Goal: Task Accomplishment & Management: Use online tool/utility

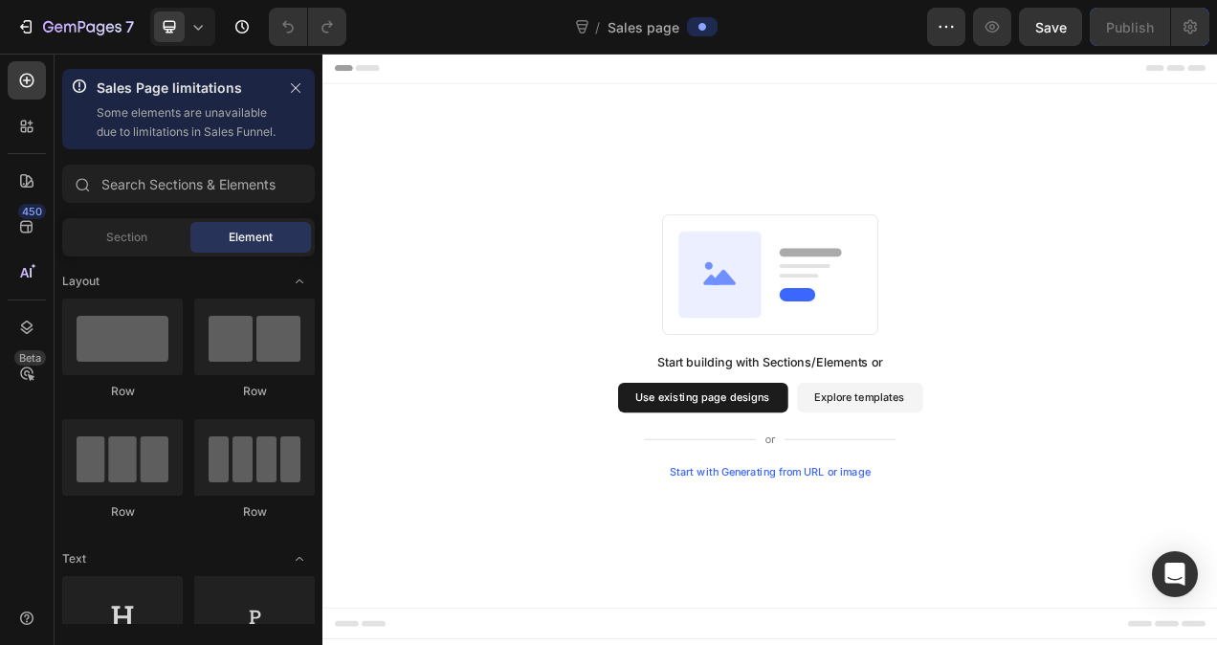
click at [797, 477] on button "Use existing page designs" at bounding box center [810, 495] width 218 height 38
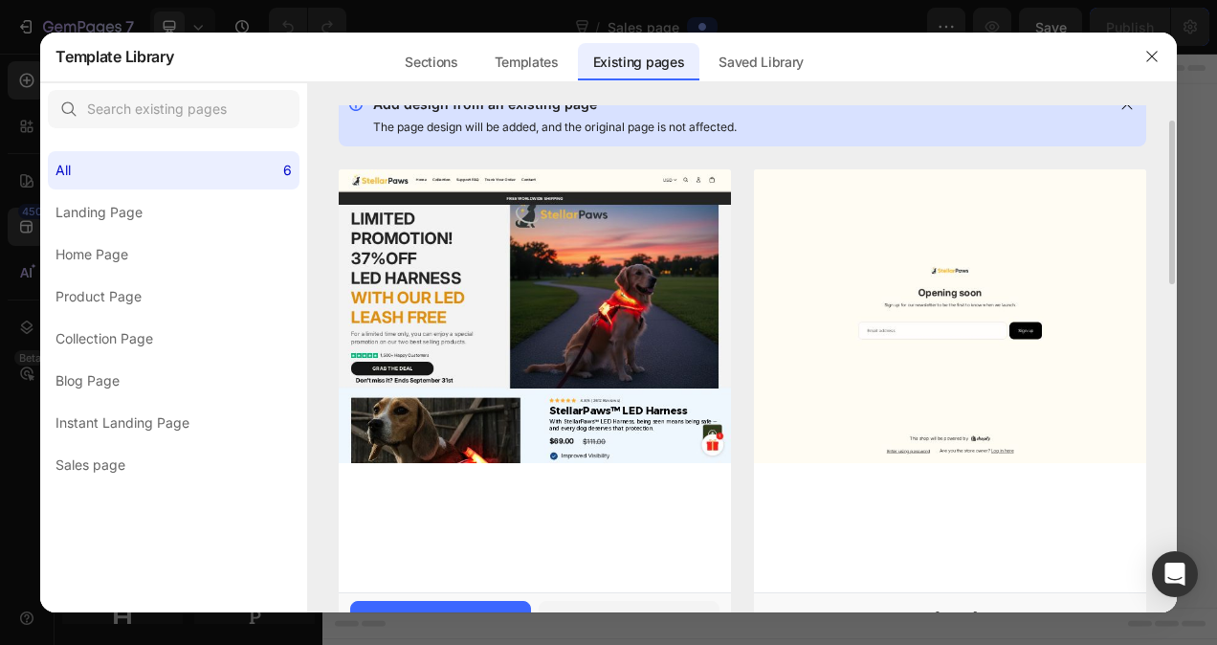
scroll to position [32, 0]
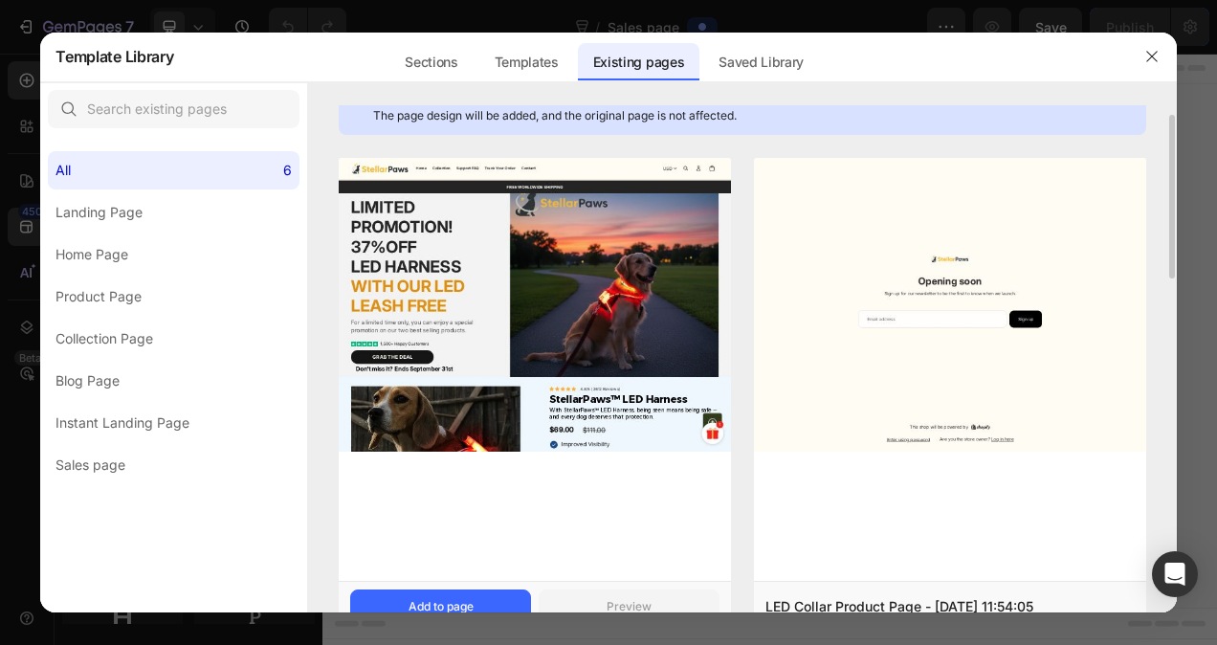
click at [561, 276] on img at bounding box center [535, 305] width 392 height 294
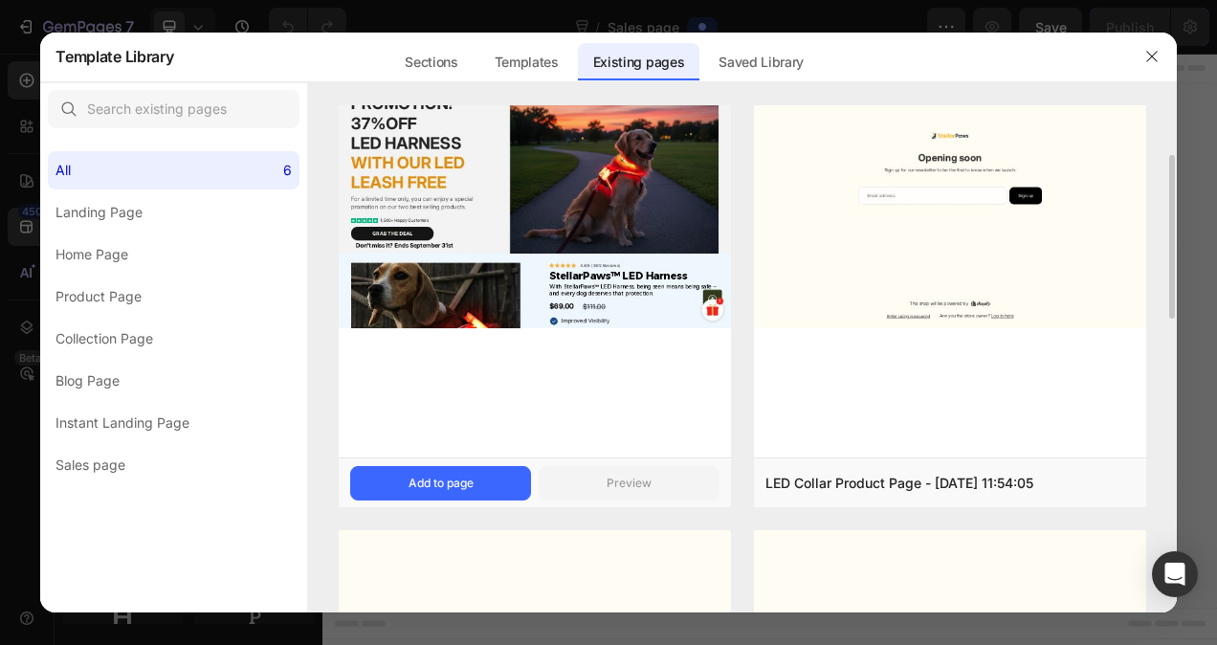
scroll to position [155, 0]
click at [465, 476] on div "Add to page" at bounding box center [441, 483] width 65 height 17
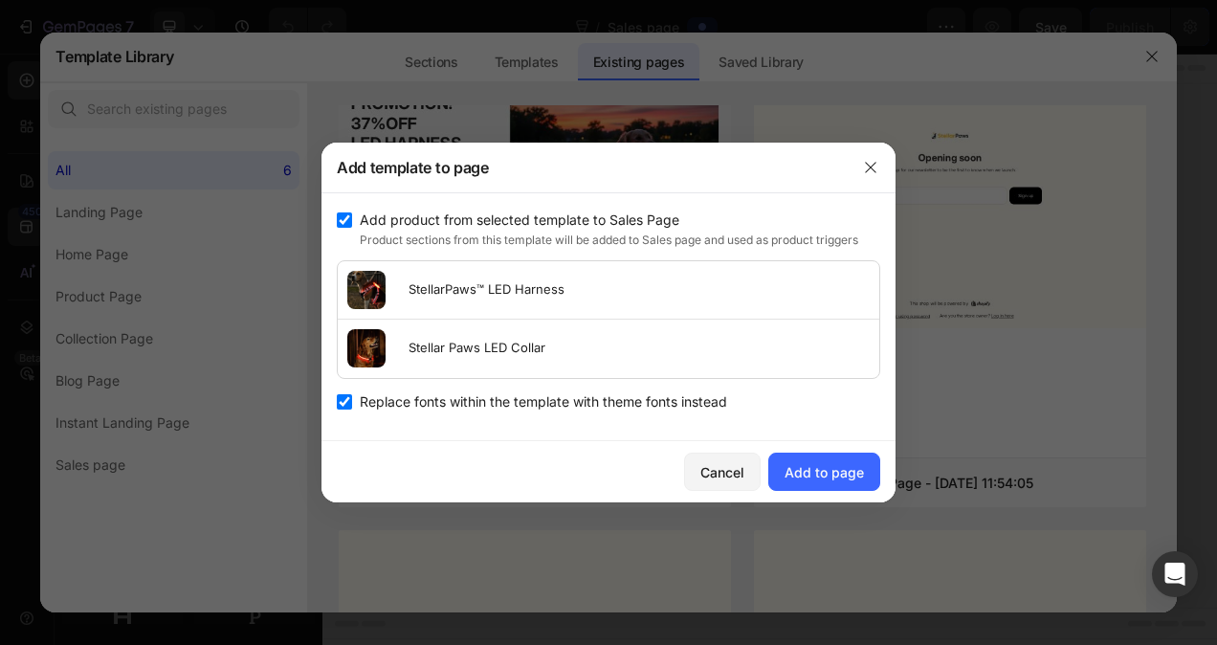
click at [350, 218] on input "checkbox" at bounding box center [344, 219] width 15 height 15
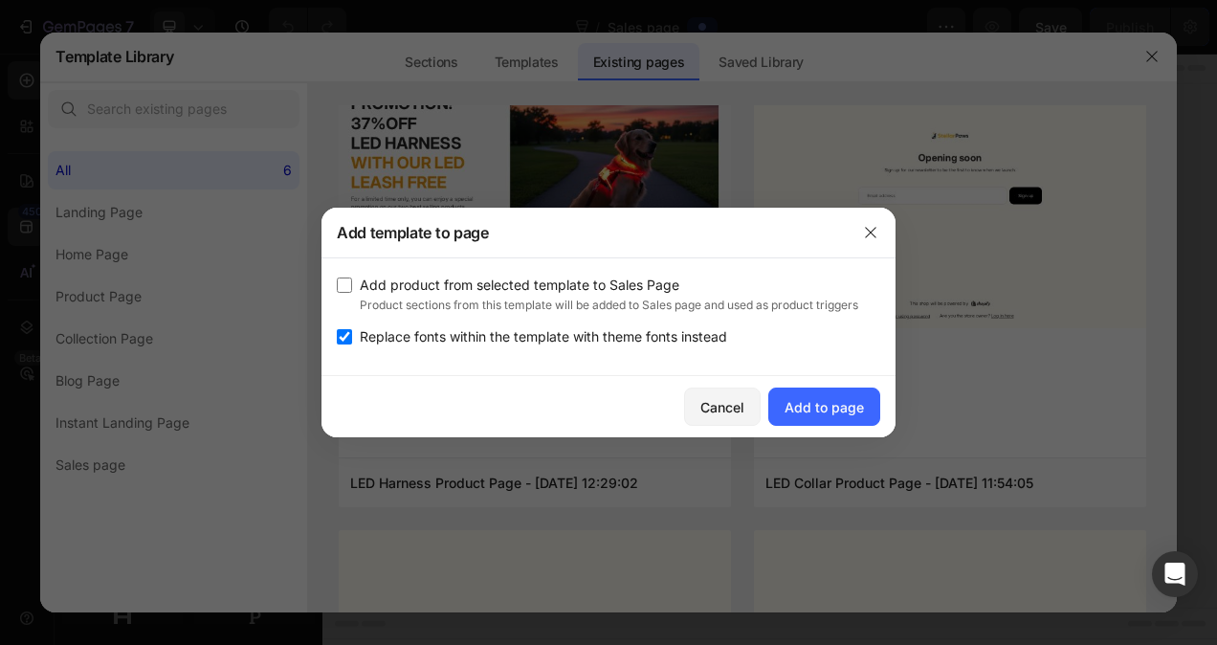
click at [345, 279] on input "checkbox" at bounding box center [344, 284] width 15 height 15
checkbox input "true"
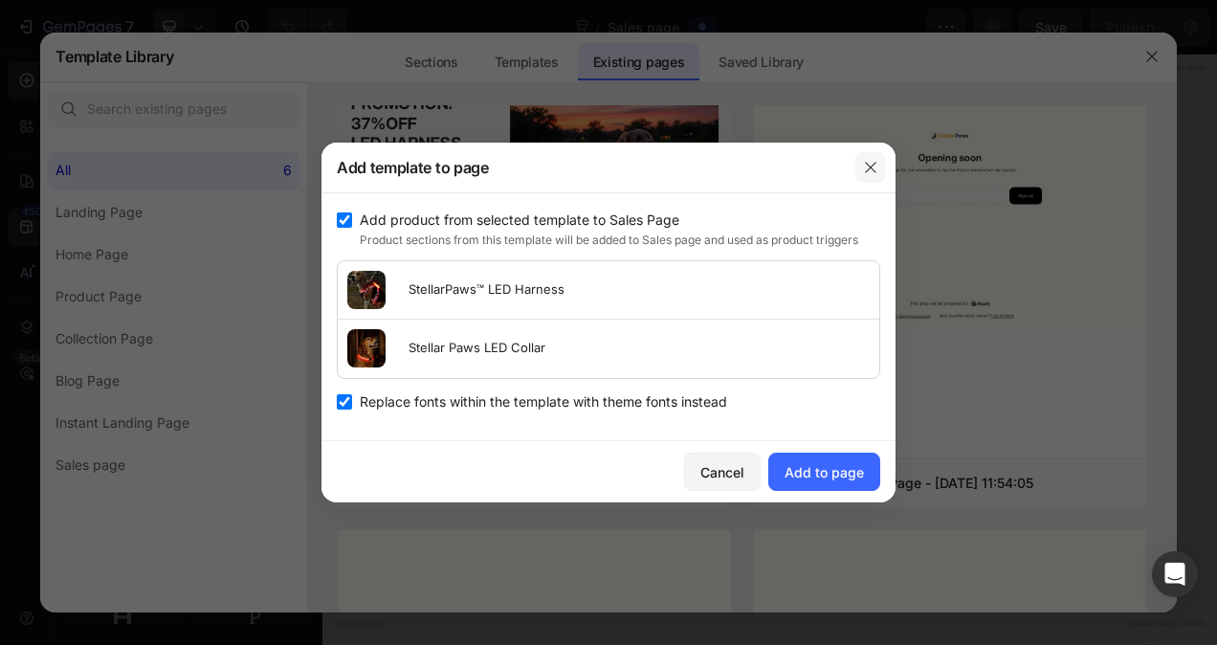
click at [880, 166] on button "button" at bounding box center [870, 167] width 31 height 31
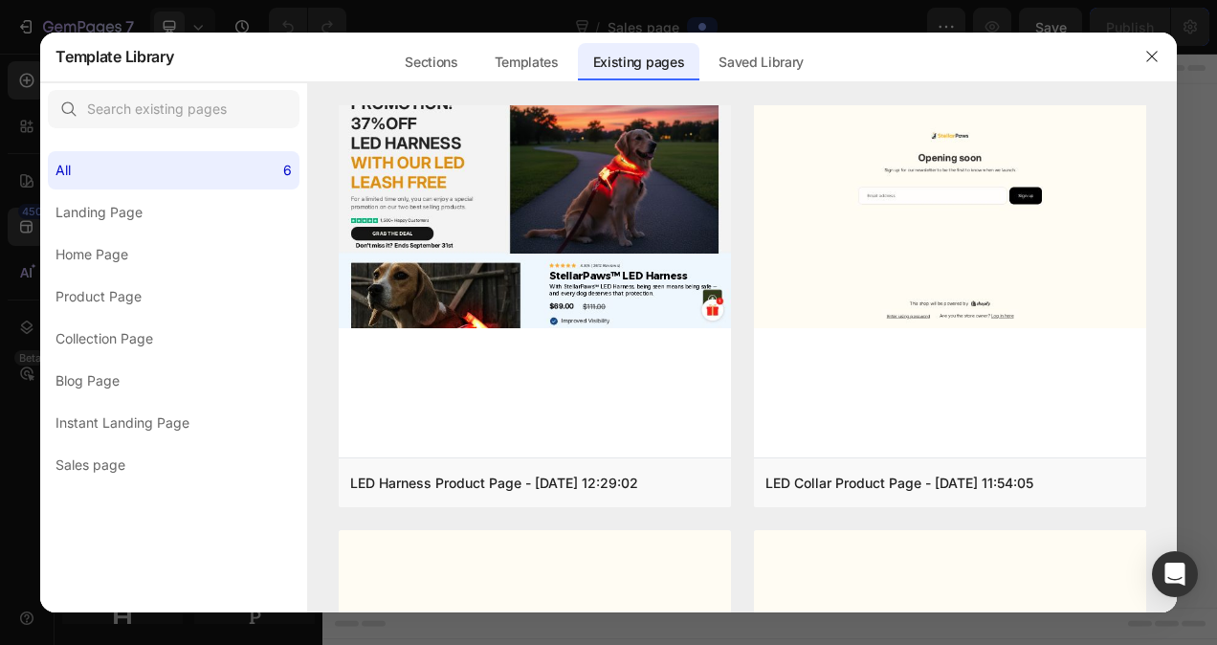
click at [1167, 51] on div at bounding box center [1152, 57] width 50 height 50
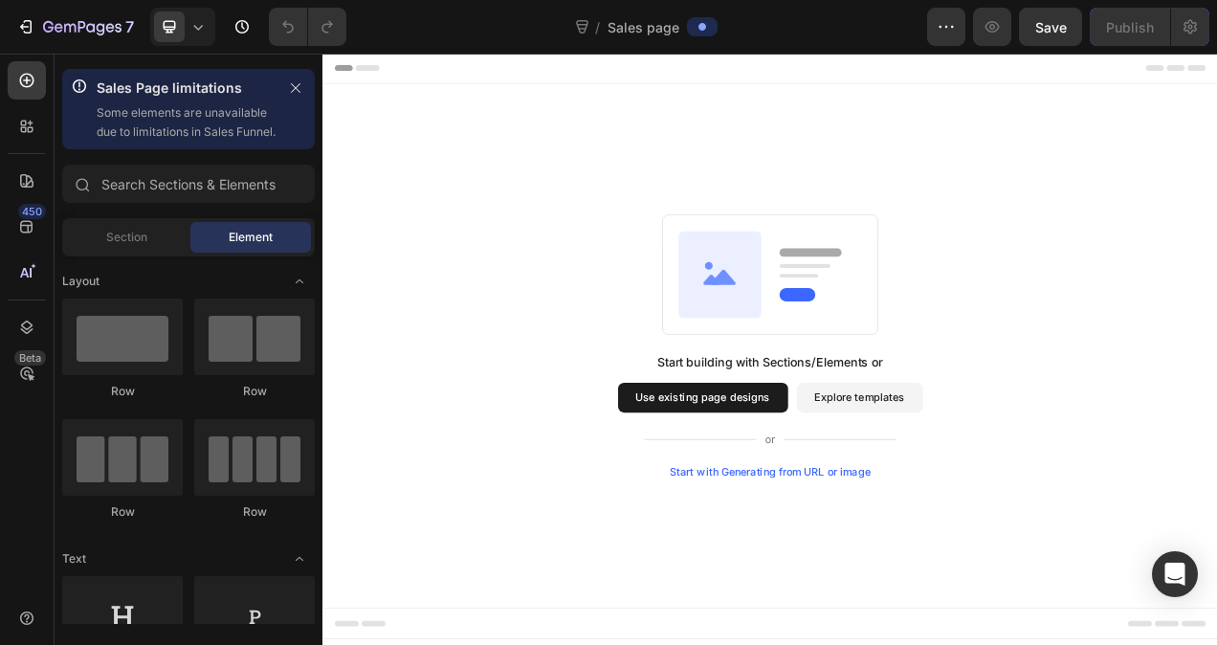
click at [766, 476] on button "Use existing page designs" at bounding box center [810, 495] width 218 height 38
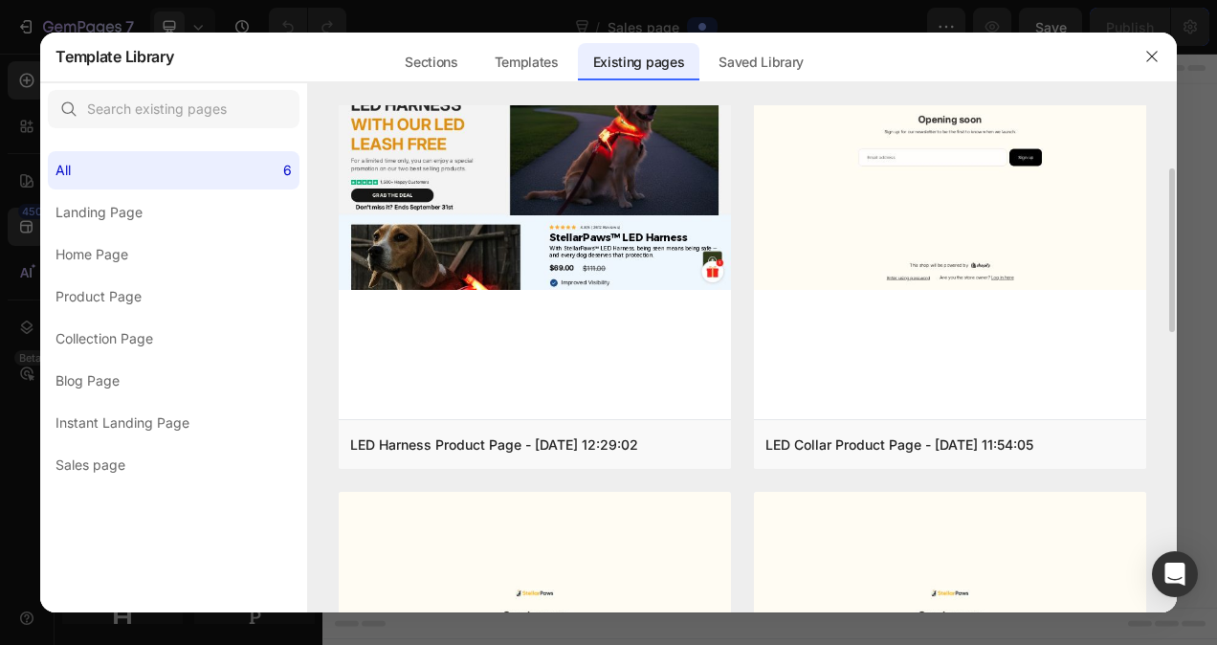
scroll to position [195, 0]
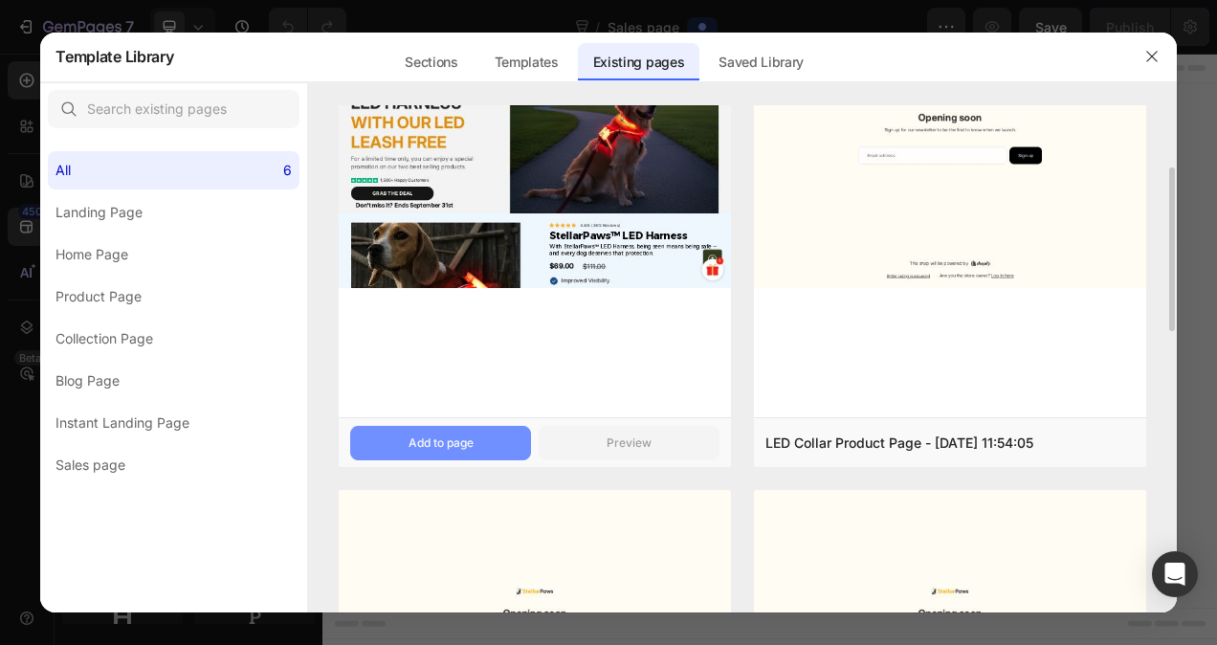
click at [469, 446] on div "Add to page" at bounding box center [441, 442] width 65 height 17
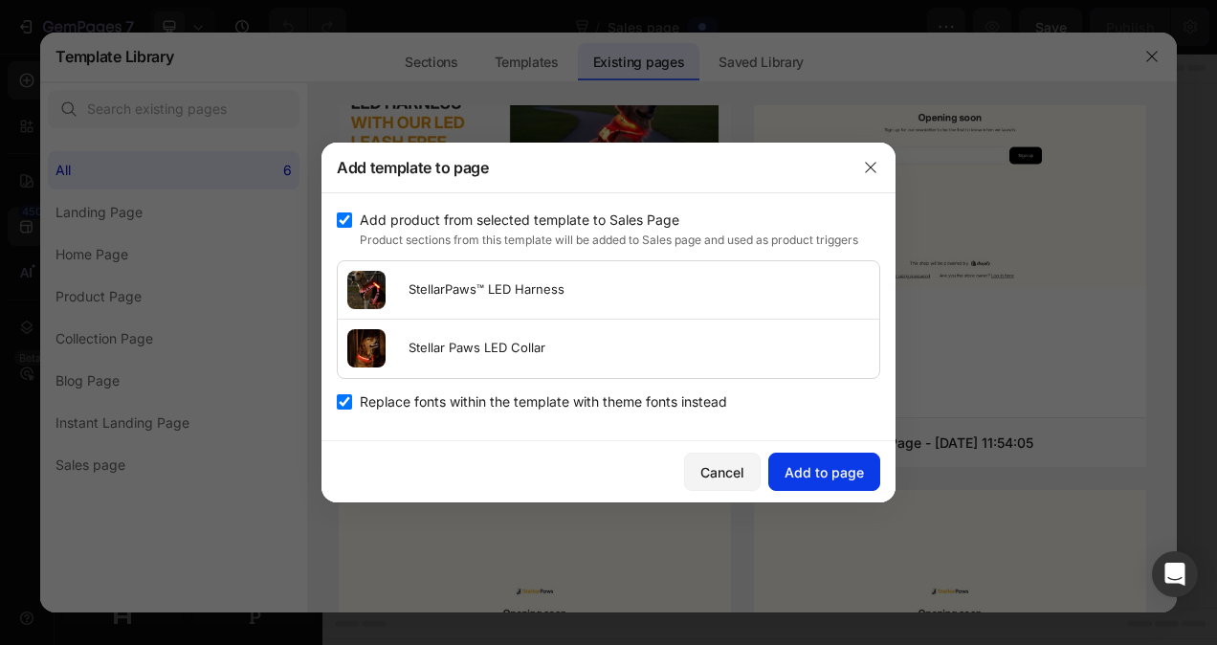
click at [828, 470] on div "Add to page" at bounding box center [824, 472] width 79 height 20
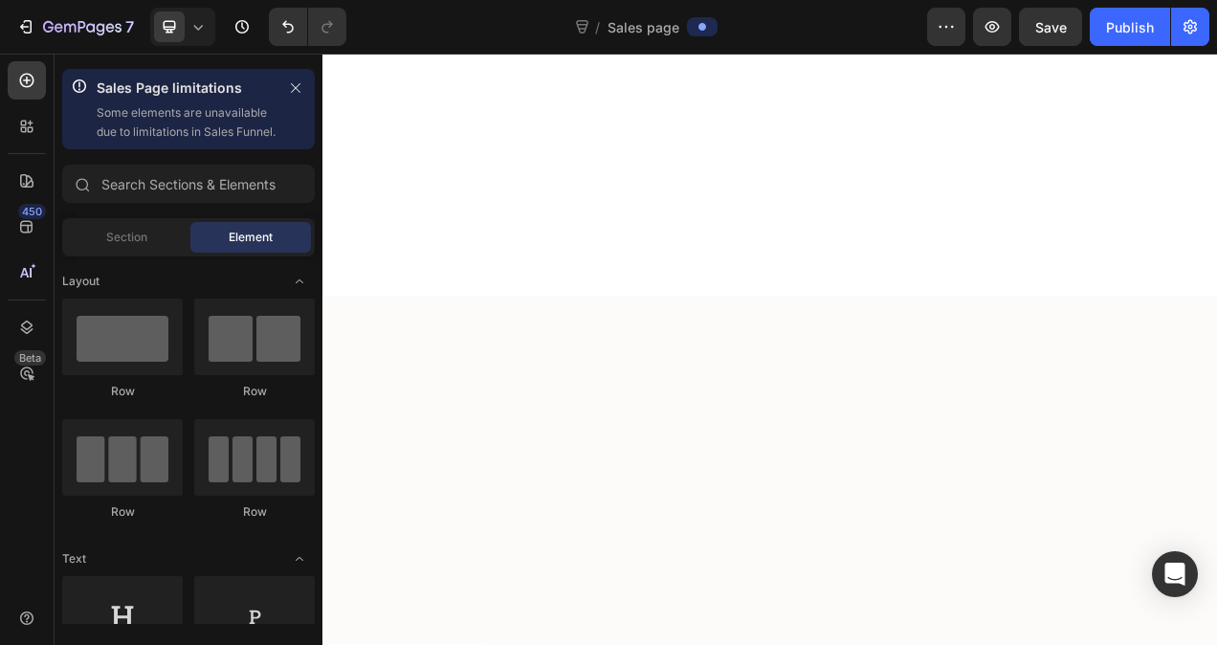
scroll to position [0, 0]
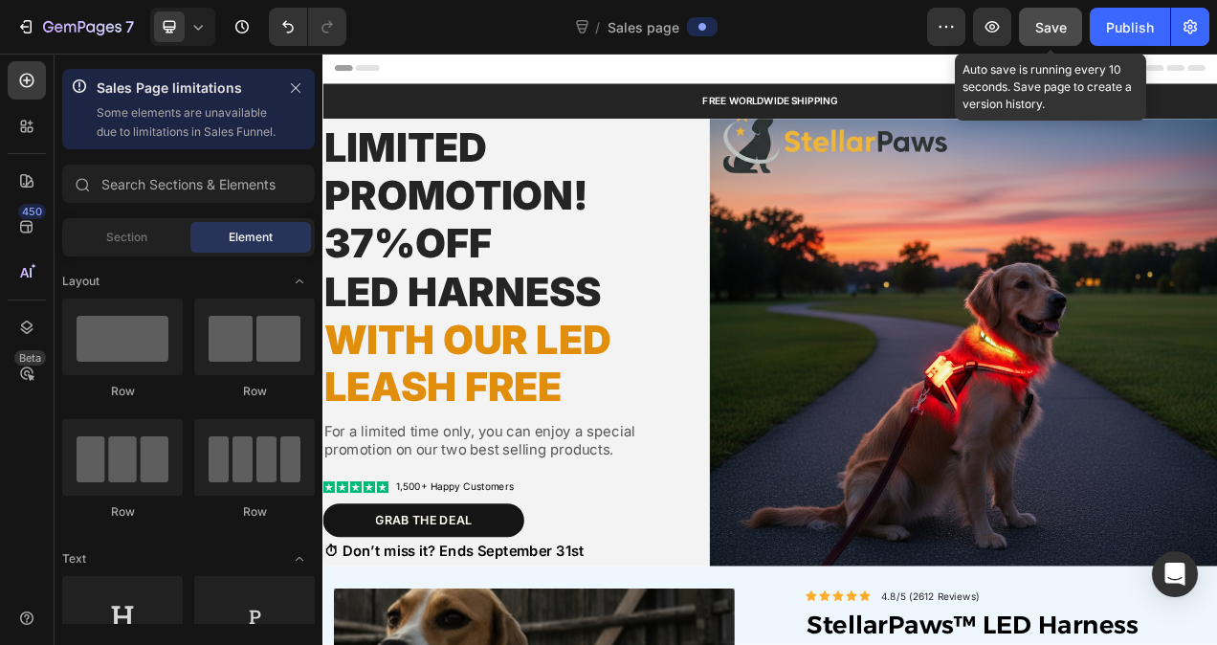
click at [1073, 24] on button "Save" at bounding box center [1050, 27] width 63 height 38
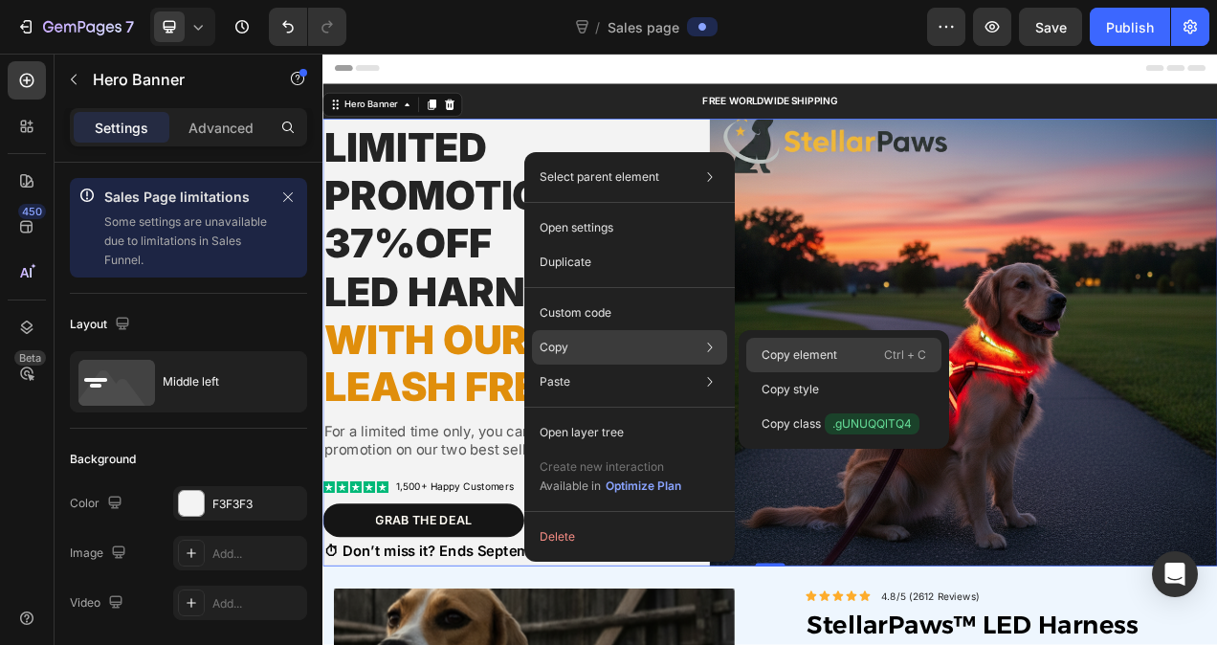
click at [780, 351] on p "Copy element" at bounding box center [800, 354] width 76 height 17
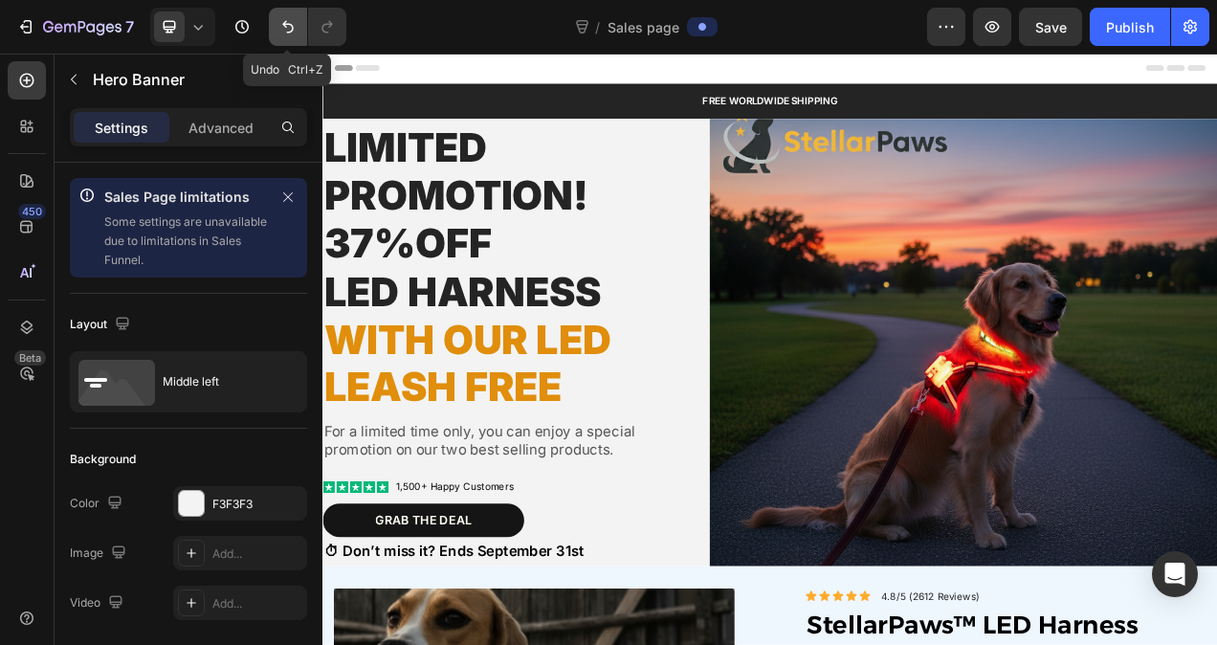
click at [276, 36] on button "Undo/Redo" at bounding box center [288, 27] width 38 height 38
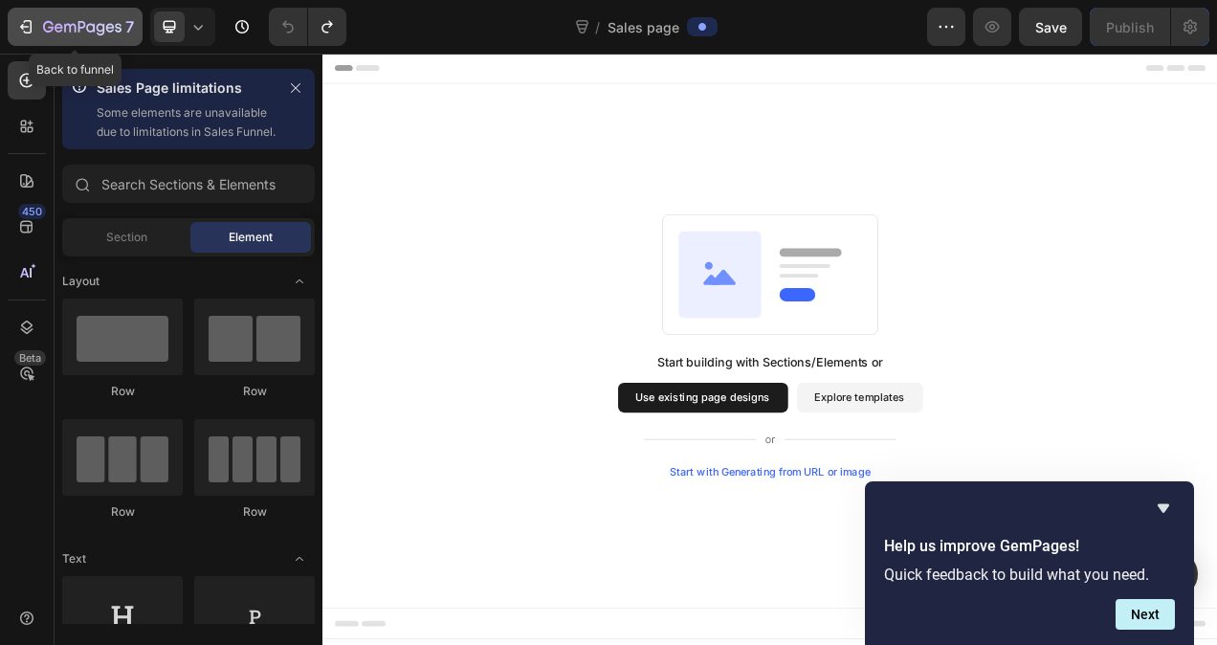
click at [123, 30] on div "7" at bounding box center [88, 26] width 91 height 23
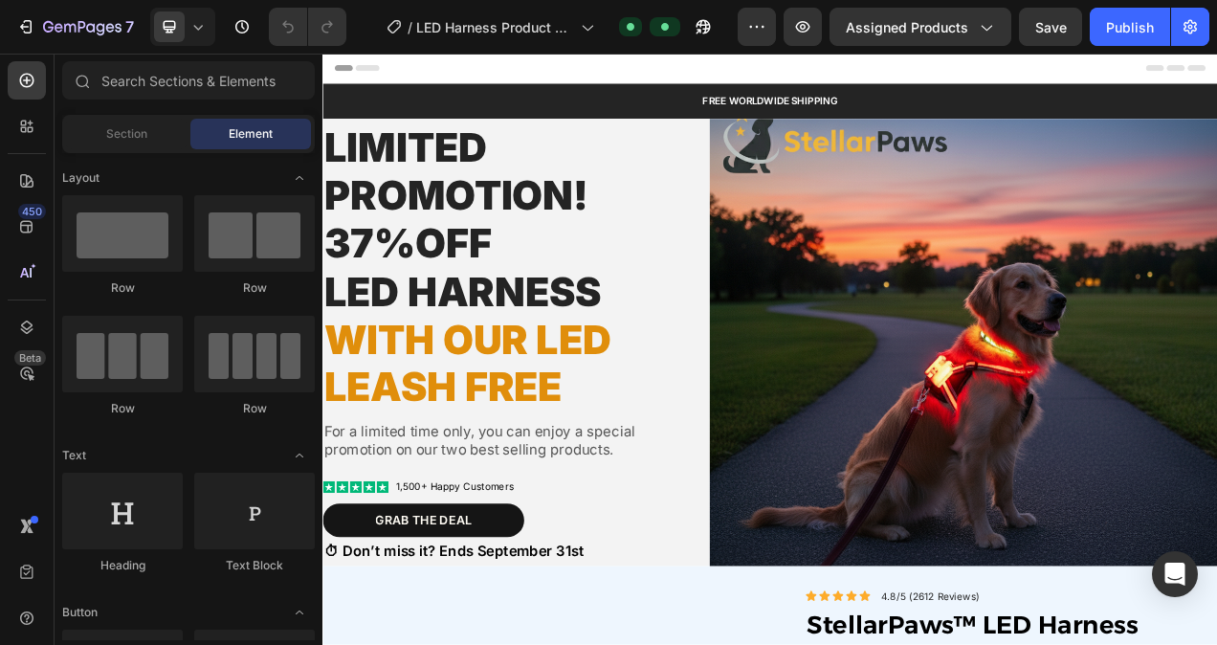
radio input "true"
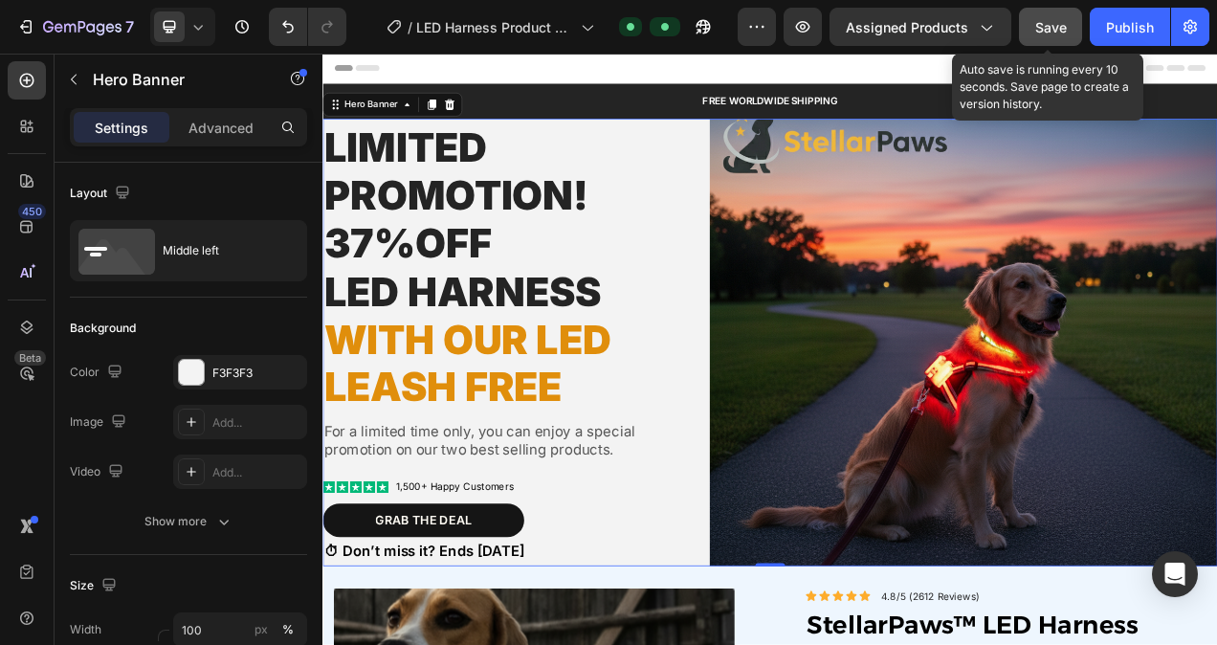
click at [1057, 34] on div "Save" at bounding box center [1051, 27] width 32 height 20
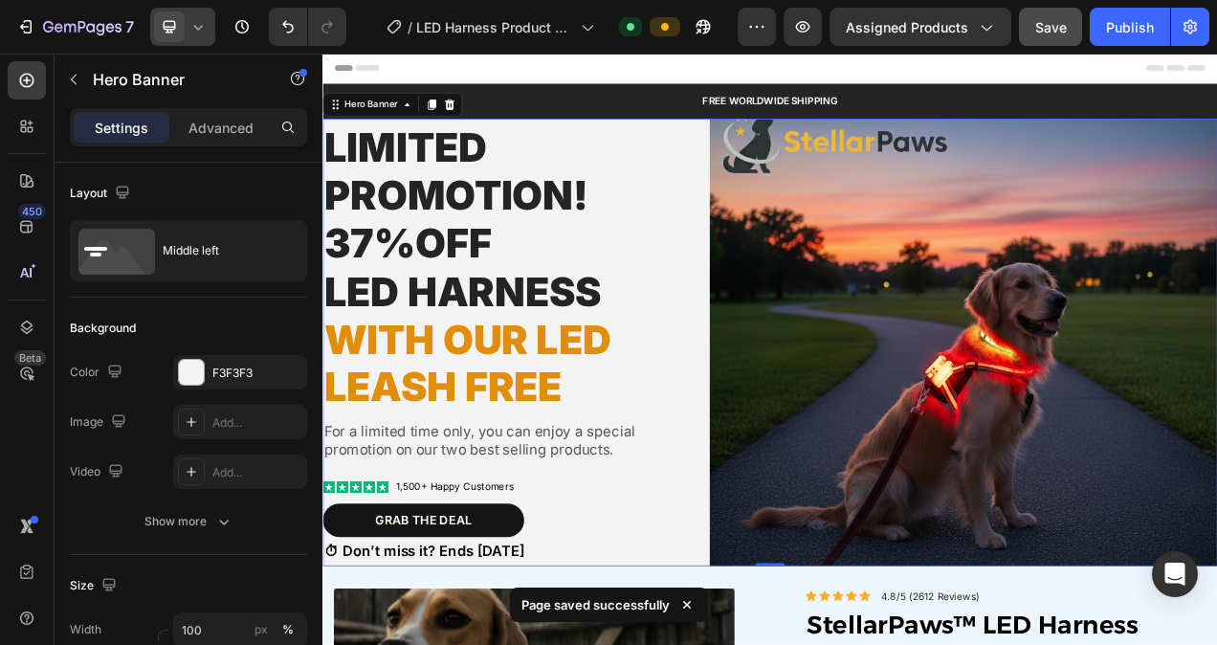
click at [197, 30] on icon at bounding box center [198, 27] width 9 height 5
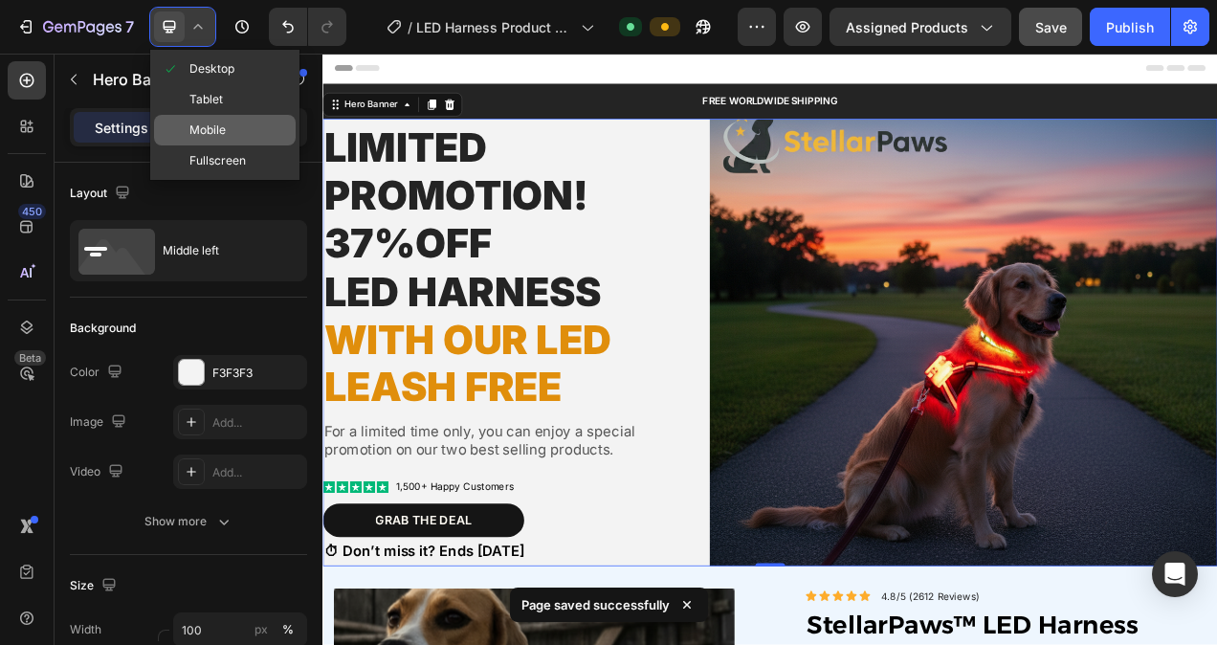
click at [206, 132] on span "Mobile" at bounding box center [207, 130] width 36 height 19
type input "100%"
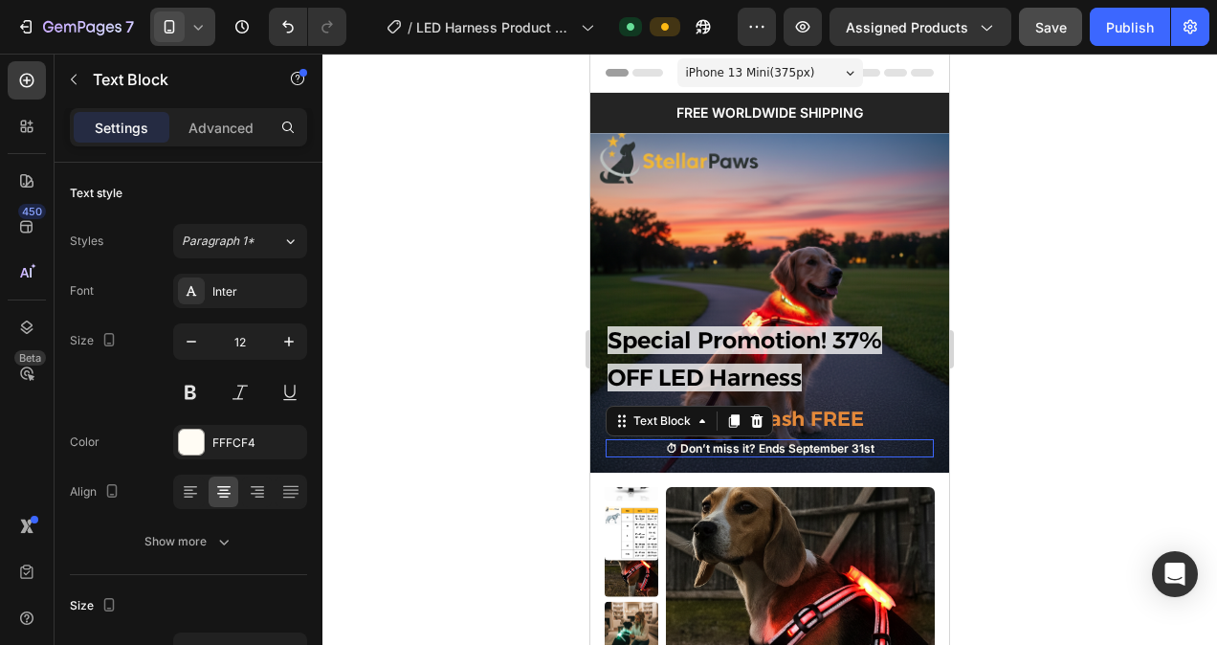
click at [858, 444] on p "⏱ Don’t miss it? Ends September 31st" at bounding box center [770, 448] width 324 height 15
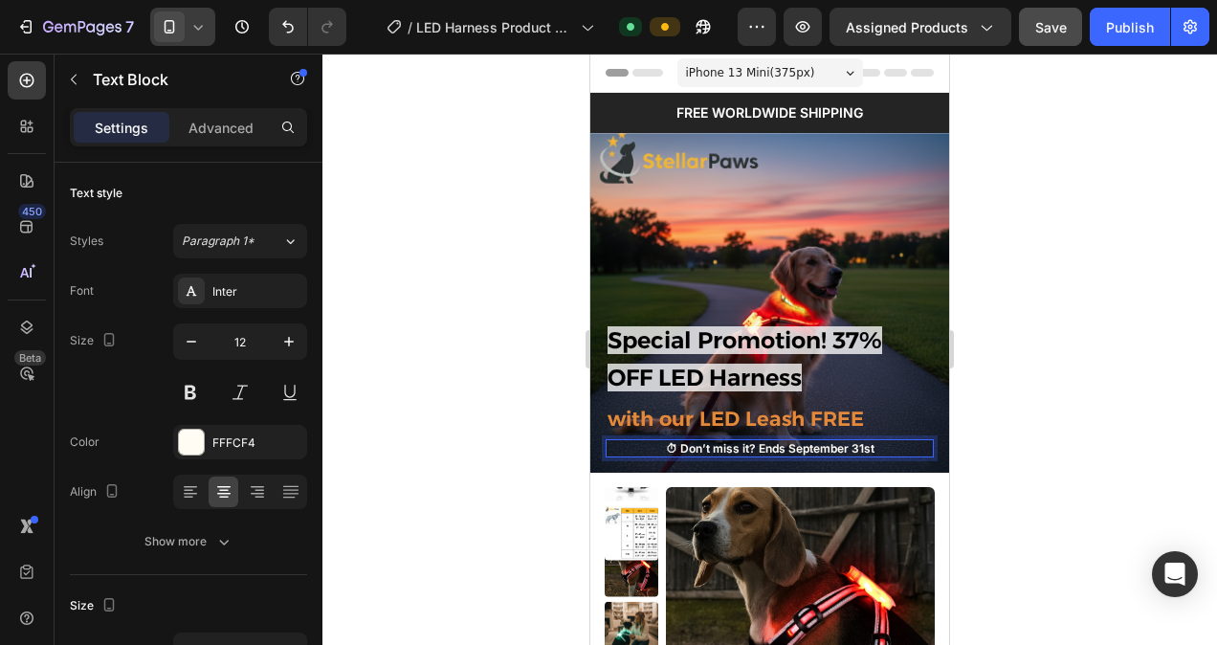
click at [840, 451] on p "⏱ Don’t miss it? Ends September 31st" at bounding box center [770, 448] width 324 height 15
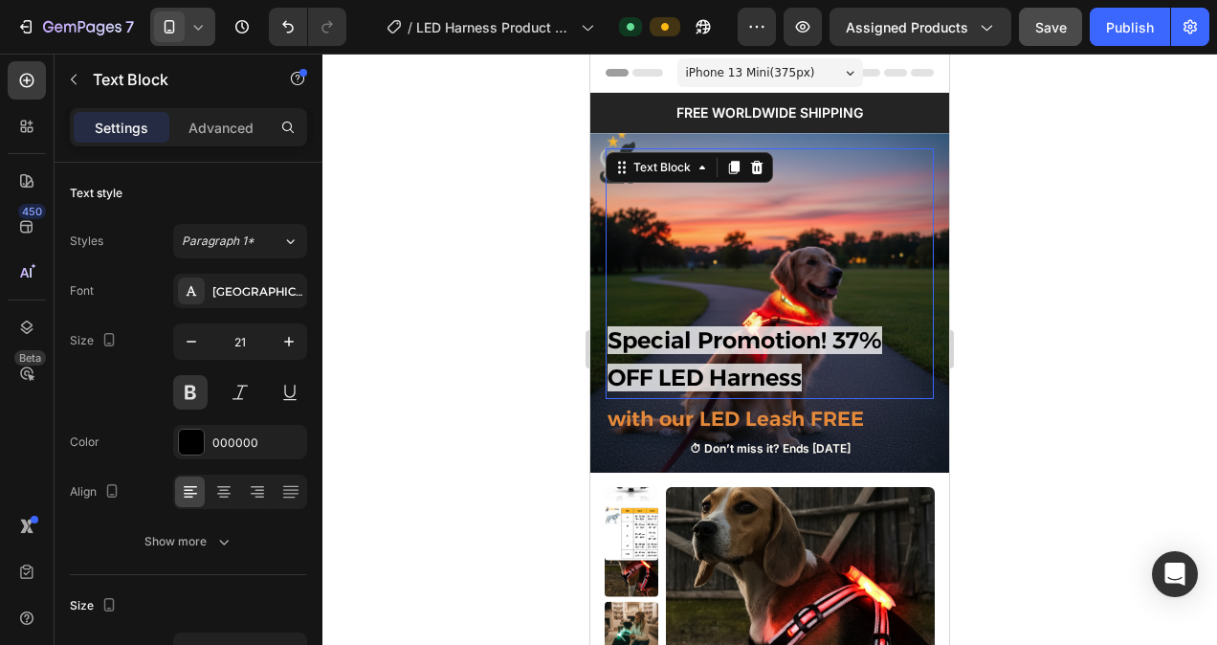
click at [810, 335] on span "Special Promotion! 37% OFF LED Harness" at bounding box center [745, 358] width 275 height 65
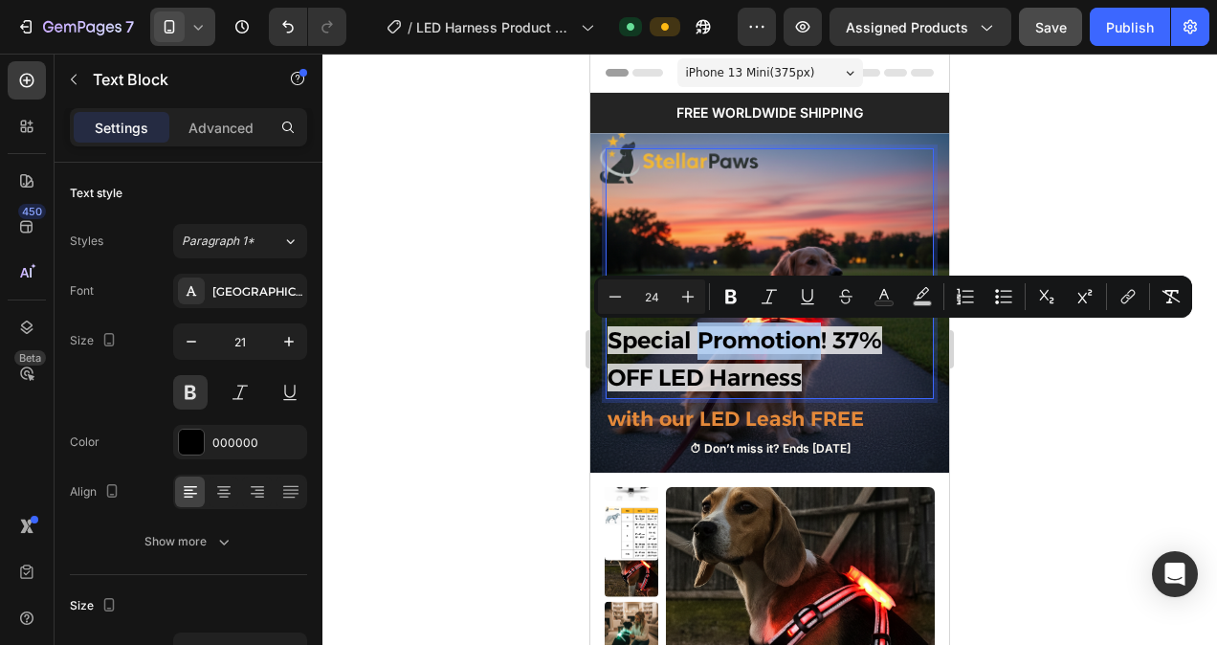
click at [702, 341] on span "Special Promotion! 37% OFF LED Harness" at bounding box center [745, 358] width 275 height 65
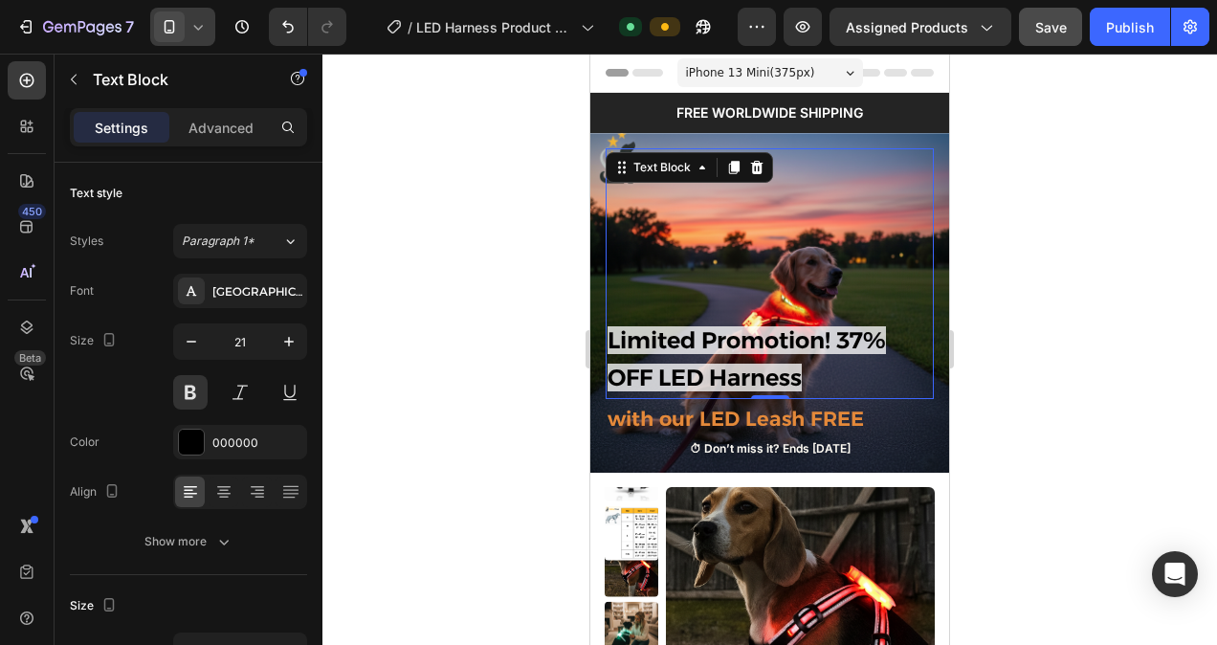
click at [469, 239] on div at bounding box center [769, 349] width 895 height 591
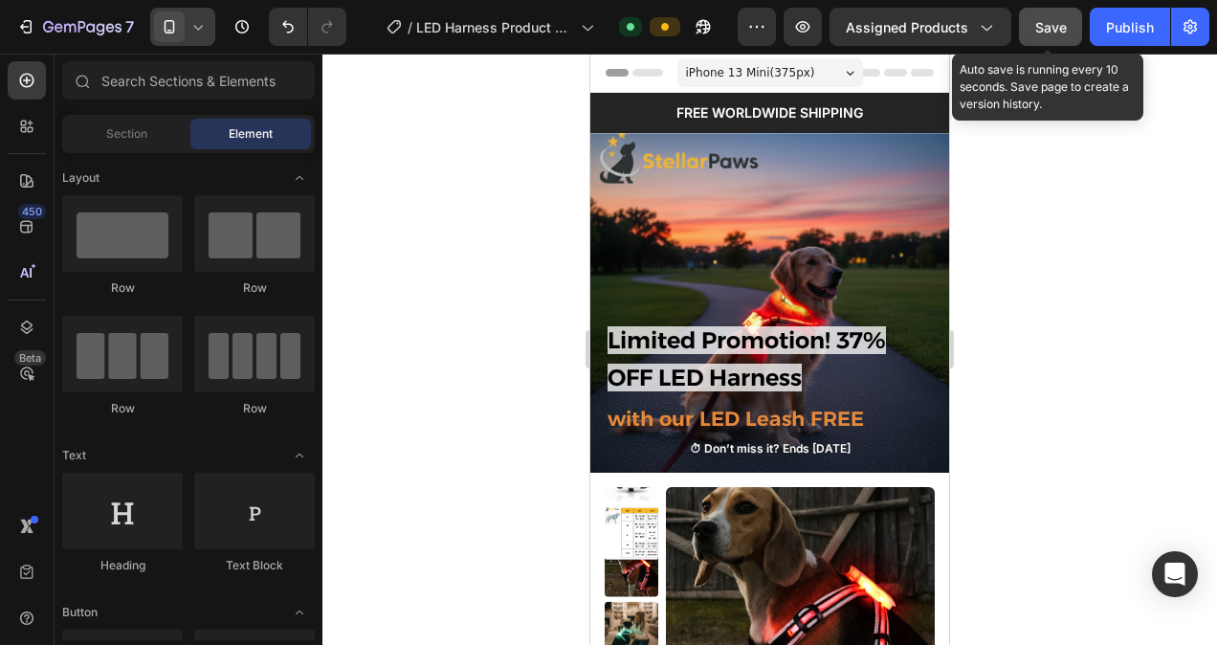
click at [1051, 28] on span "Save" at bounding box center [1051, 27] width 32 height 16
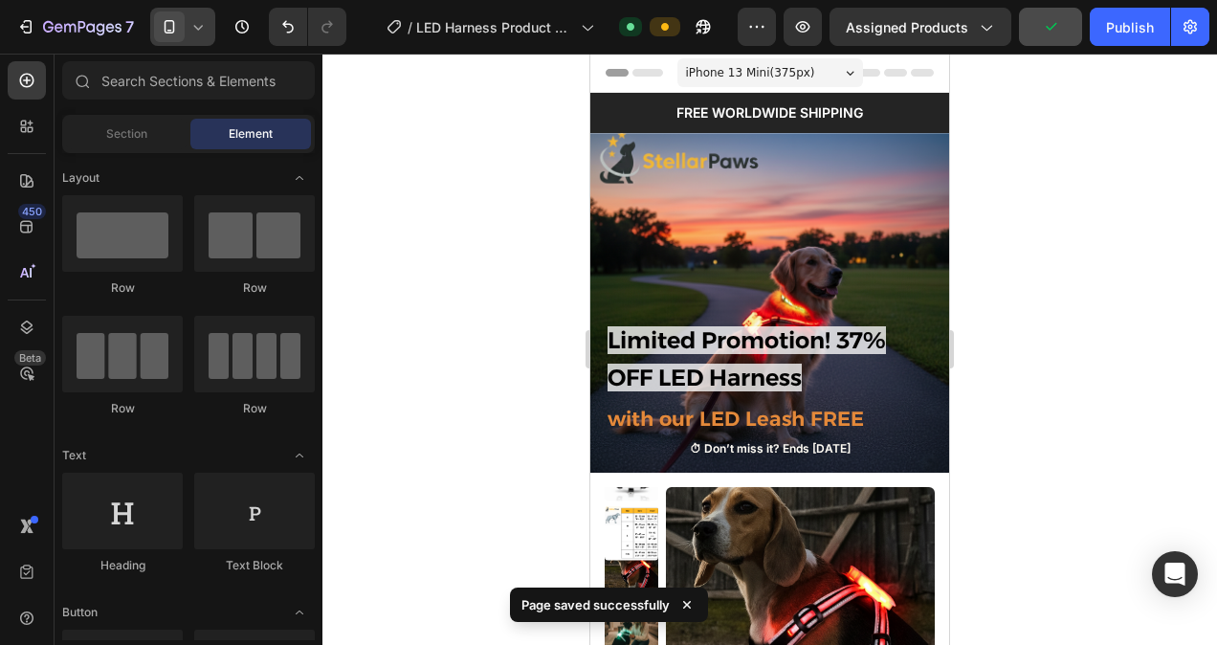
click at [189, 21] on icon at bounding box center [197, 26] width 19 height 19
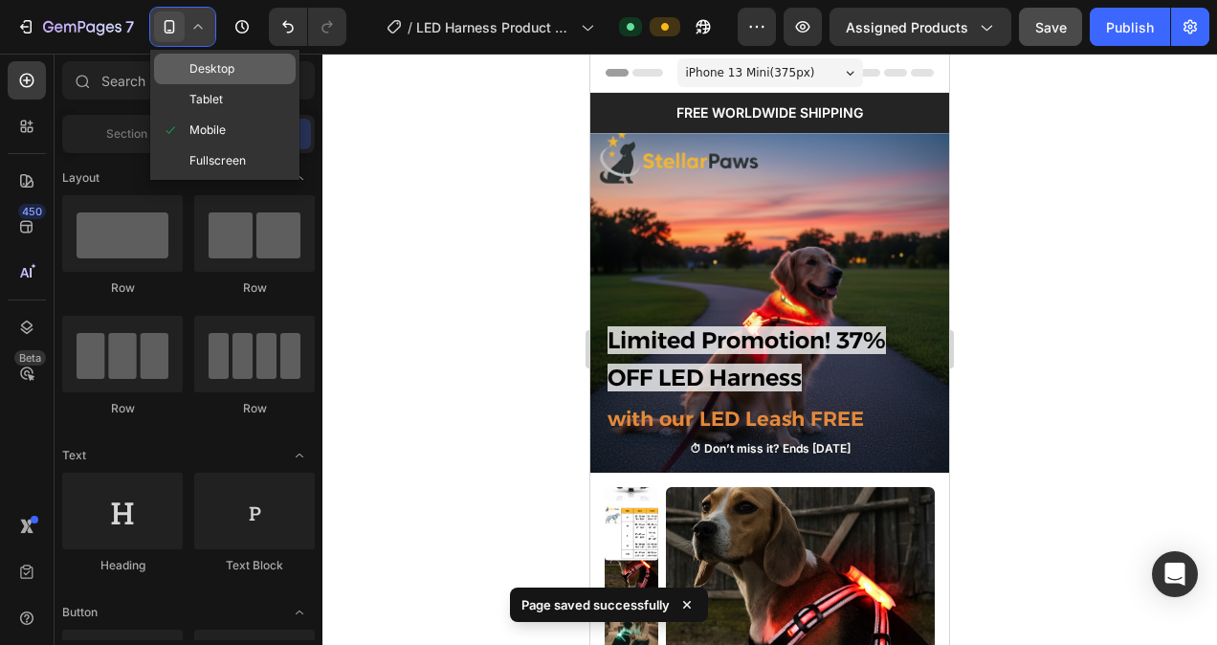
click at [217, 73] on span "Desktop" at bounding box center [211, 68] width 45 height 19
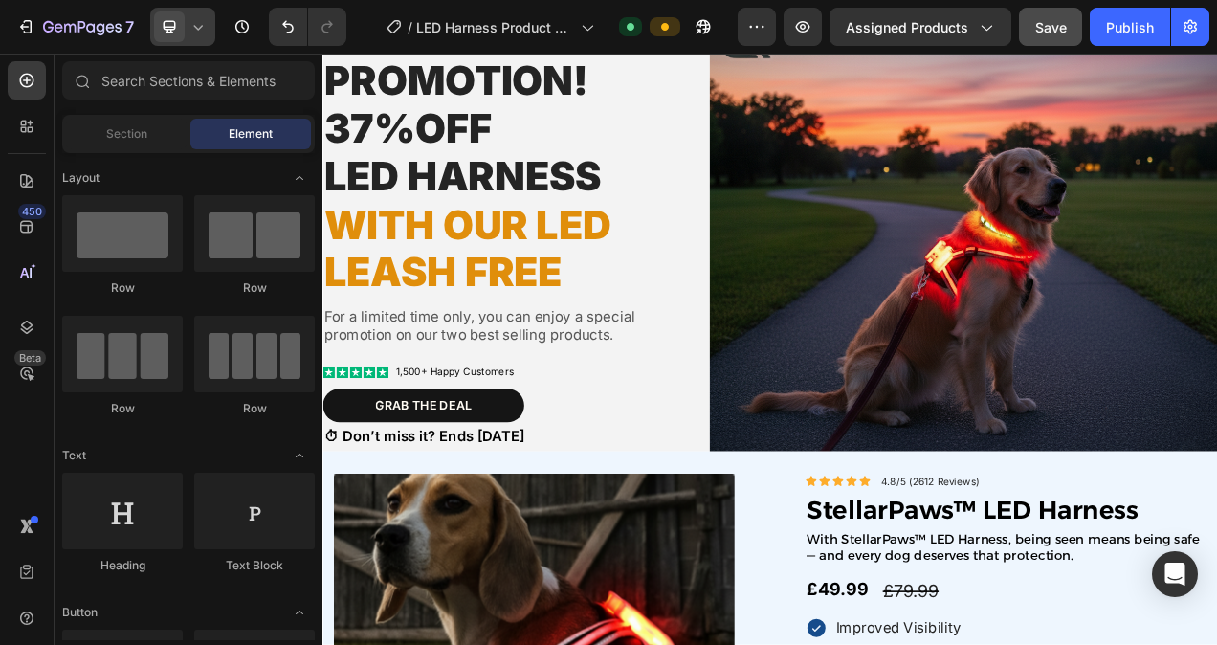
scroll to position [153, 0]
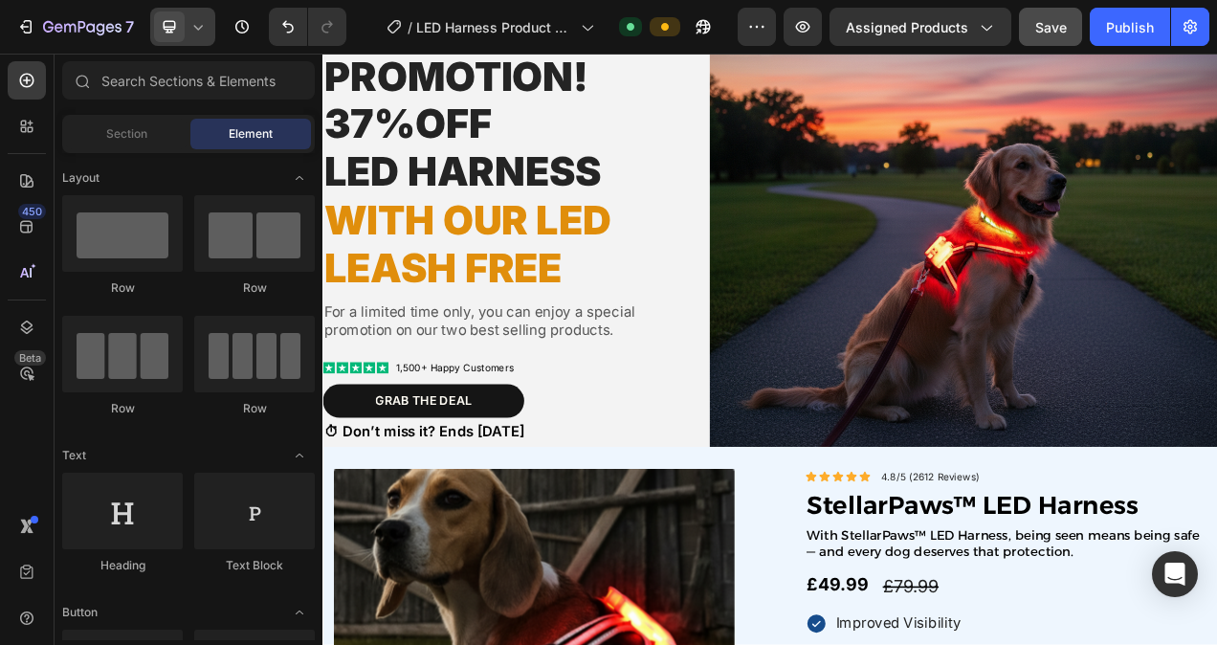
click at [1053, 33] on span "Save" at bounding box center [1051, 27] width 32 height 16
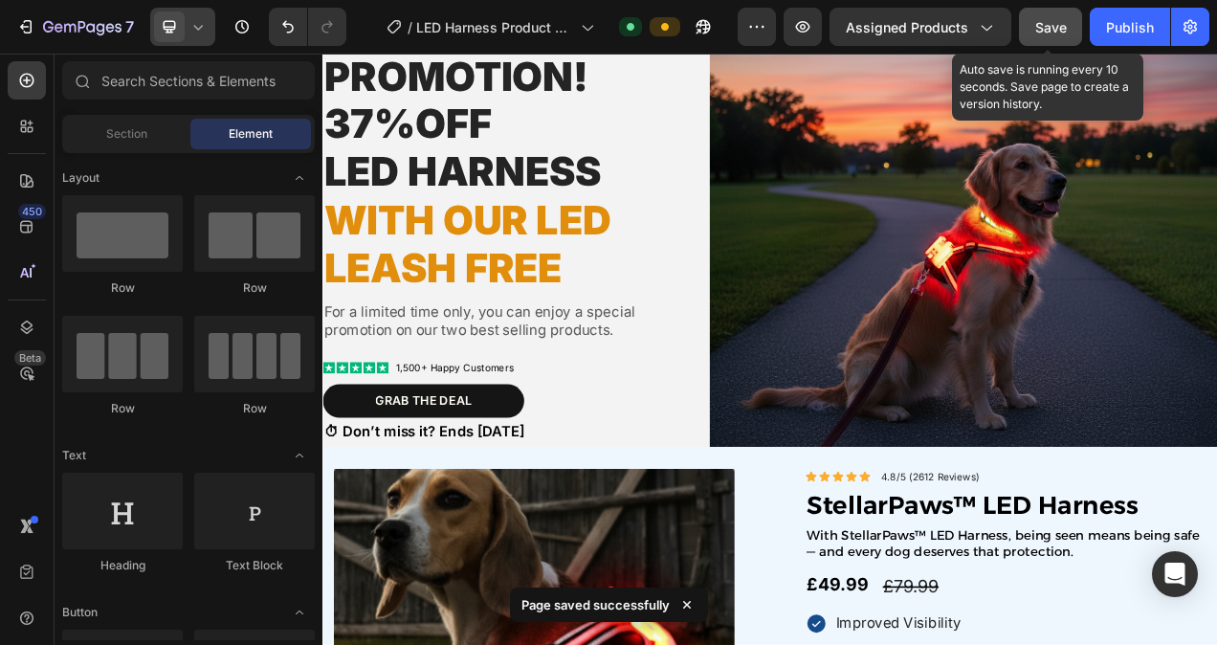
click at [197, 27] on icon at bounding box center [197, 26] width 19 height 19
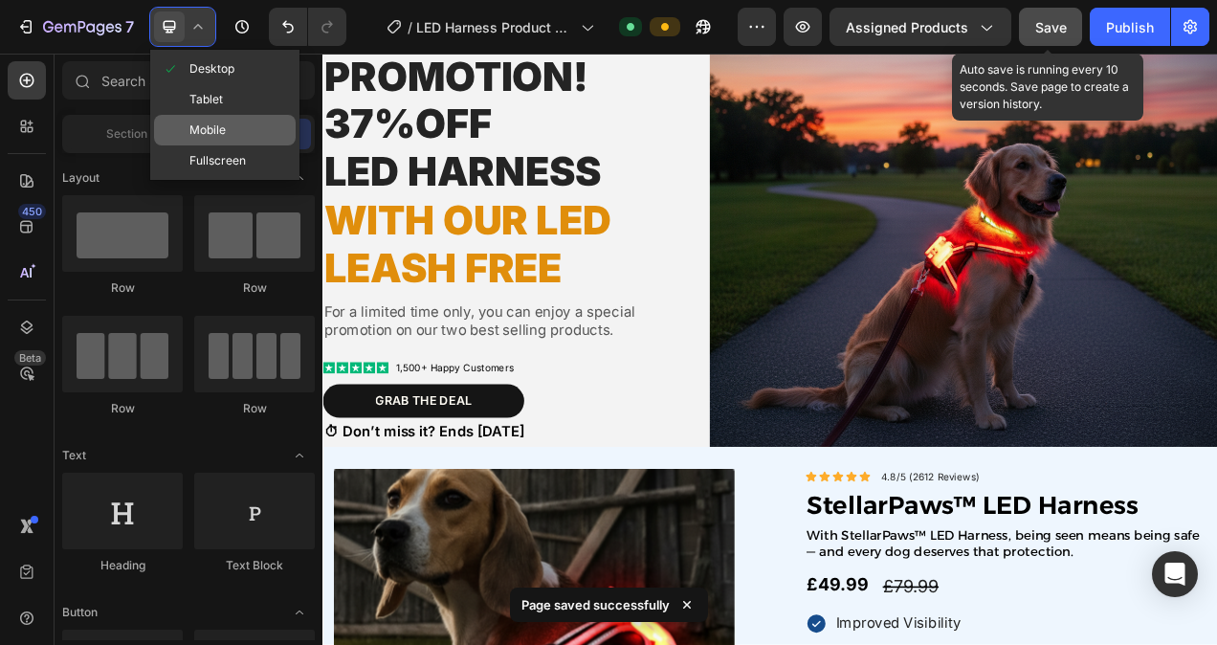
click at [258, 132] on div "Mobile" at bounding box center [225, 130] width 142 height 31
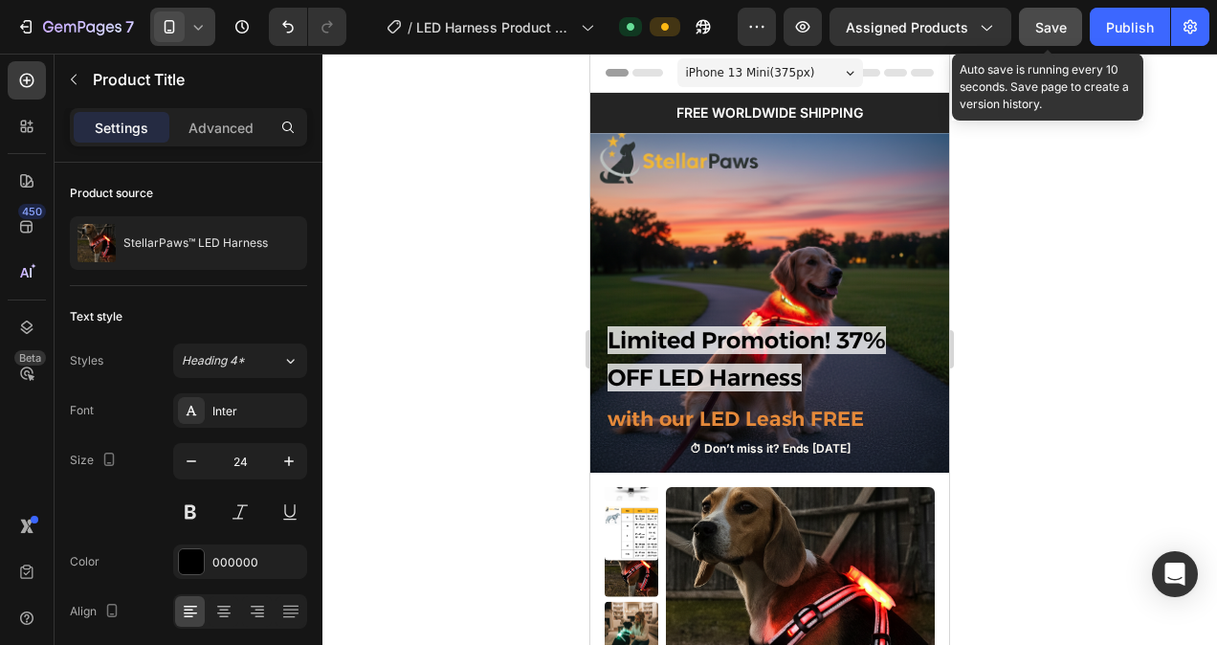
click at [210, 19] on div at bounding box center [182, 27] width 65 height 38
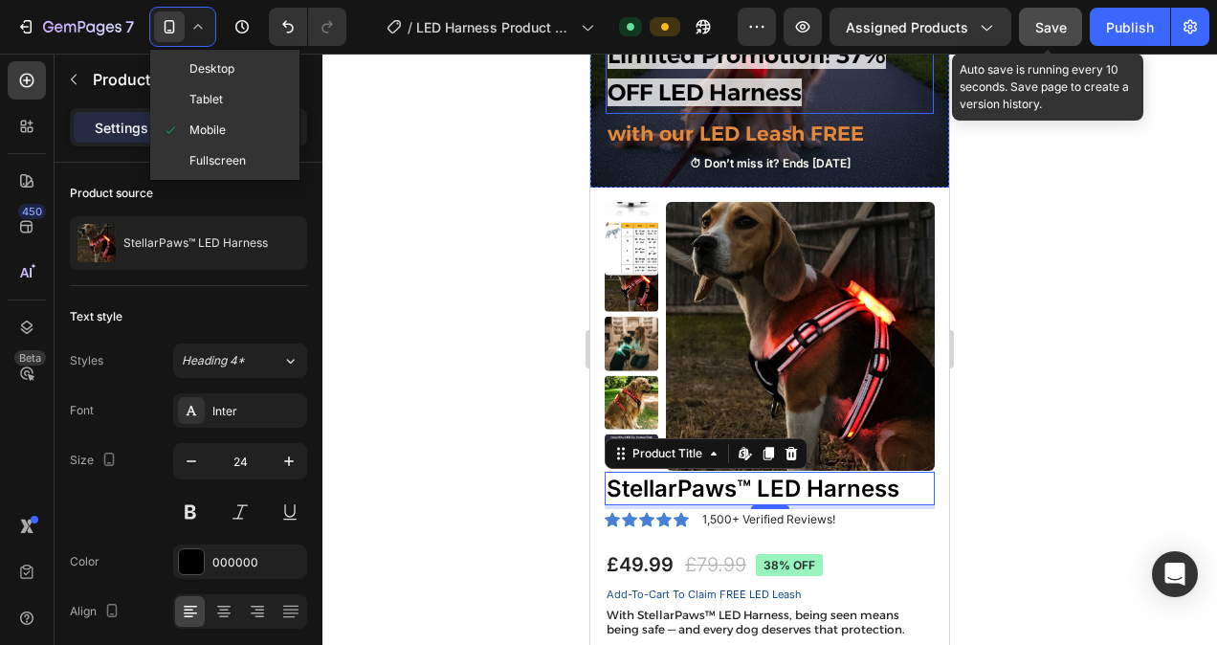
scroll to position [411, 0]
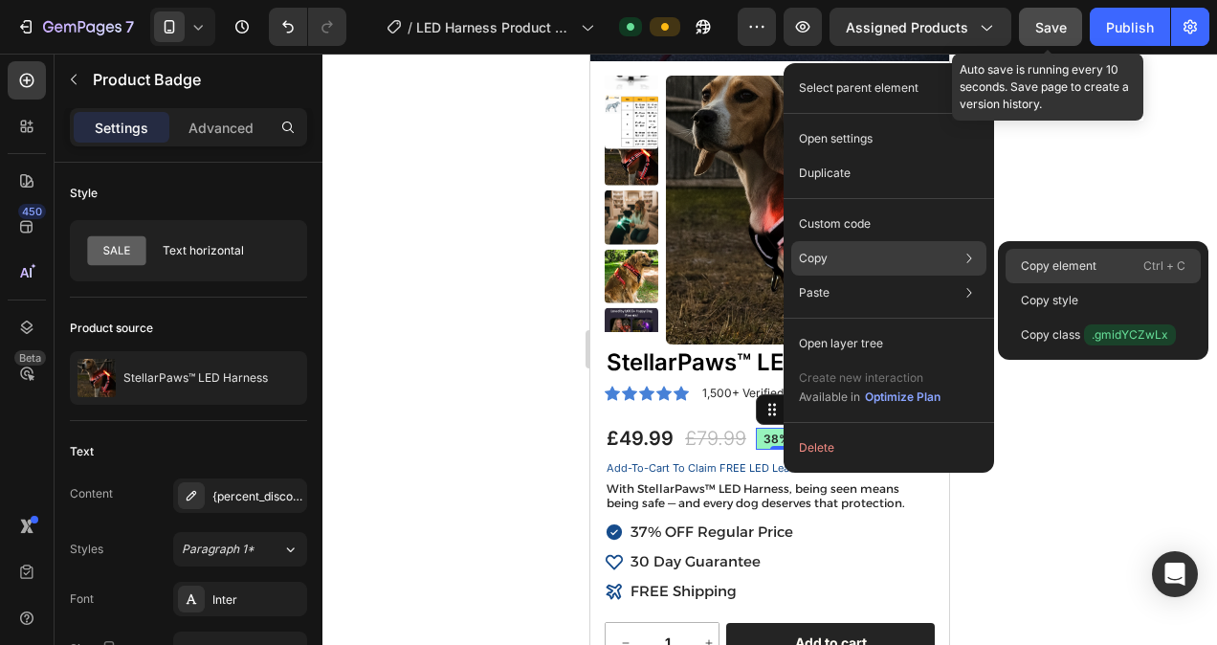
click at [1093, 269] on p "Copy element" at bounding box center [1059, 265] width 76 height 17
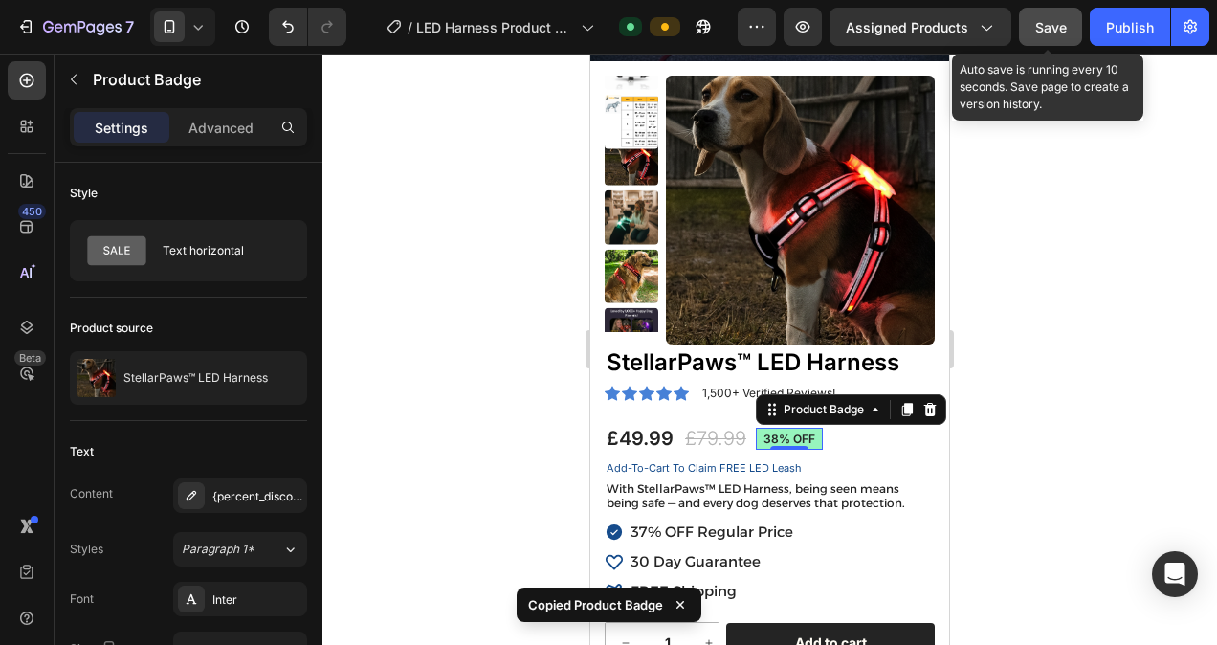
click at [194, 33] on icon at bounding box center [197, 26] width 19 height 19
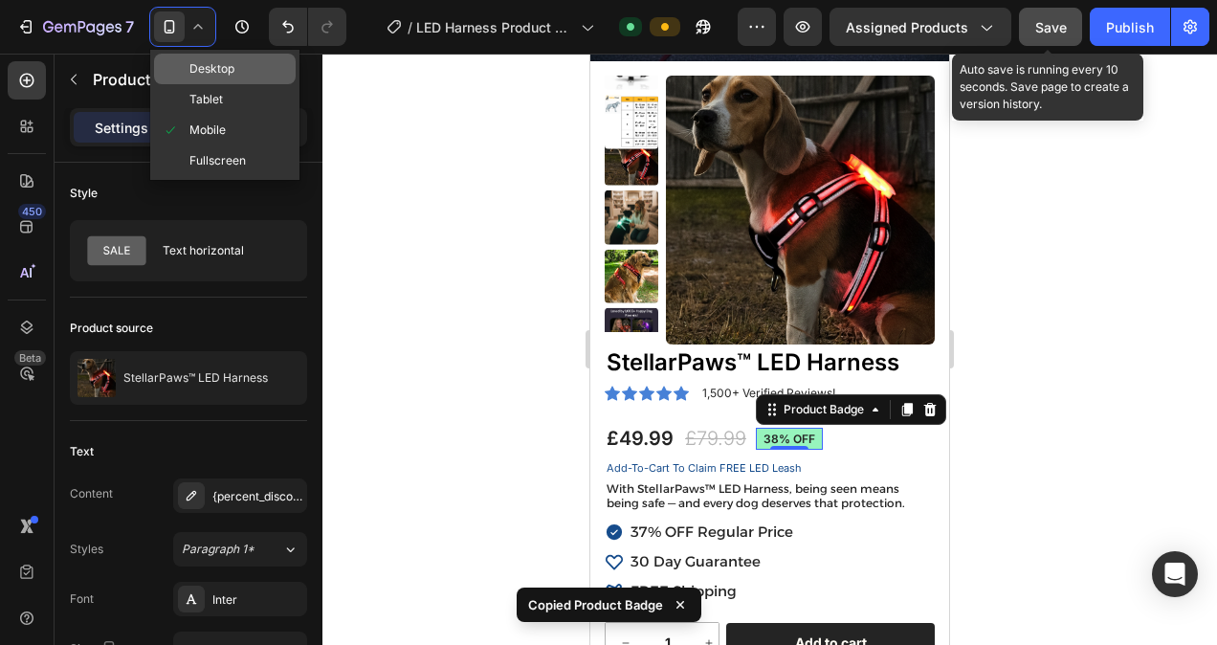
click at [203, 59] on span "Desktop" at bounding box center [211, 68] width 45 height 19
type input "13"
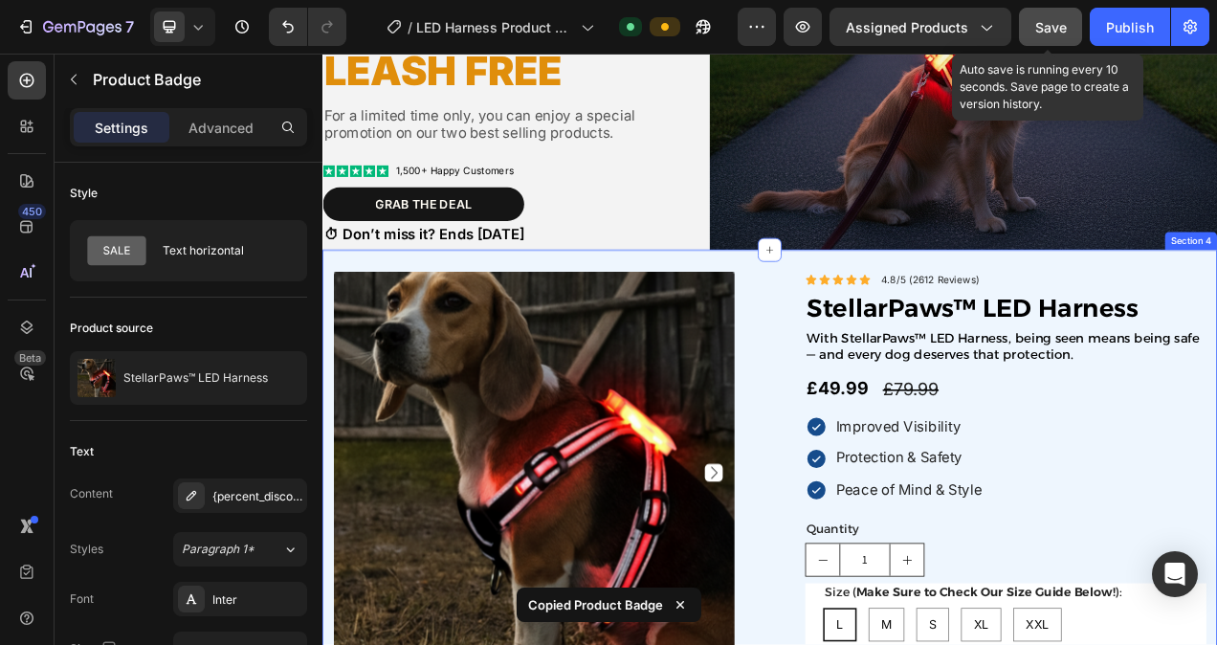
scroll to position [443, 0]
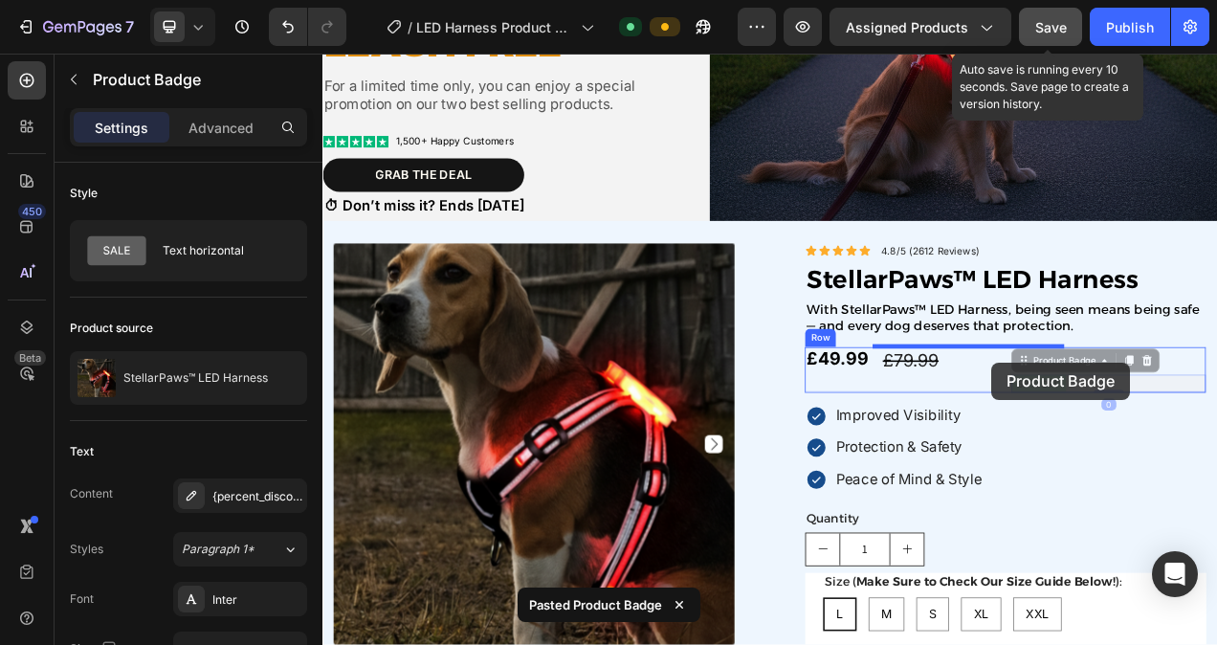
drag, startPoint x: 1232, startPoint y: 476, endPoint x: 1181, endPoint y: 450, distance: 57.8
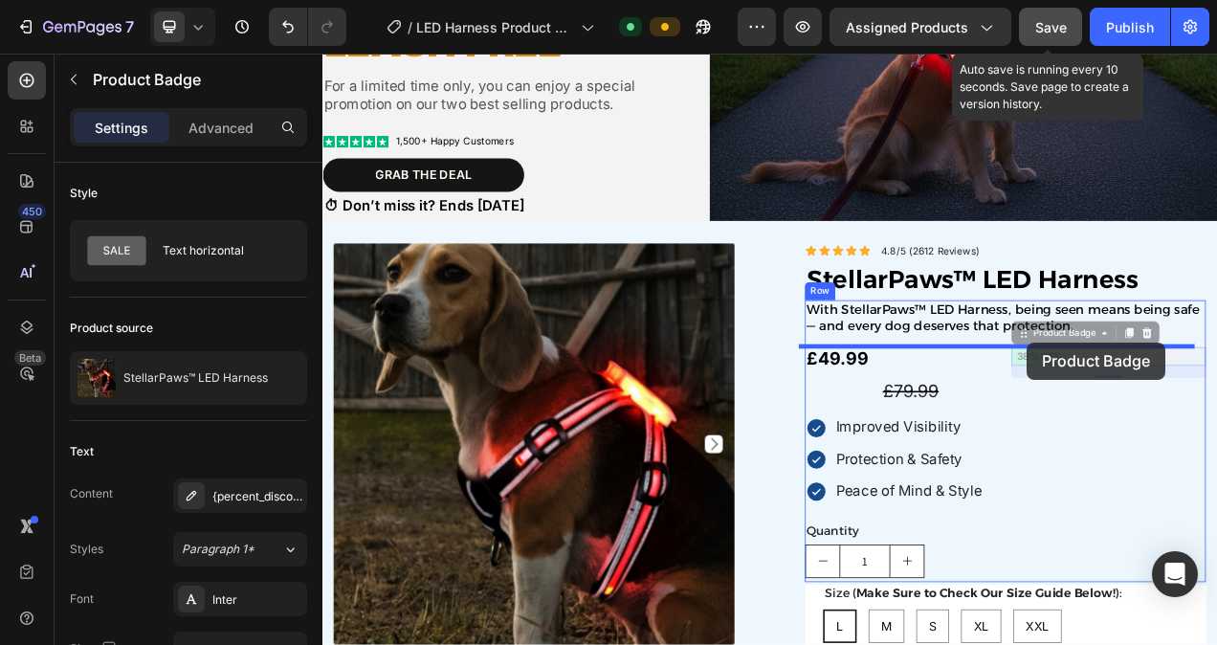
drag, startPoint x: 1219, startPoint y: 443, endPoint x: 1224, endPoint y: 424, distance: 19.7
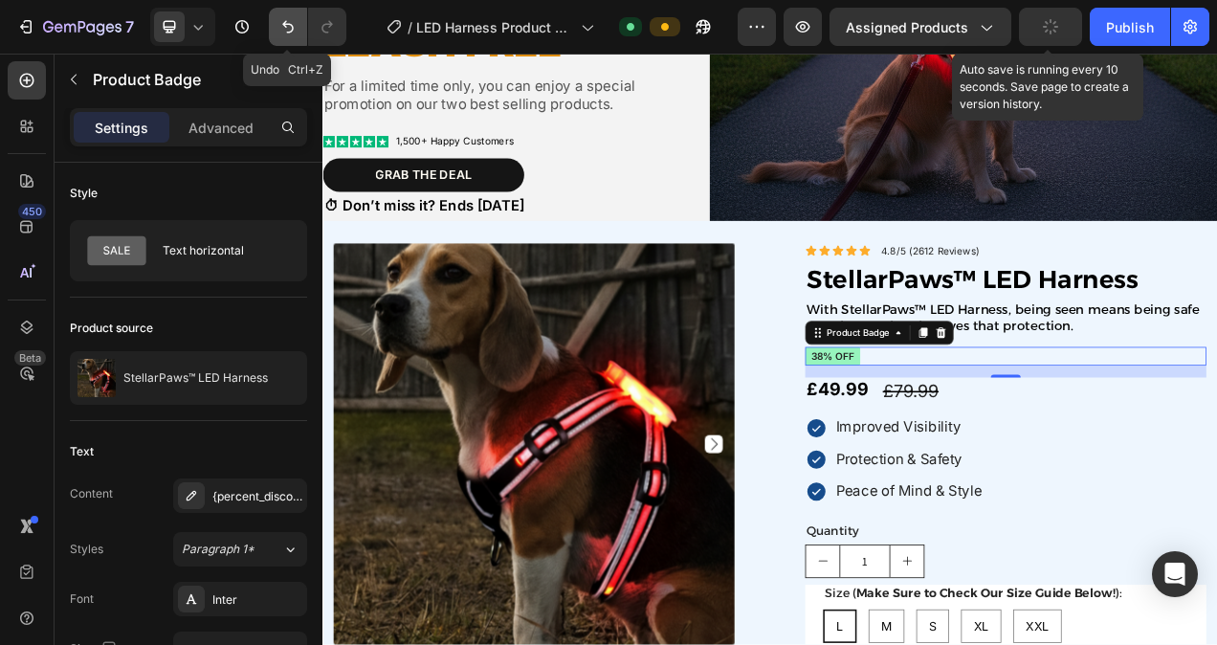
click at [279, 23] on icon "Undo/Redo" at bounding box center [287, 26] width 19 height 19
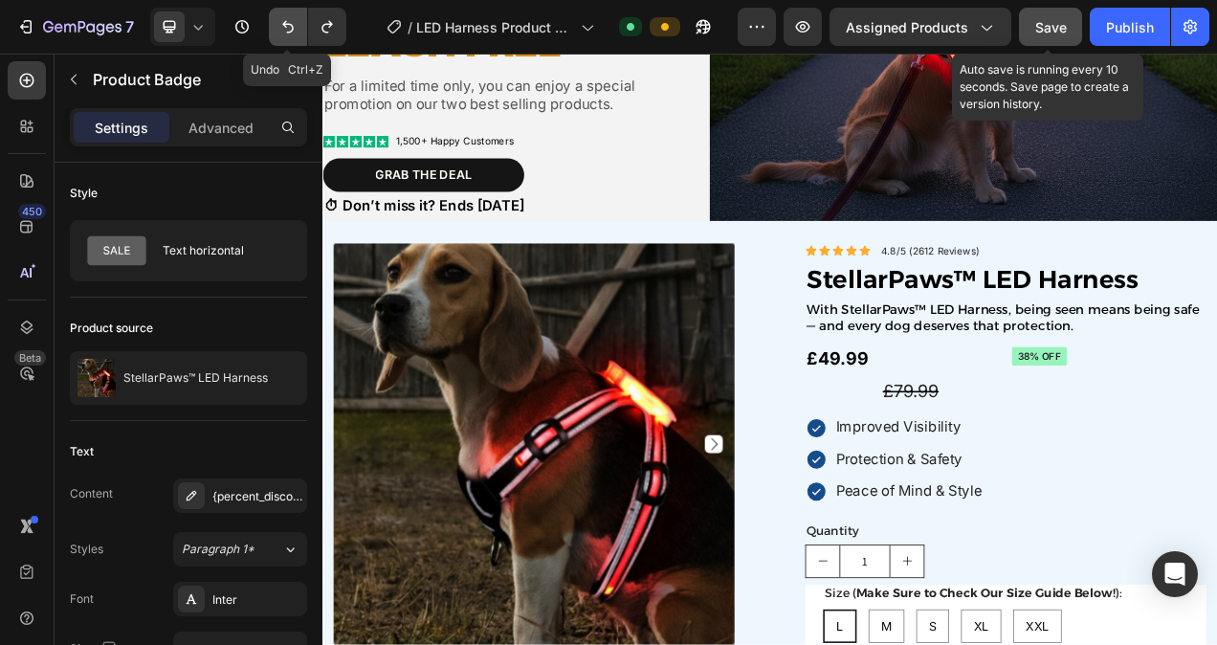
click at [279, 23] on icon "Undo/Redo" at bounding box center [287, 26] width 19 height 19
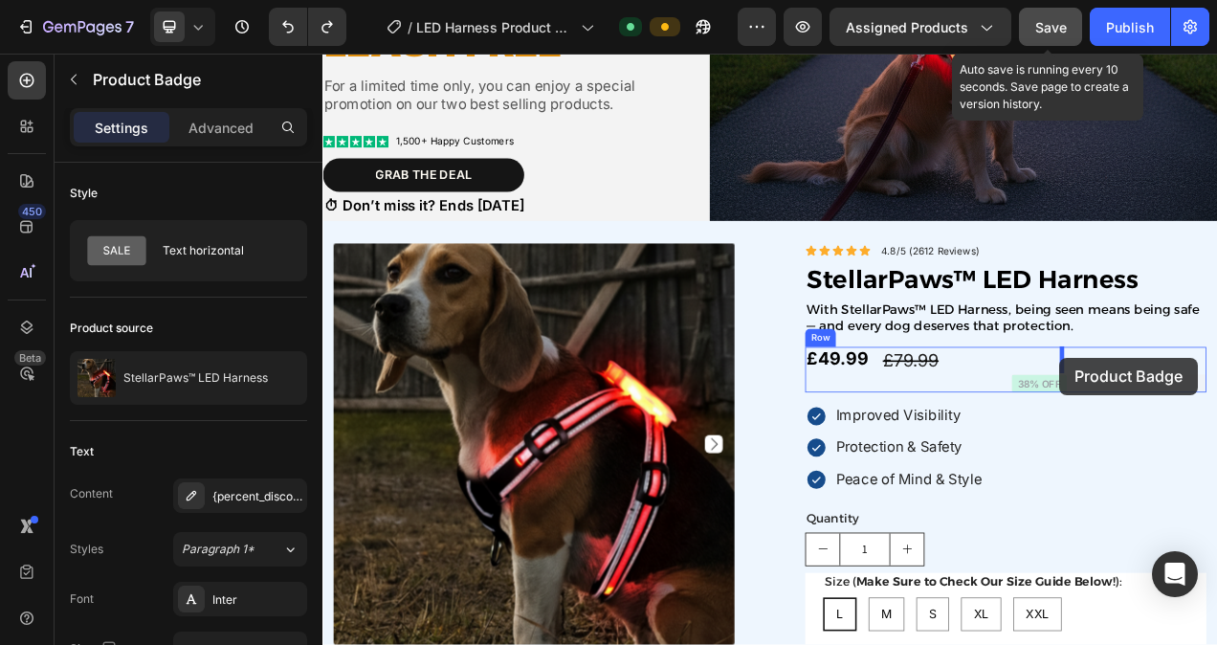
drag, startPoint x: 1237, startPoint y: 473, endPoint x: 1268, endPoint y: 444, distance: 42.0
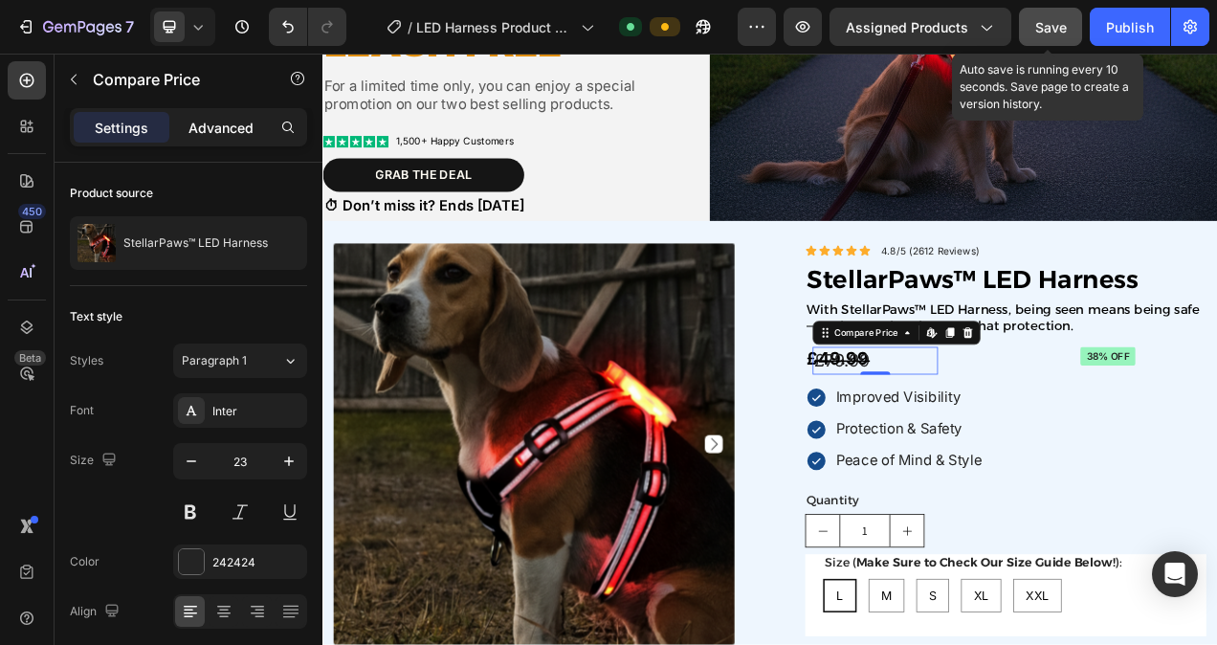
click at [237, 136] on p "Advanced" at bounding box center [220, 128] width 65 height 20
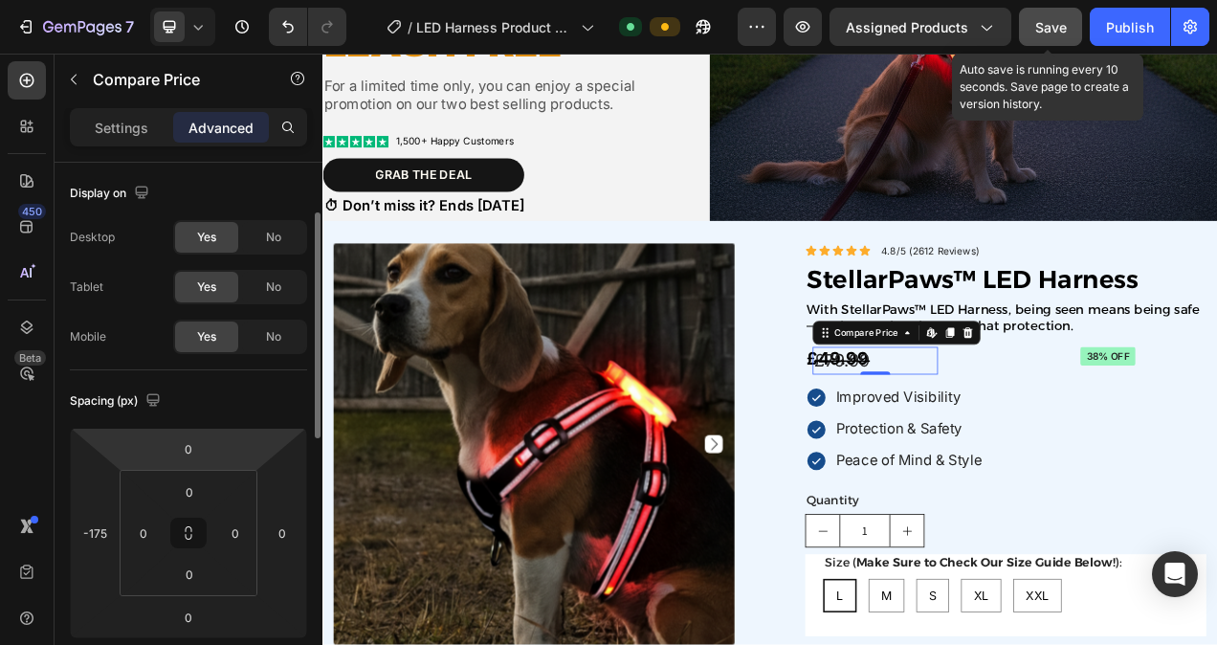
scroll to position [67, 0]
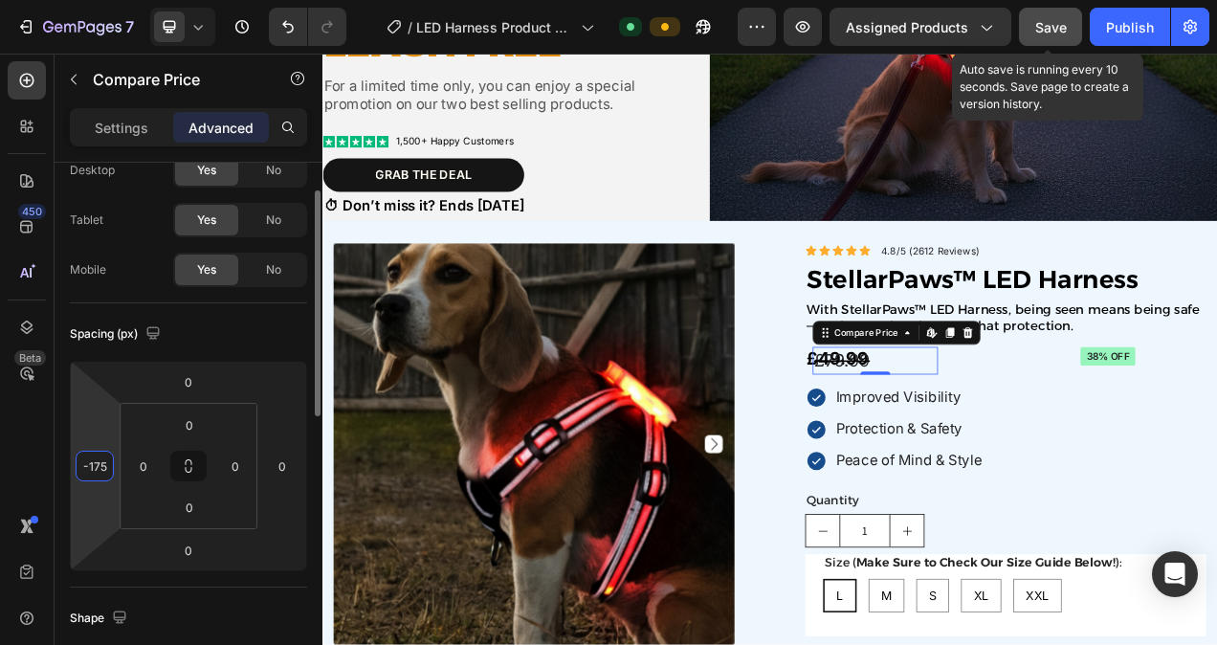
click at [103, 471] on input "-175" at bounding box center [94, 466] width 29 height 29
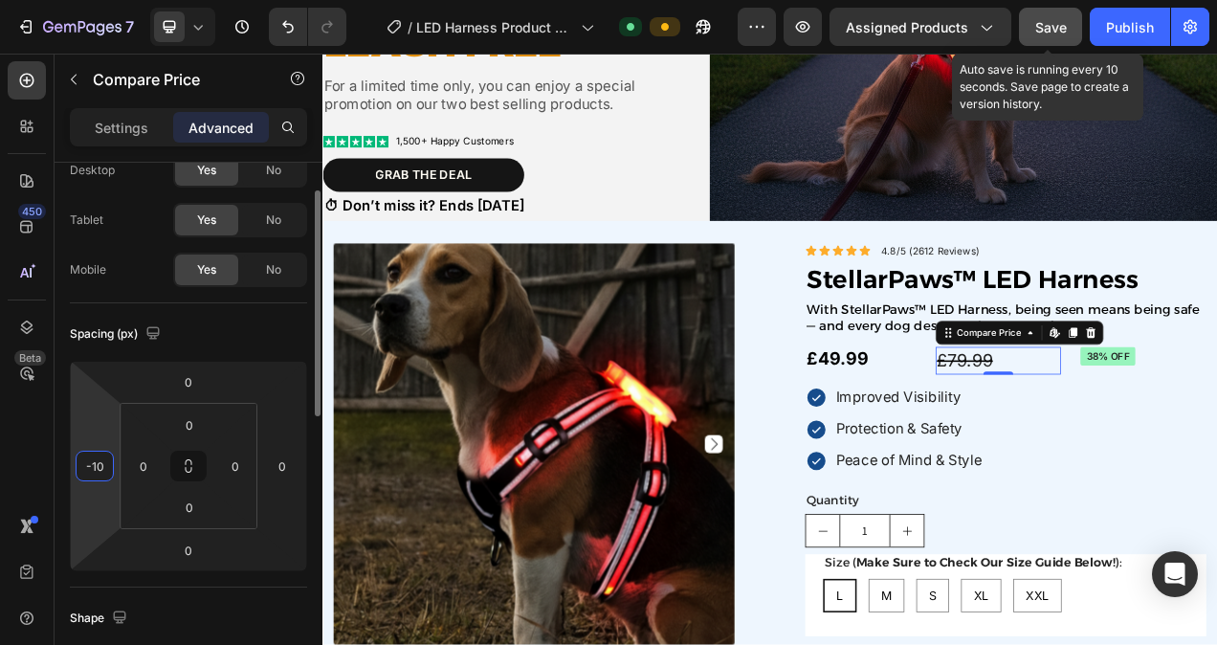
type input "-1"
type input "-7"
type input "-50"
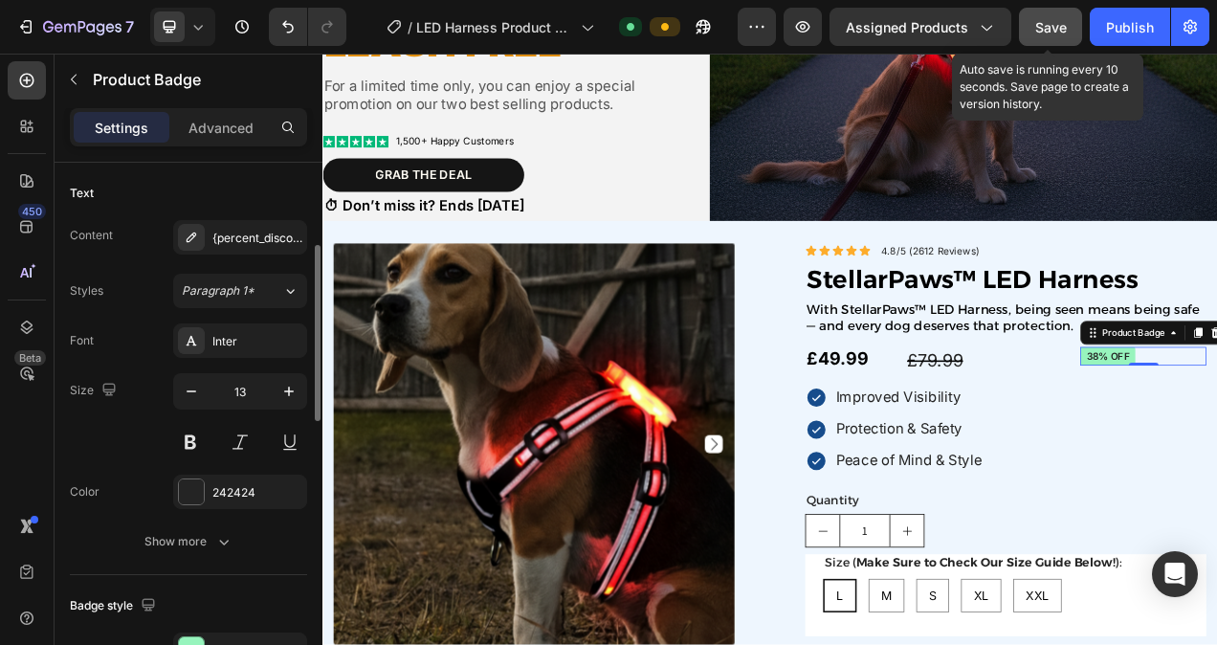
scroll to position [263, 0]
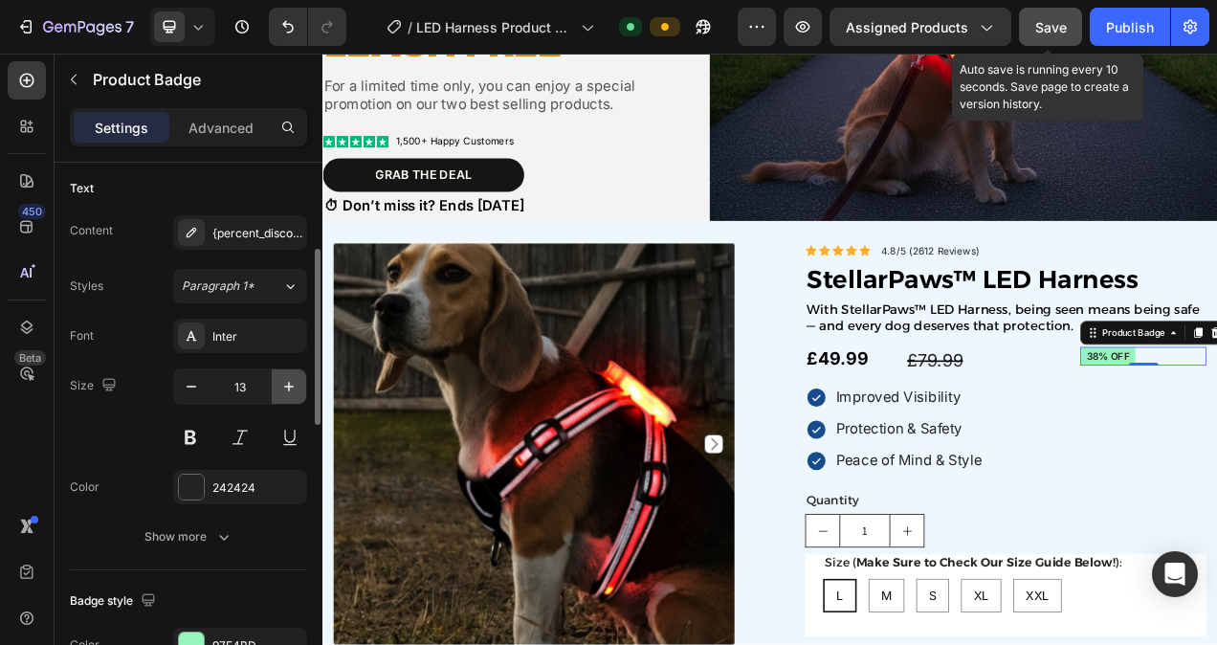
click at [294, 388] on icon "button" at bounding box center [288, 386] width 19 height 19
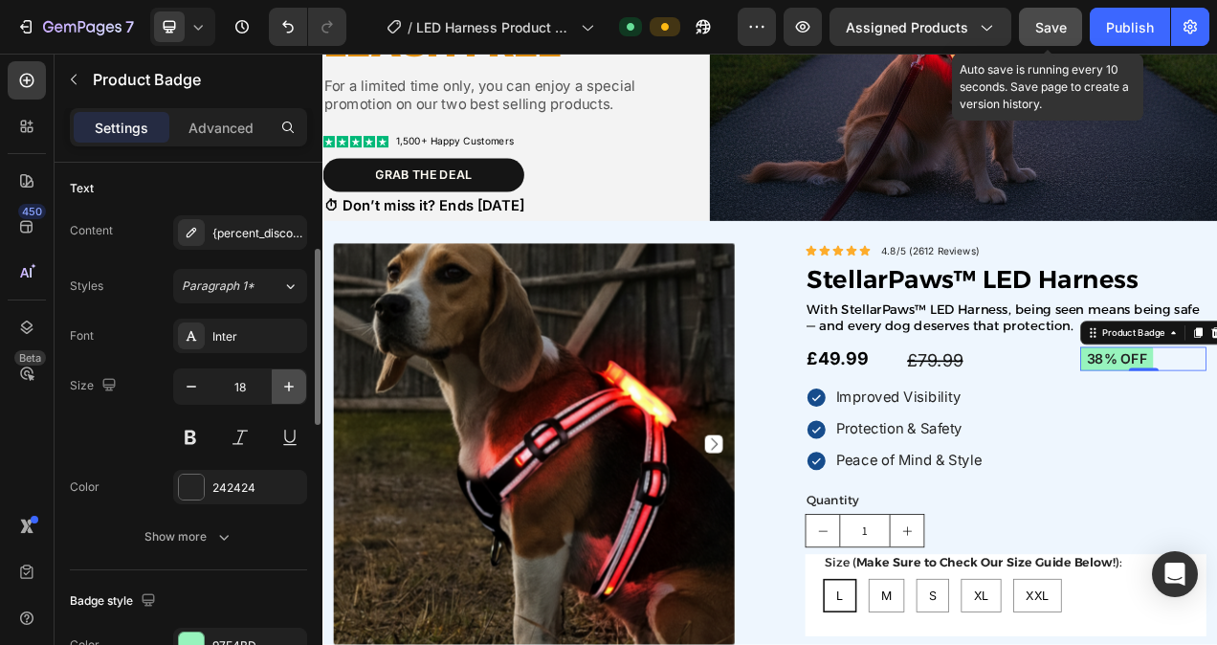
click at [294, 388] on icon "button" at bounding box center [288, 386] width 19 height 19
type input "20"
click at [229, 127] on p "Advanced" at bounding box center [220, 128] width 65 height 20
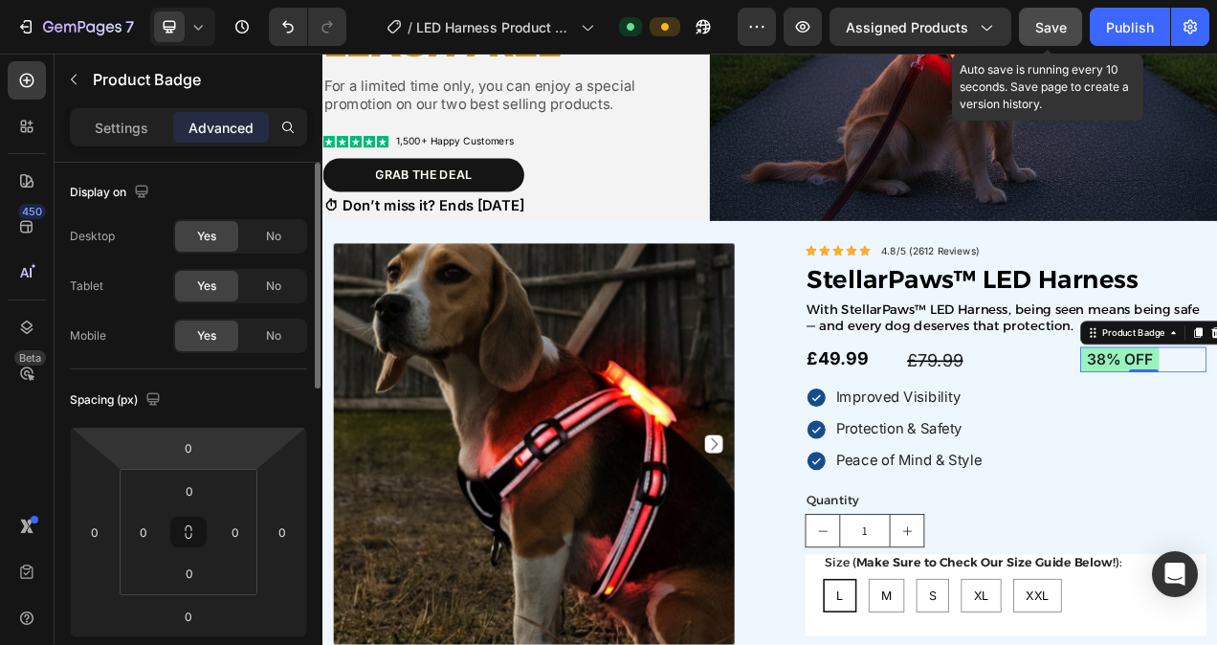
scroll to position [0, 0]
click at [279, 282] on span "No" at bounding box center [273, 286] width 15 height 17
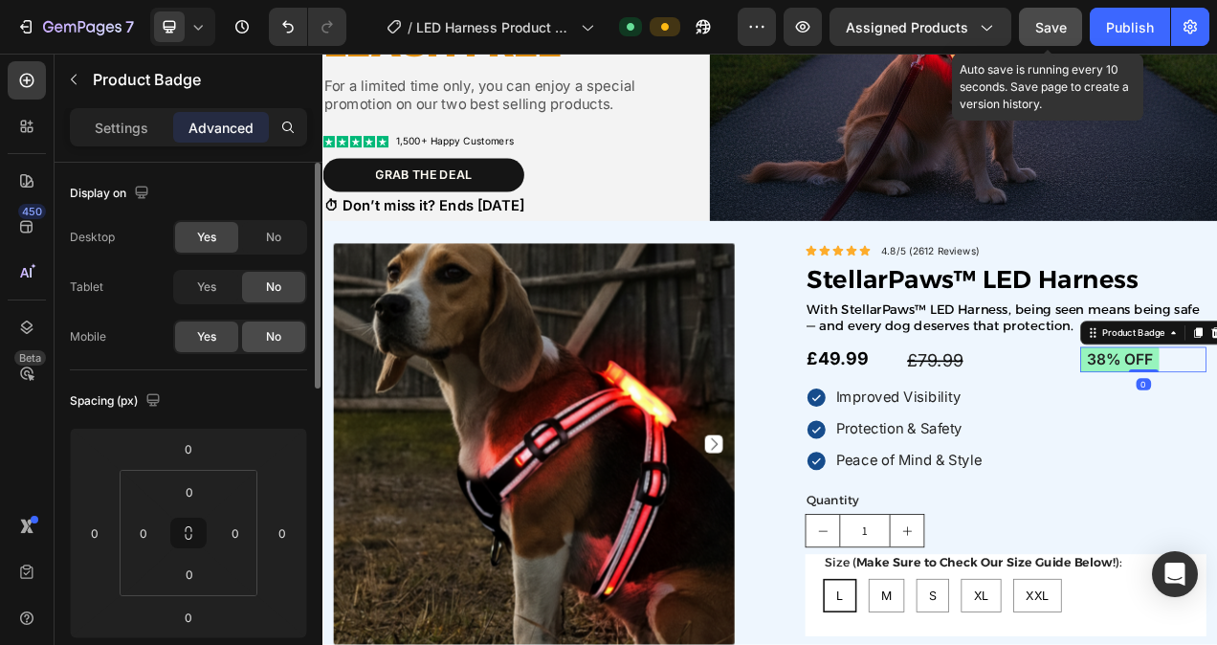
click at [285, 331] on div "No" at bounding box center [273, 336] width 63 height 31
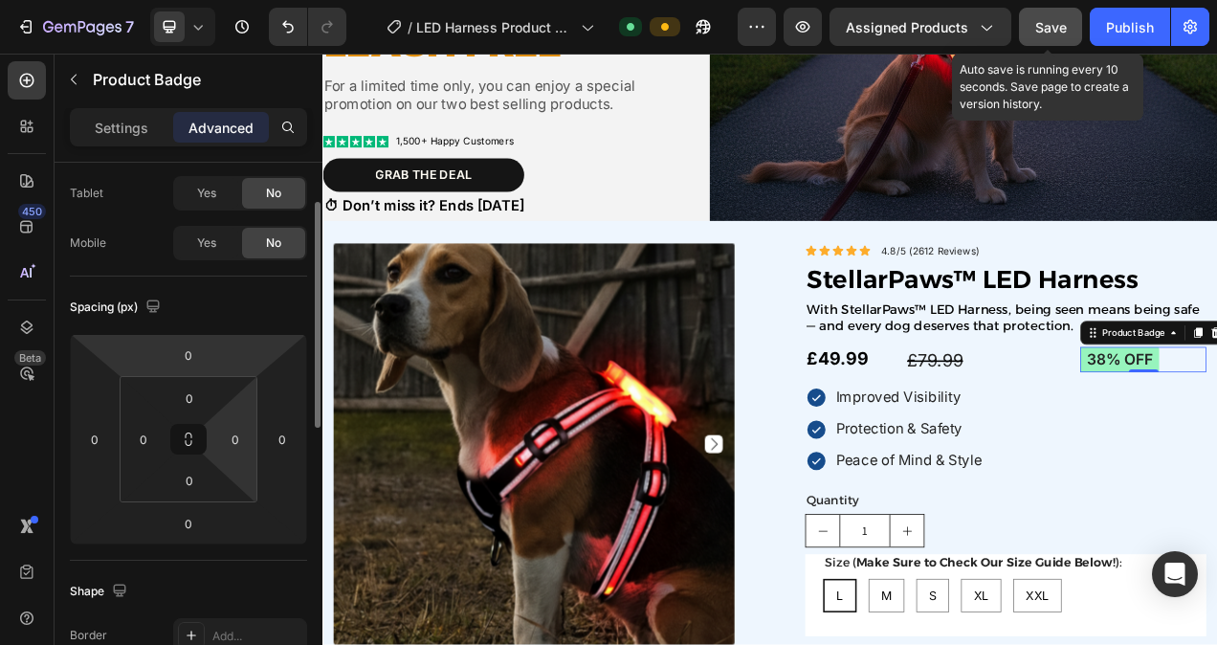
scroll to position [95, 0]
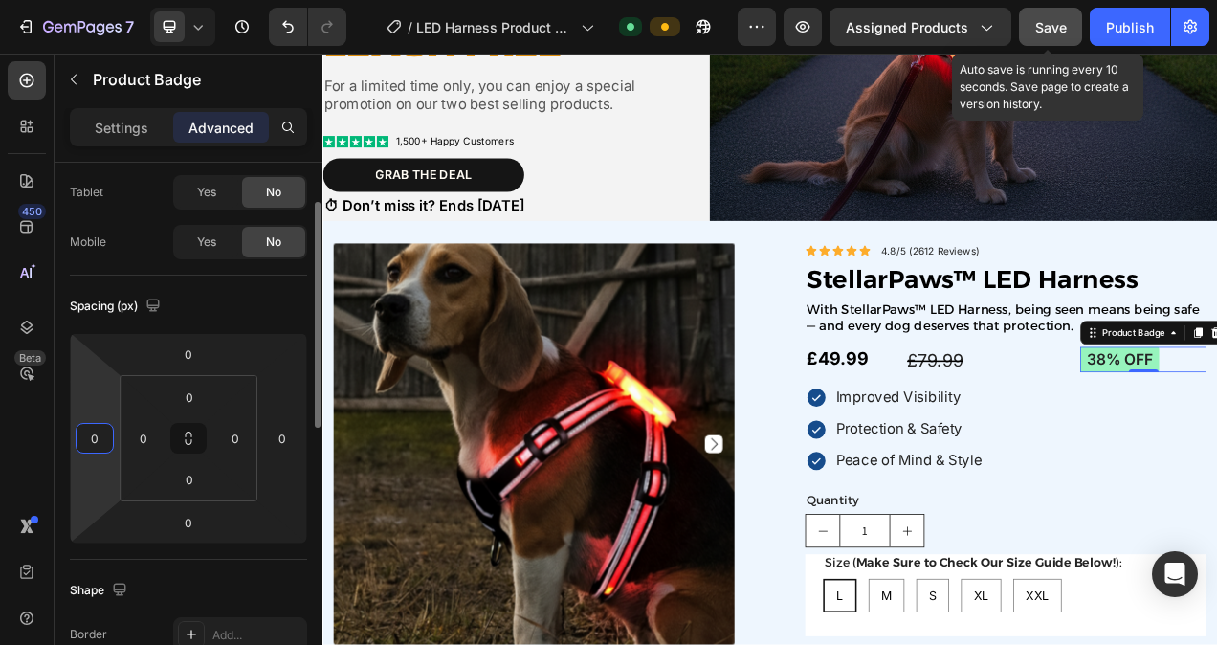
click at [100, 433] on input "0" at bounding box center [94, 438] width 29 height 29
type input "-4"
type input "-5"
type input "-7"
type input "-100"
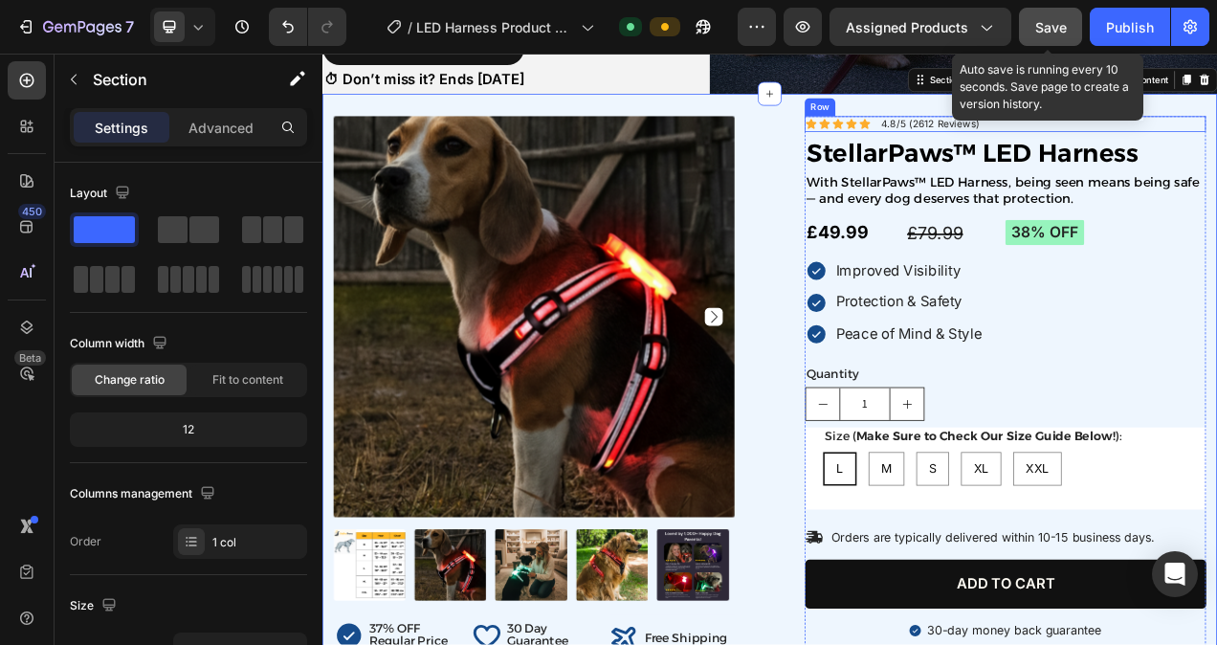
scroll to position [607, 0]
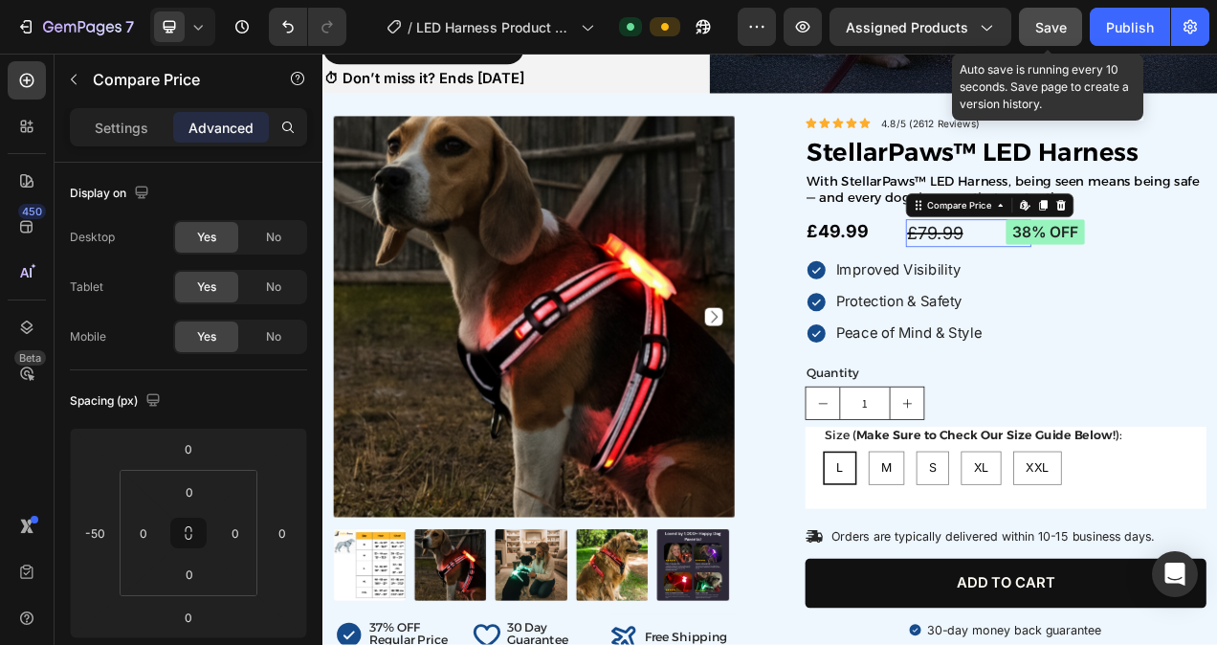
click at [1101, 283] on div "£79.99" at bounding box center [1152, 284] width 162 height 34
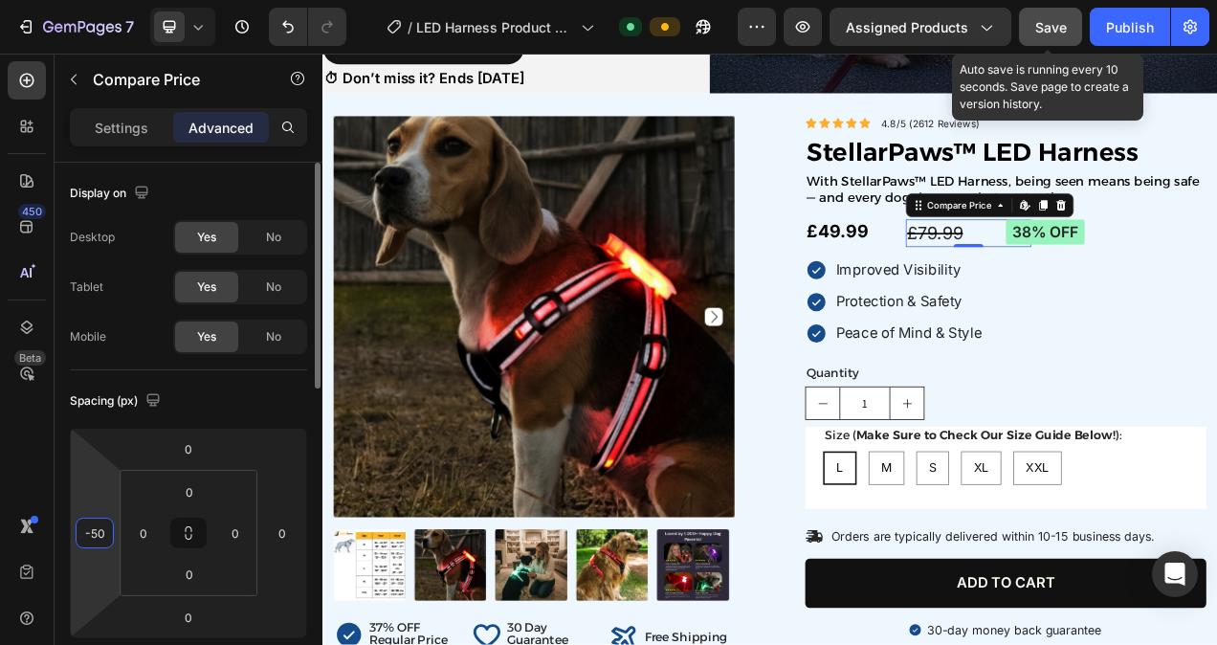
click at [101, 534] on input "-50" at bounding box center [94, 533] width 29 height 29
type input "-70"
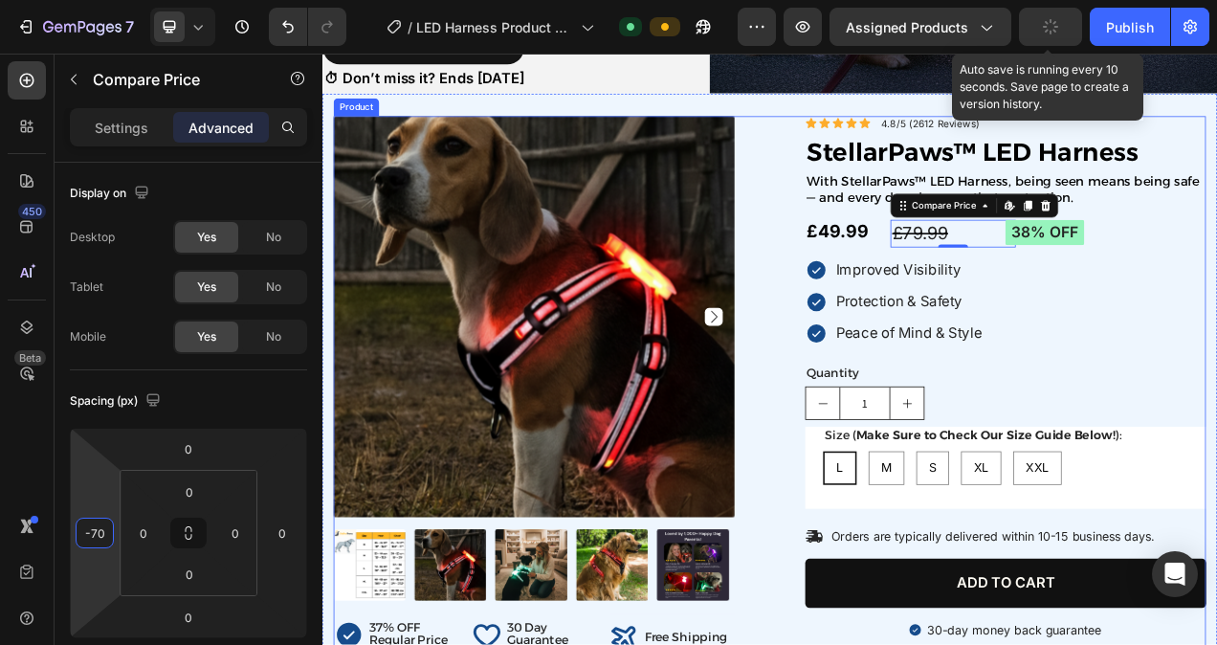
click at [880, 258] on div "Product Images 37% OFF Regular Price Item List 30 Day Guarantee Item List Text …" at bounding box center [896, 482] width 1119 height 696
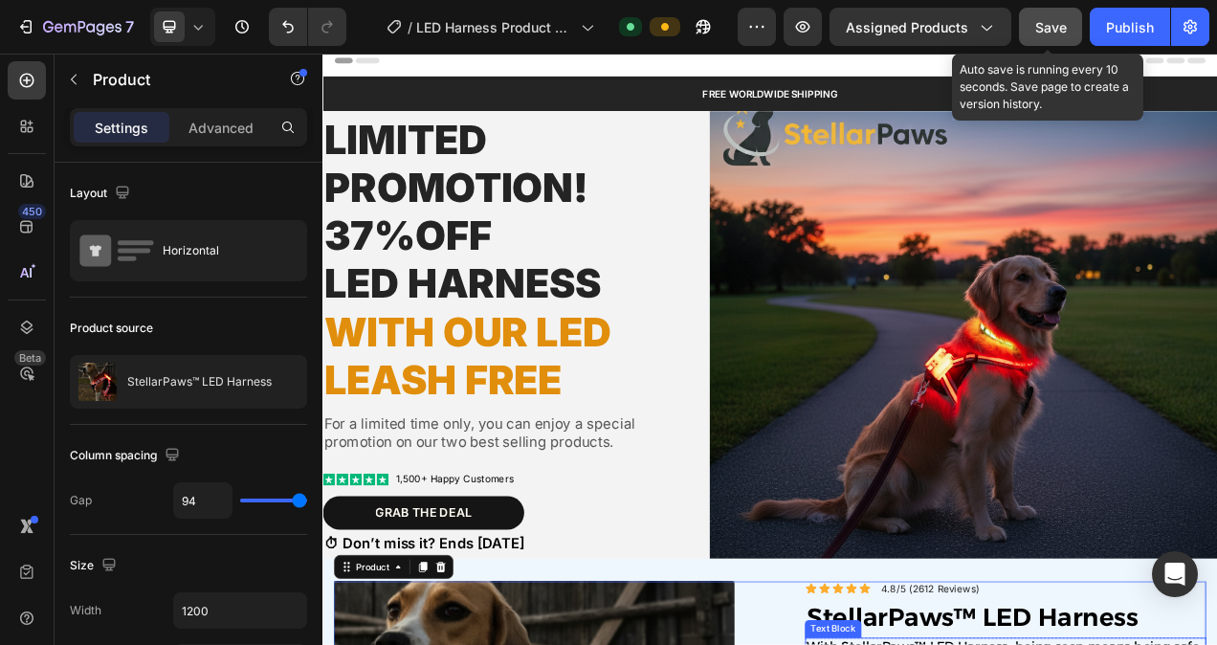
scroll to position [0, 0]
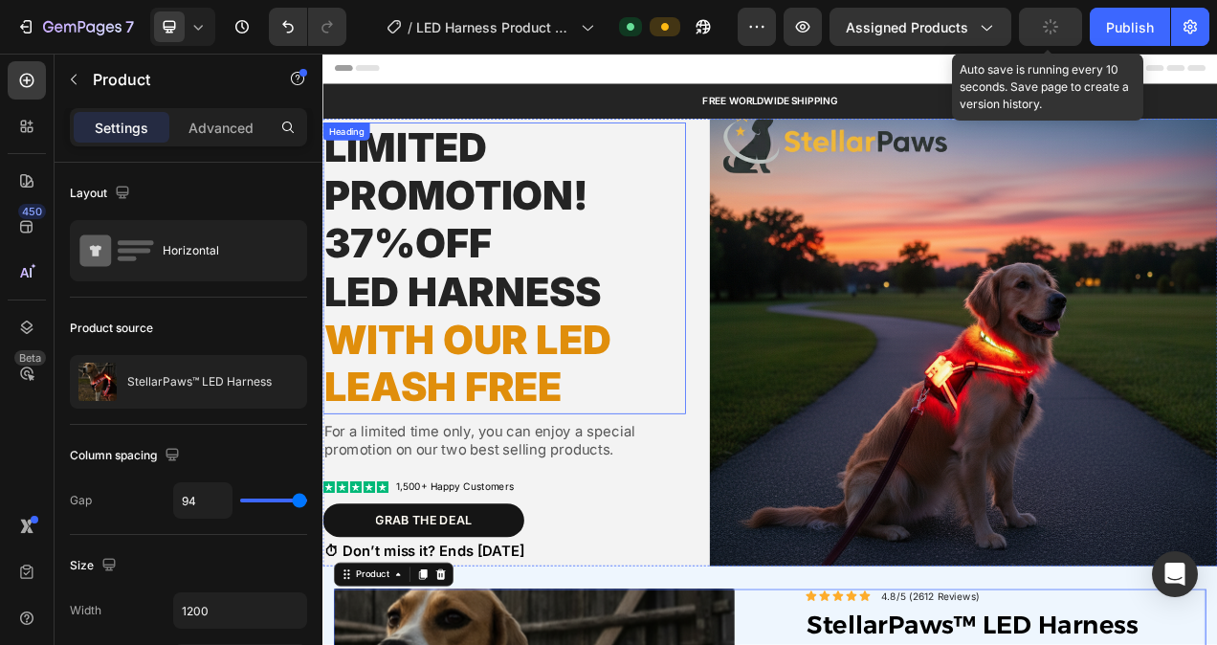
click at [386, 293] on span "Limited Promotion! 37%Off" at bounding box center [493, 236] width 339 height 185
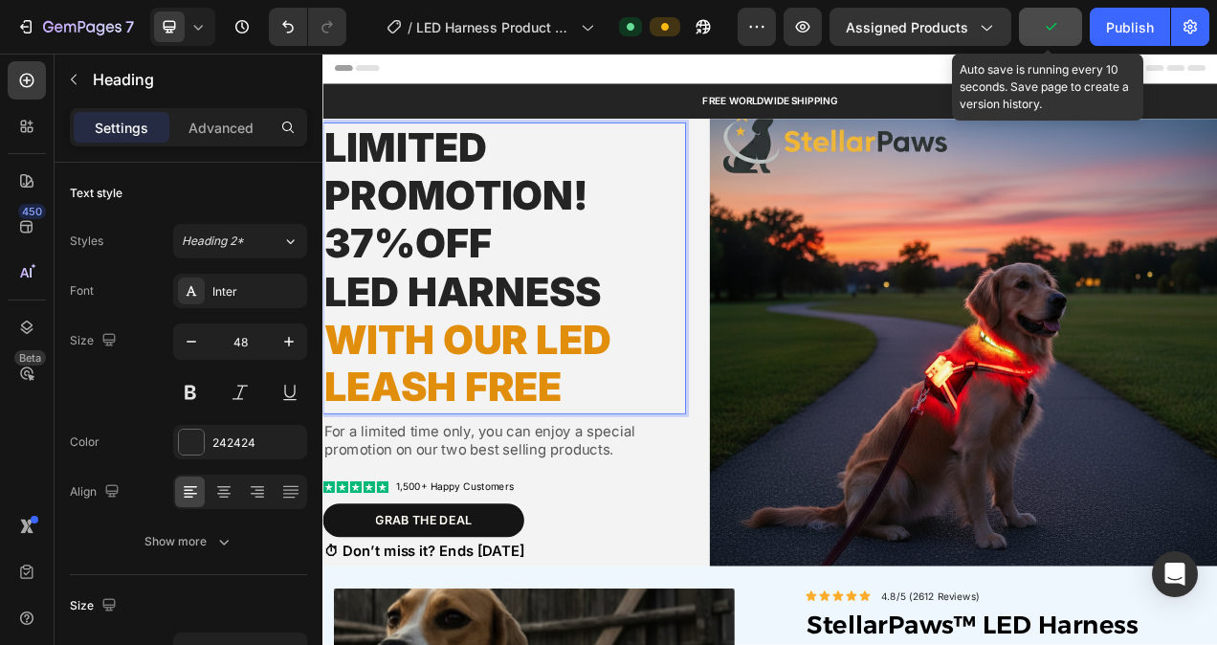
click at [390, 293] on span "Limited Promotion! 37%Off" at bounding box center [493, 236] width 339 height 185
click at [553, 188] on p "Limited Promotion! 38%Off LED HArness with our led Leash free" at bounding box center [555, 328] width 462 height 369
click at [1062, 32] on span "Save" at bounding box center [1051, 27] width 32 height 16
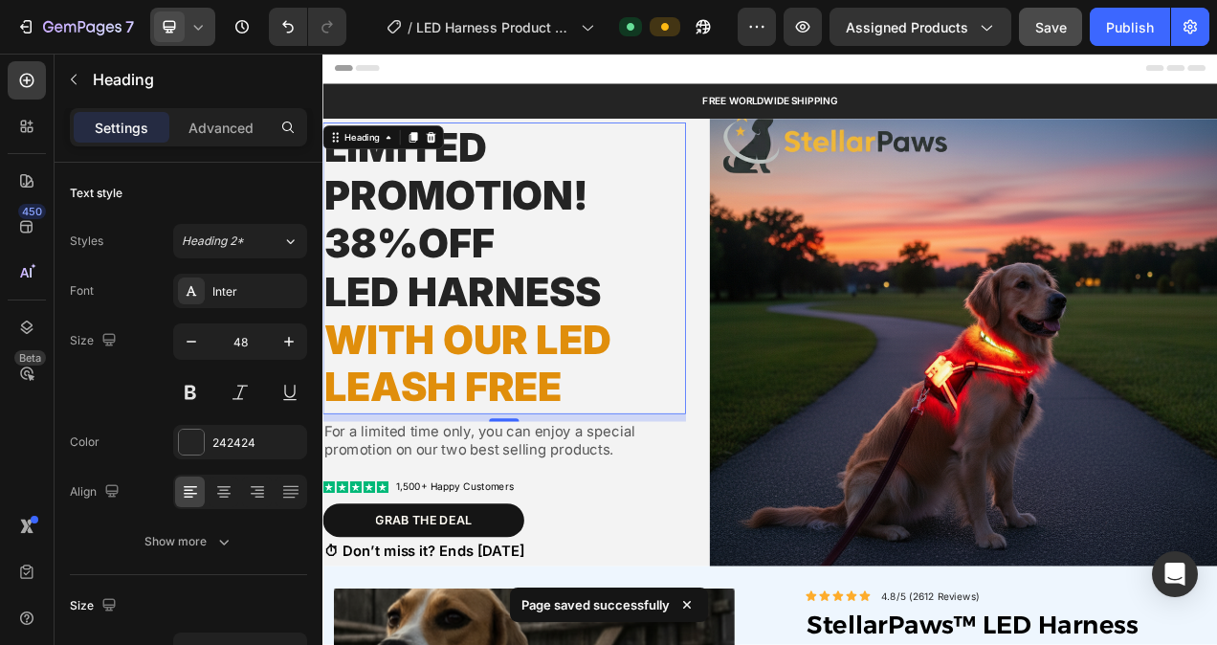
click at [199, 12] on div at bounding box center [182, 27] width 65 height 38
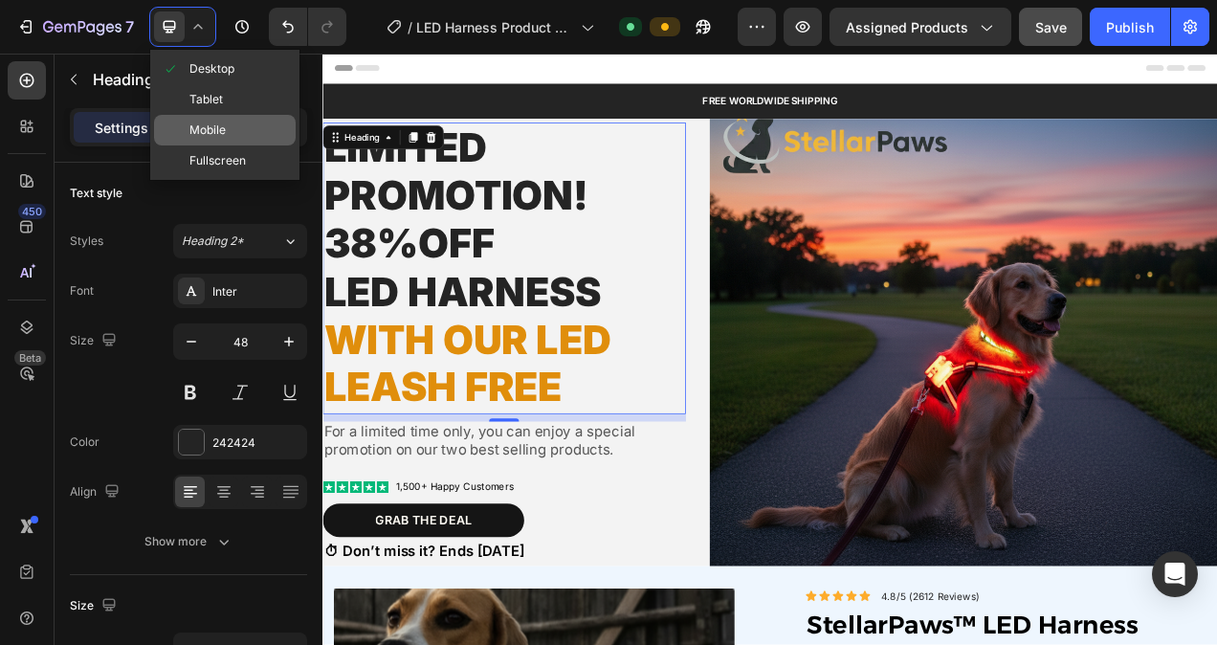
click at [226, 122] on div "Mobile" at bounding box center [225, 130] width 142 height 31
type input "24"
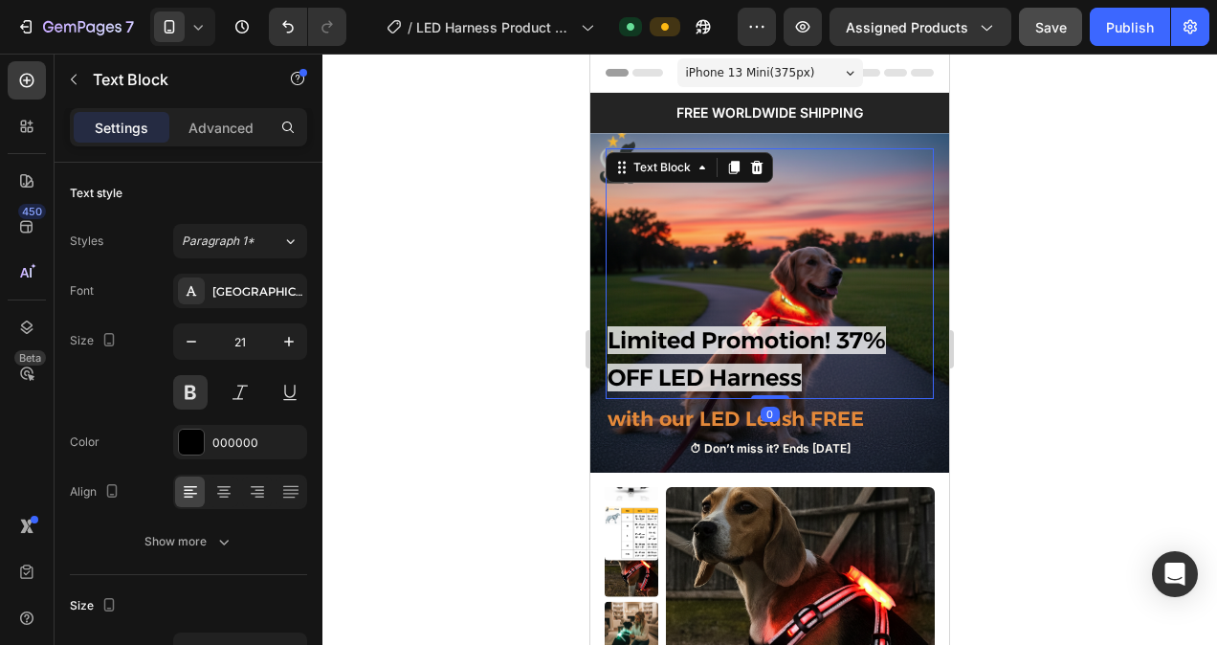
click at [869, 348] on span "Limited Promotion! 37% OFF LED Harness" at bounding box center [747, 358] width 278 height 65
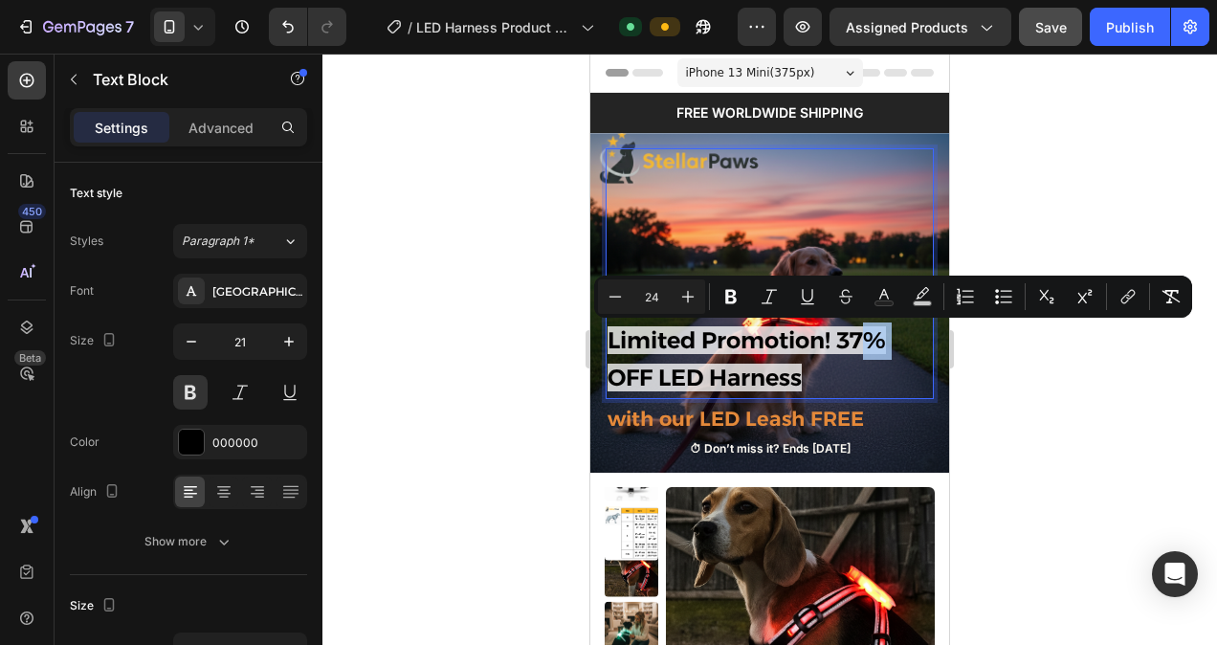
click at [867, 344] on span "Limited Promotion! 37% OFF LED Harness" at bounding box center [747, 358] width 278 height 65
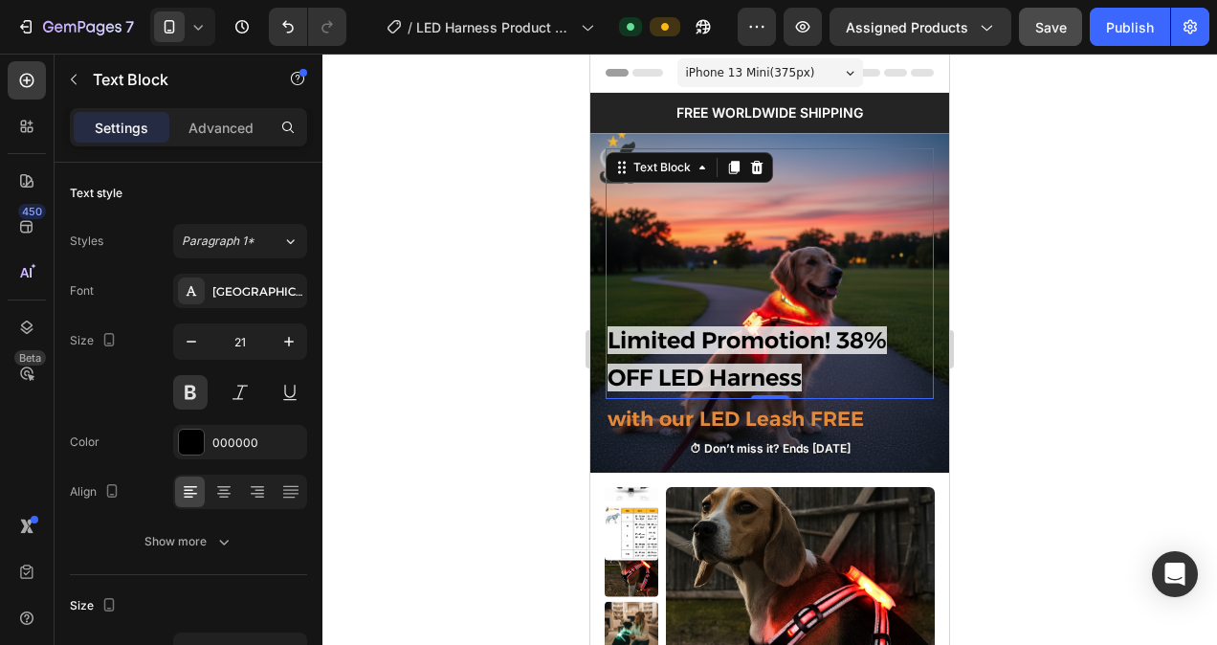
click at [1119, 311] on div at bounding box center [769, 349] width 895 height 591
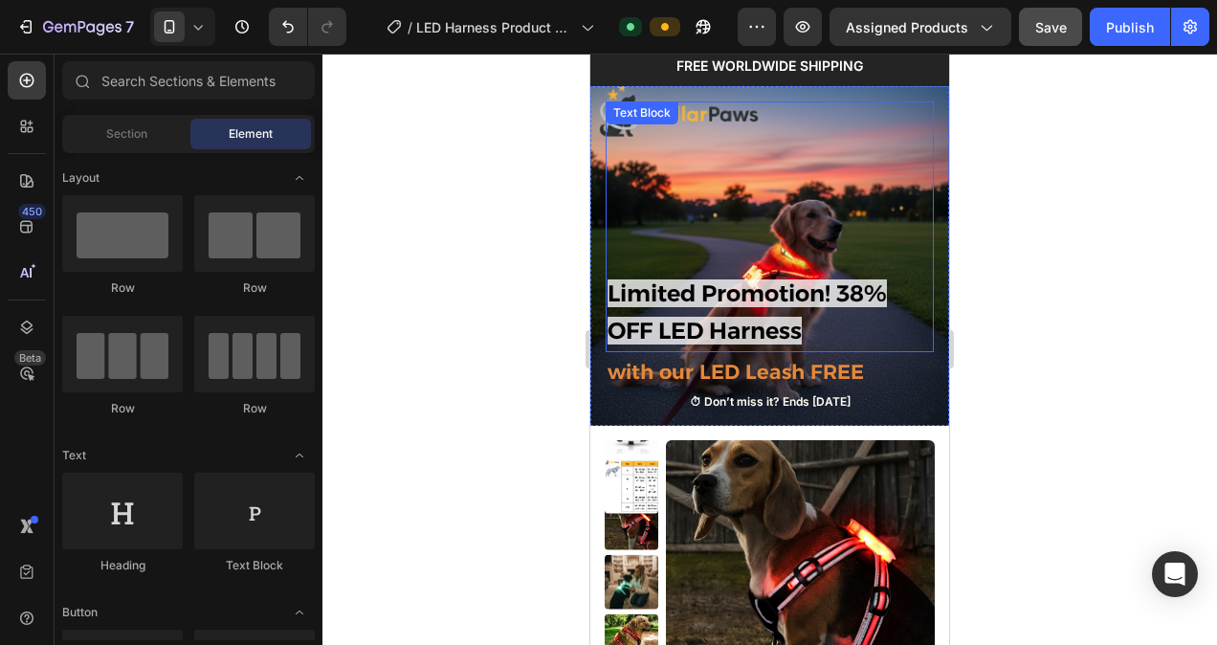
scroll to position [112, 0]
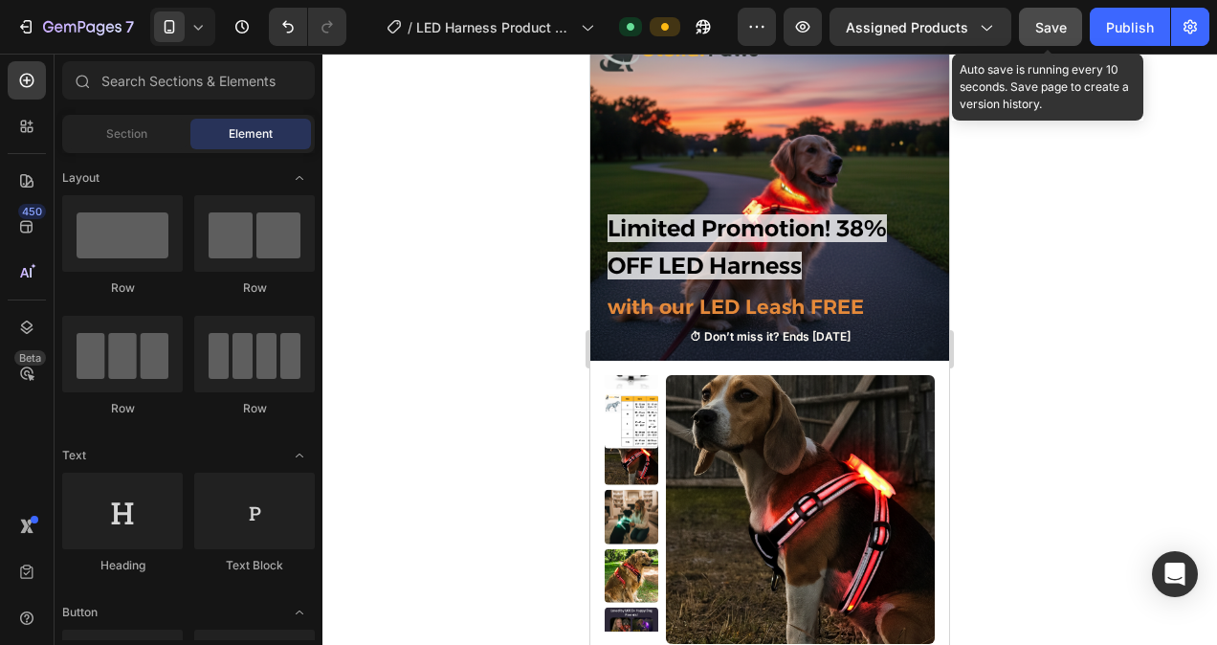
click at [1031, 25] on button "Save" at bounding box center [1050, 27] width 63 height 38
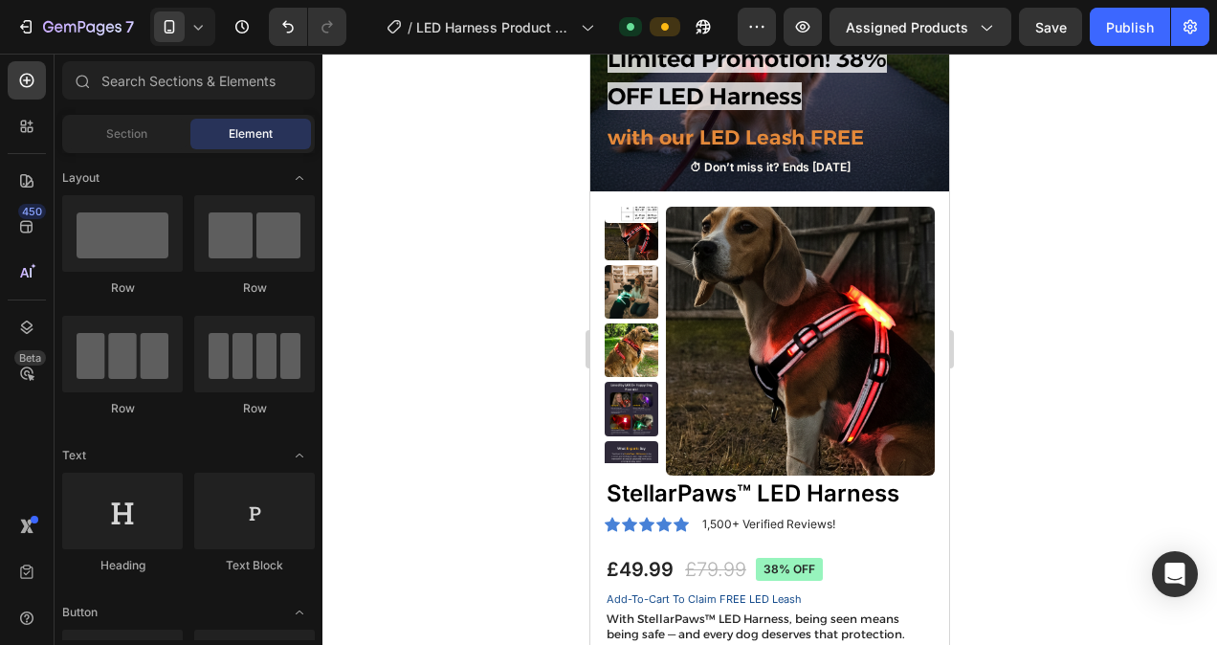
scroll to position [0, 0]
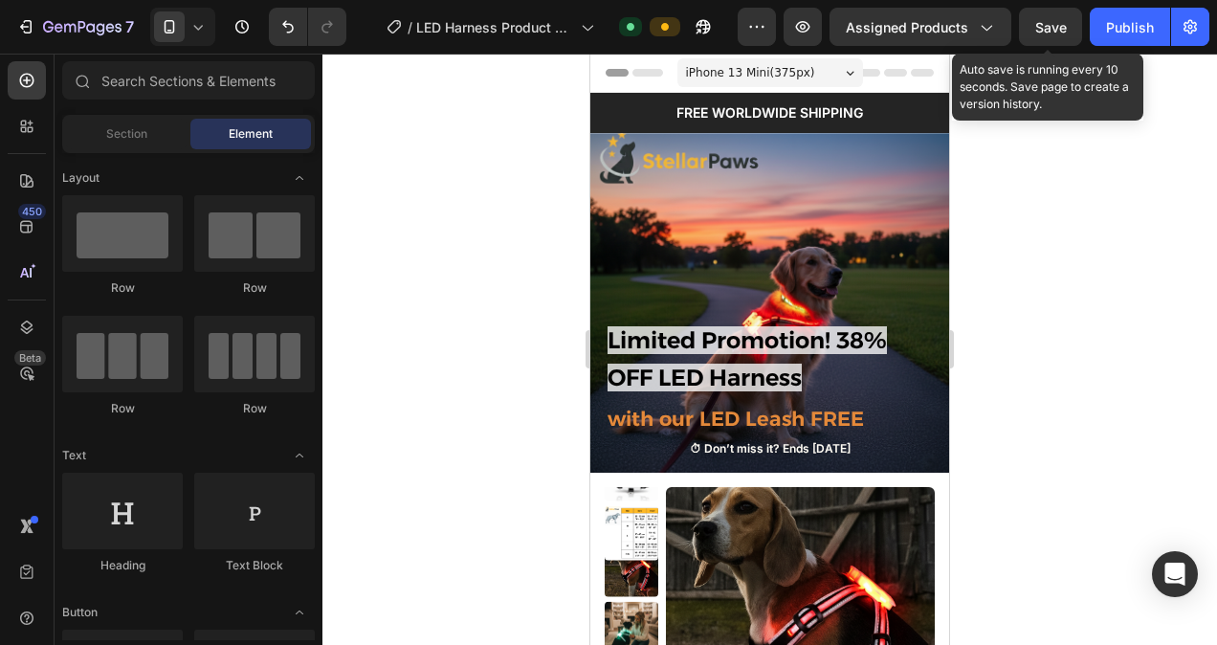
click at [1053, 36] on div "Save" at bounding box center [1051, 27] width 32 height 20
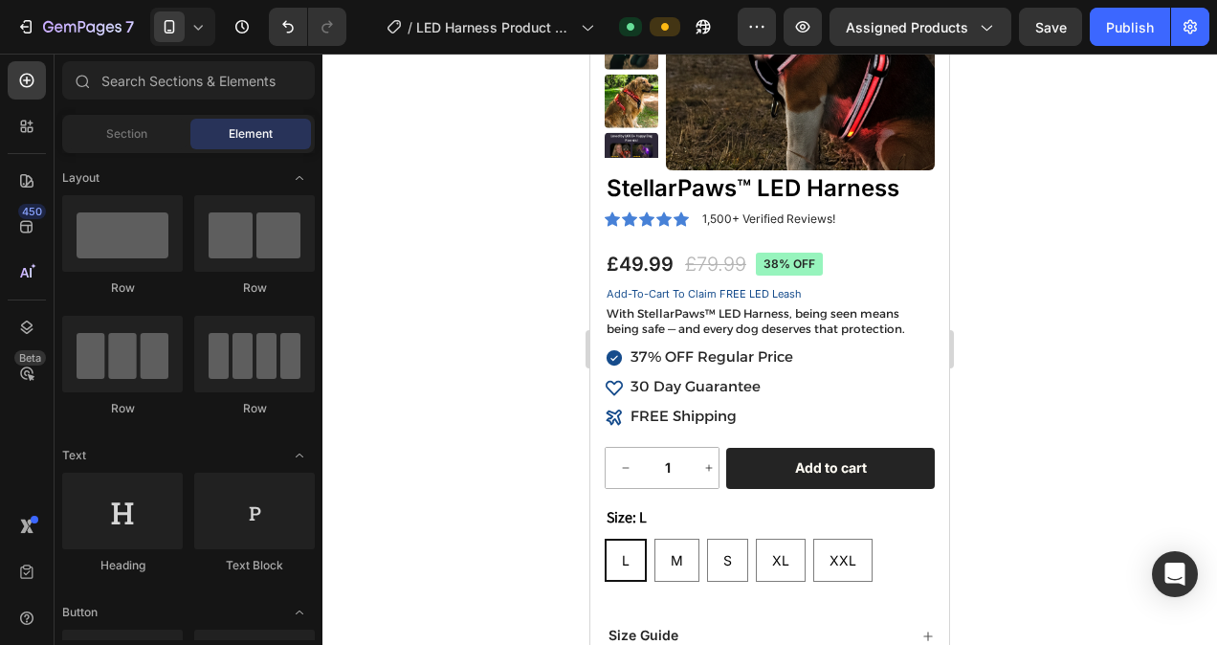
scroll to position [605, 0]
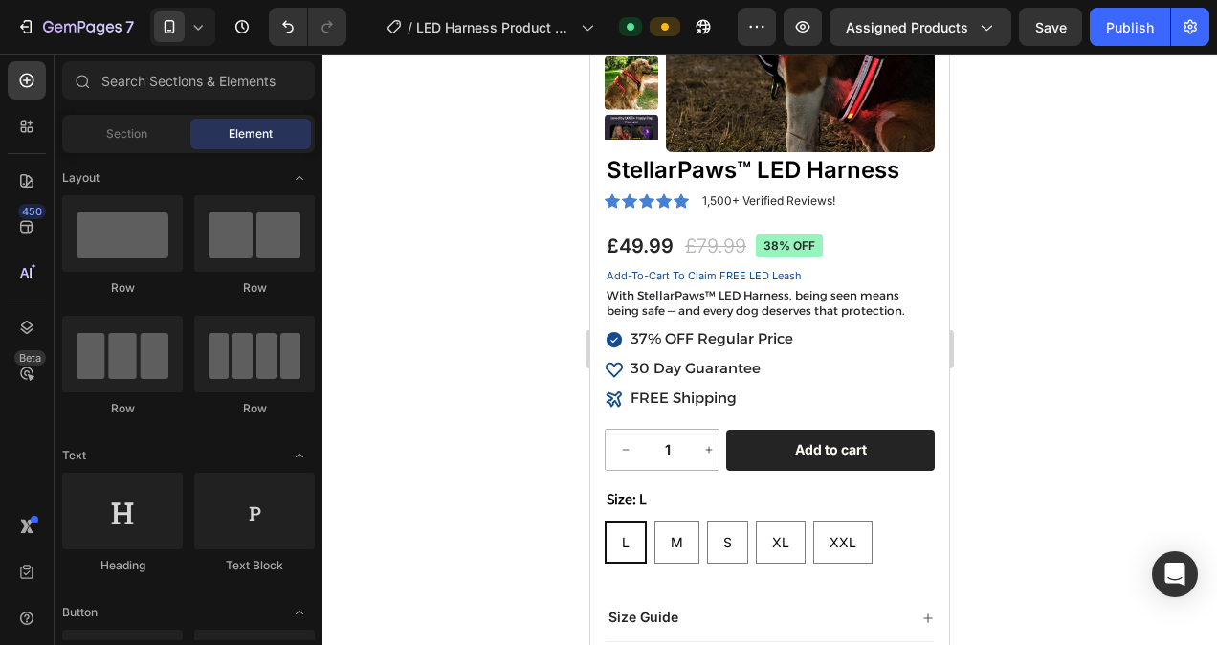
click at [192, 17] on icon at bounding box center [197, 26] width 19 height 19
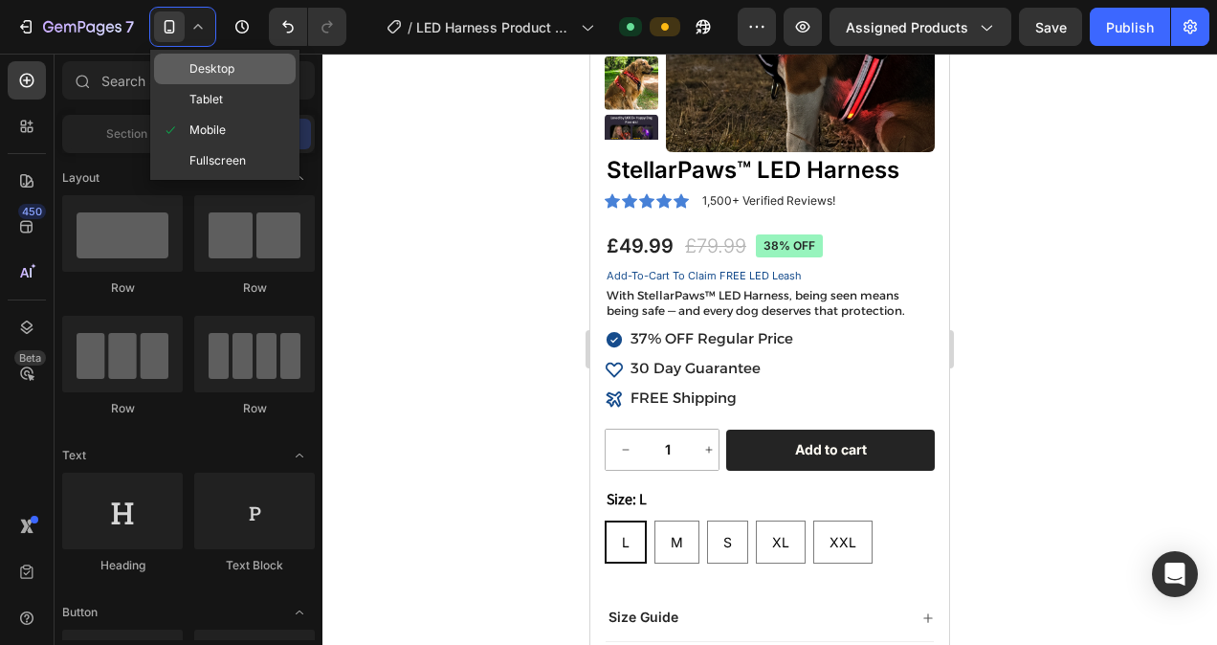
click at [226, 69] on span "Desktop" at bounding box center [211, 68] width 45 height 19
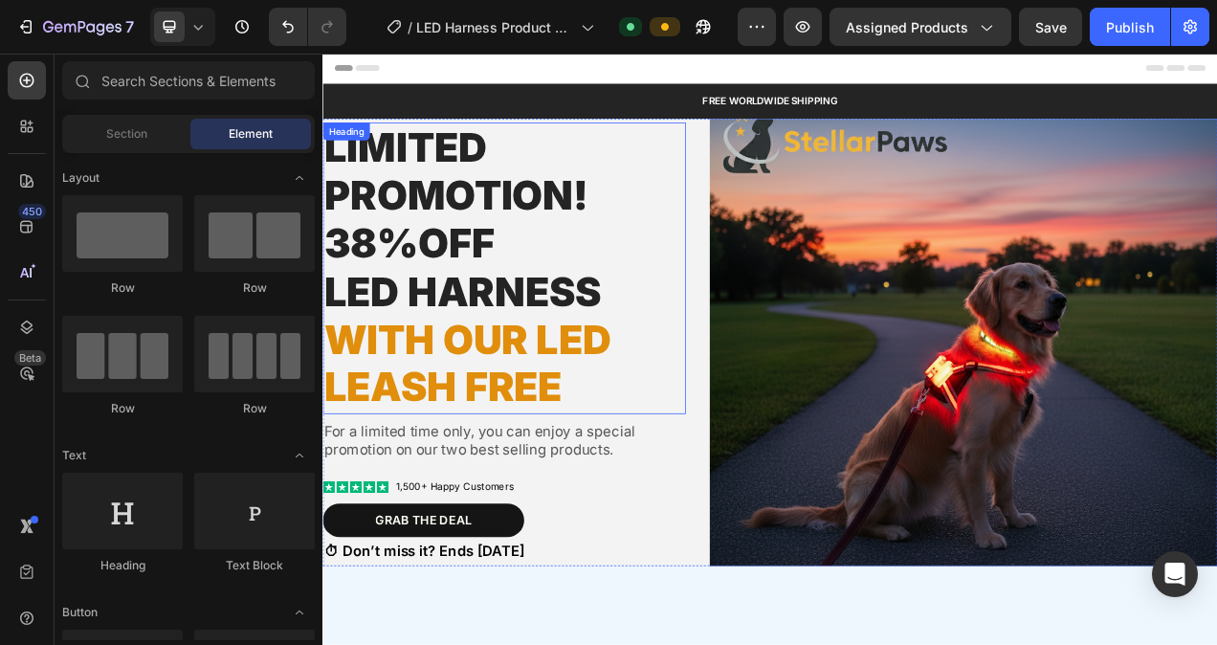
click at [591, 428] on span "with our led Leash free" at bounding box center [507, 451] width 367 height 122
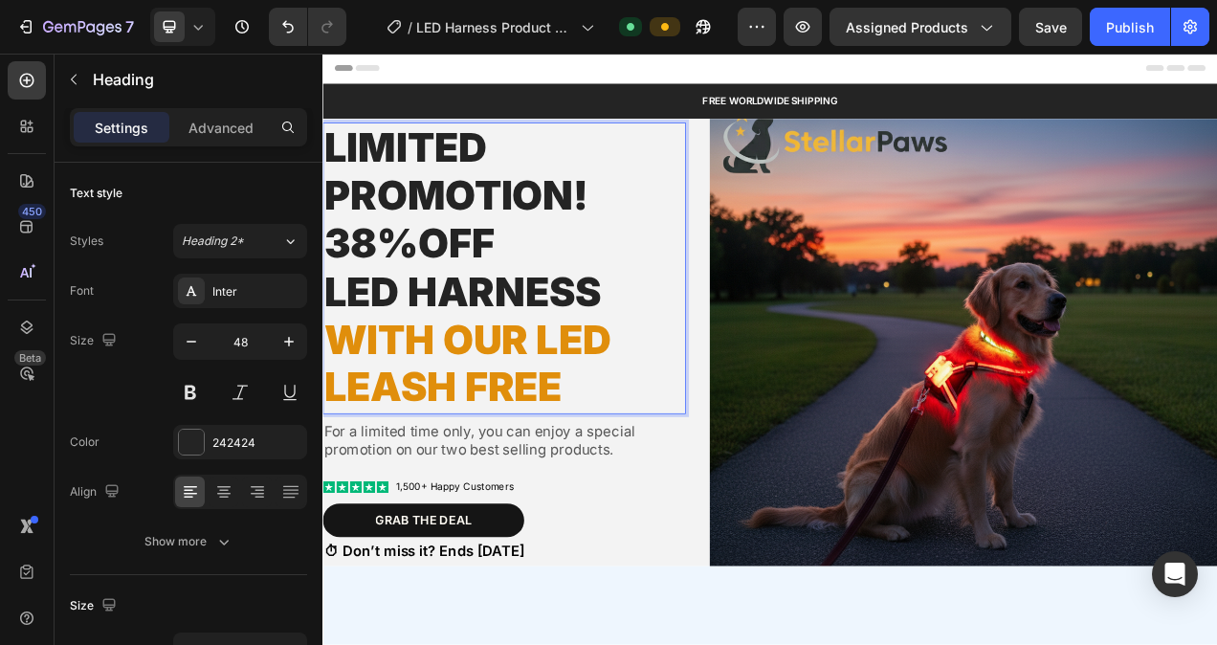
click at [584, 423] on span "with our led Leash free" at bounding box center [507, 451] width 367 height 122
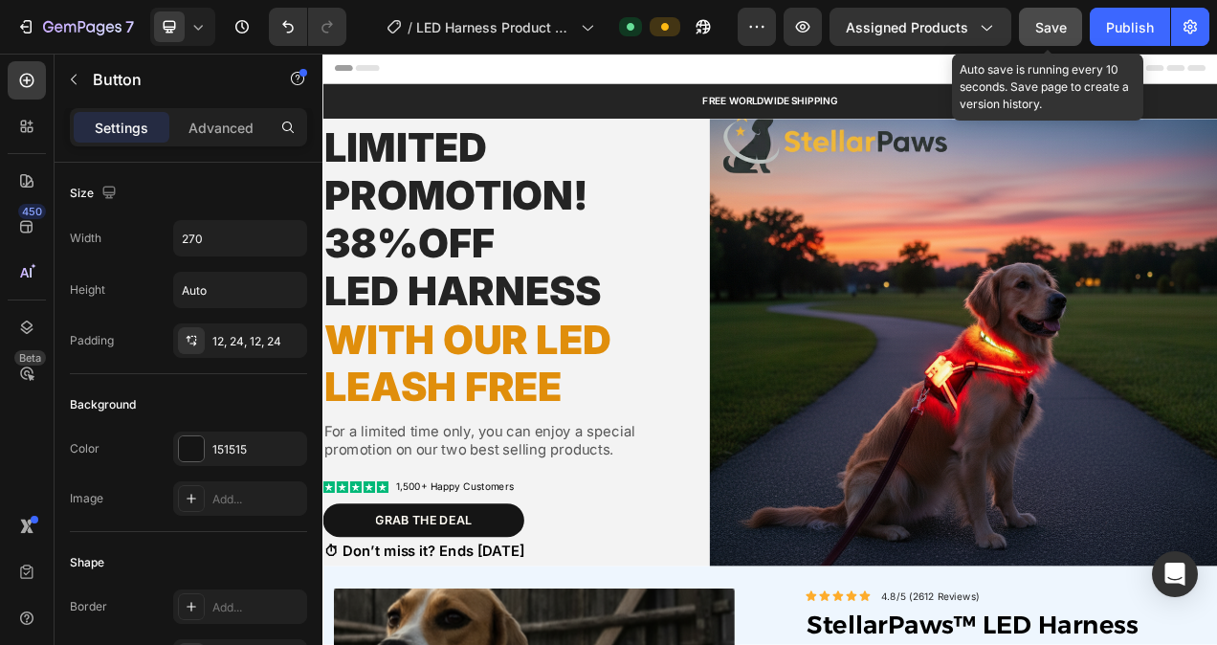
click at [1049, 23] on span "Save" at bounding box center [1051, 27] width 32 height 16
click at [1129, 32] on div "Publish" at bounding box center [1130, 27] width 48 height 20
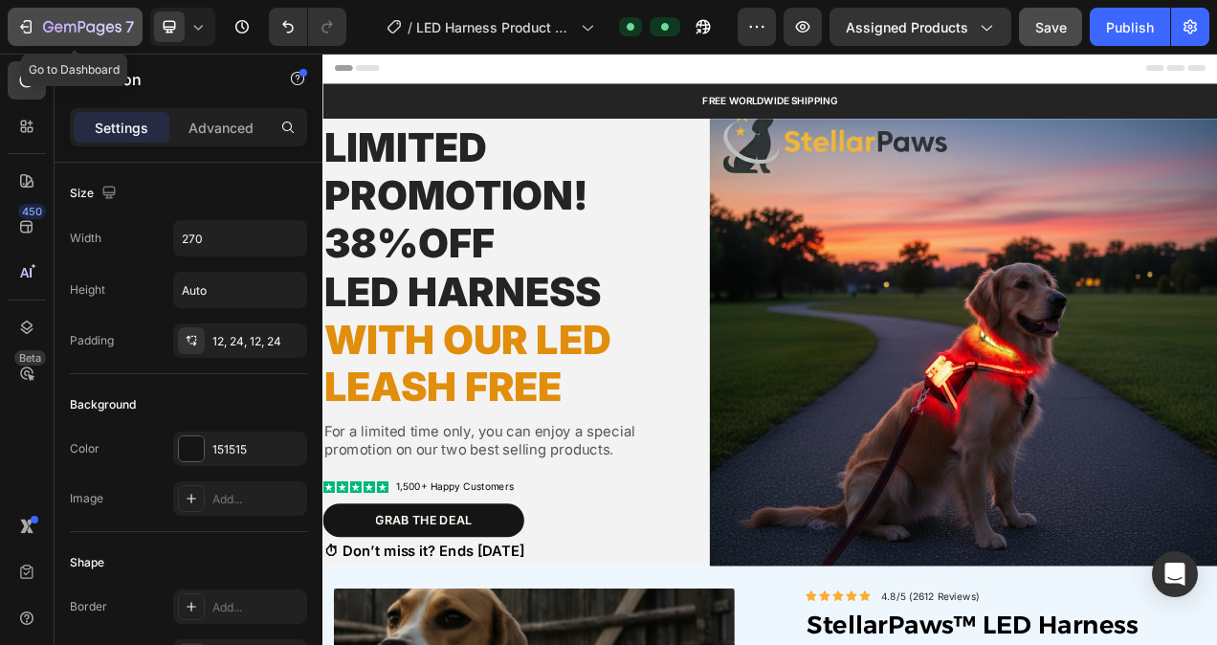
click at [83, 21] on icon "button" at bounding box center [82, 28] width 78 height 16
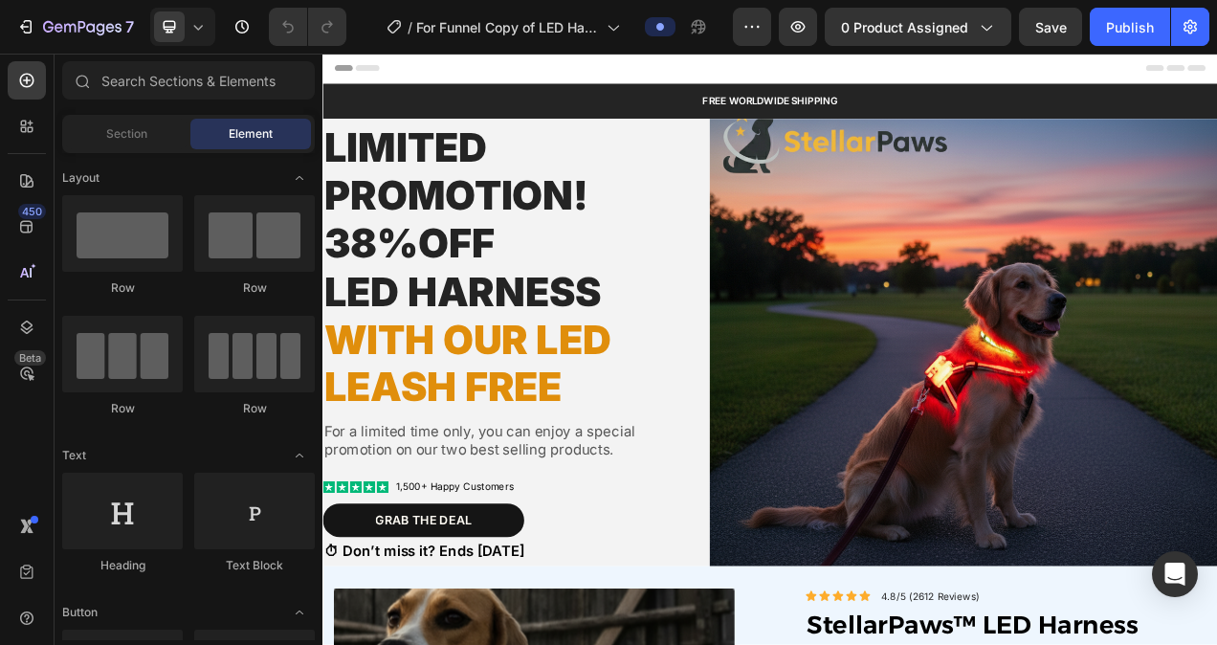
radio input "true"
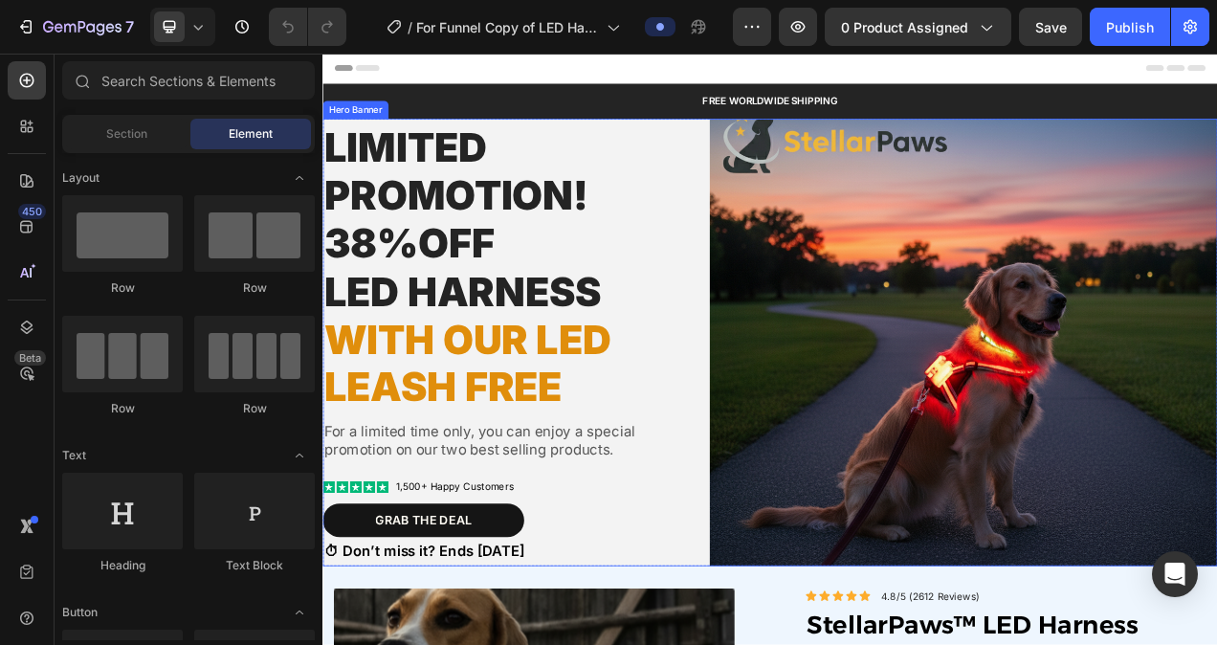
click at [748, 644] on div "Limited Promotion! 38%Off LED HArness with our led Leash free Heading For a lim…" at bounding box center [555, 425] width 466 height 652
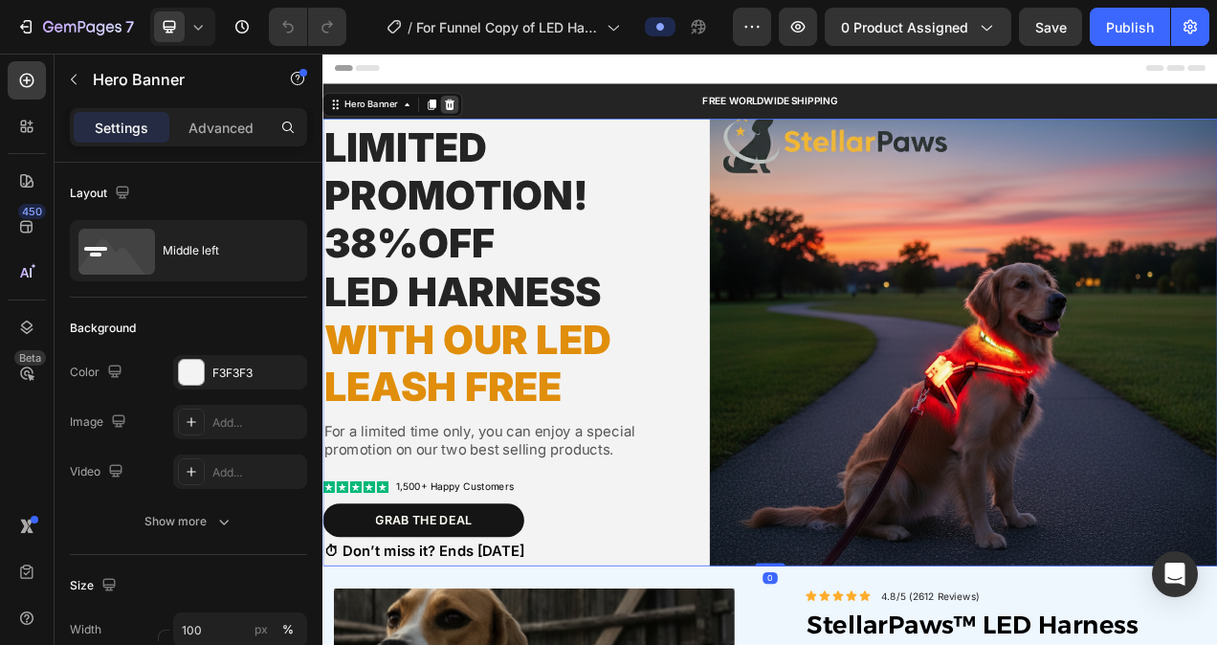
click at [485, 118] on icon at bounding box center [484, 119] width 15 height 15
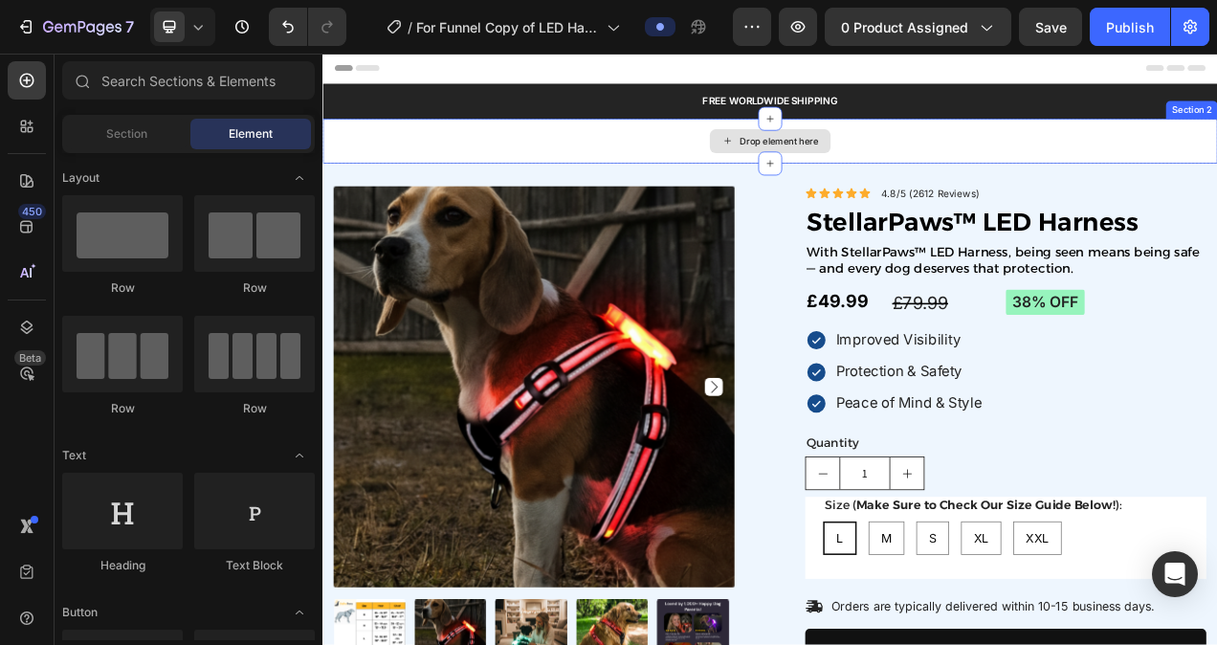
click at [586, 172] on div "Drop element here" at bounding box center [896, 166] width 1148 height 57
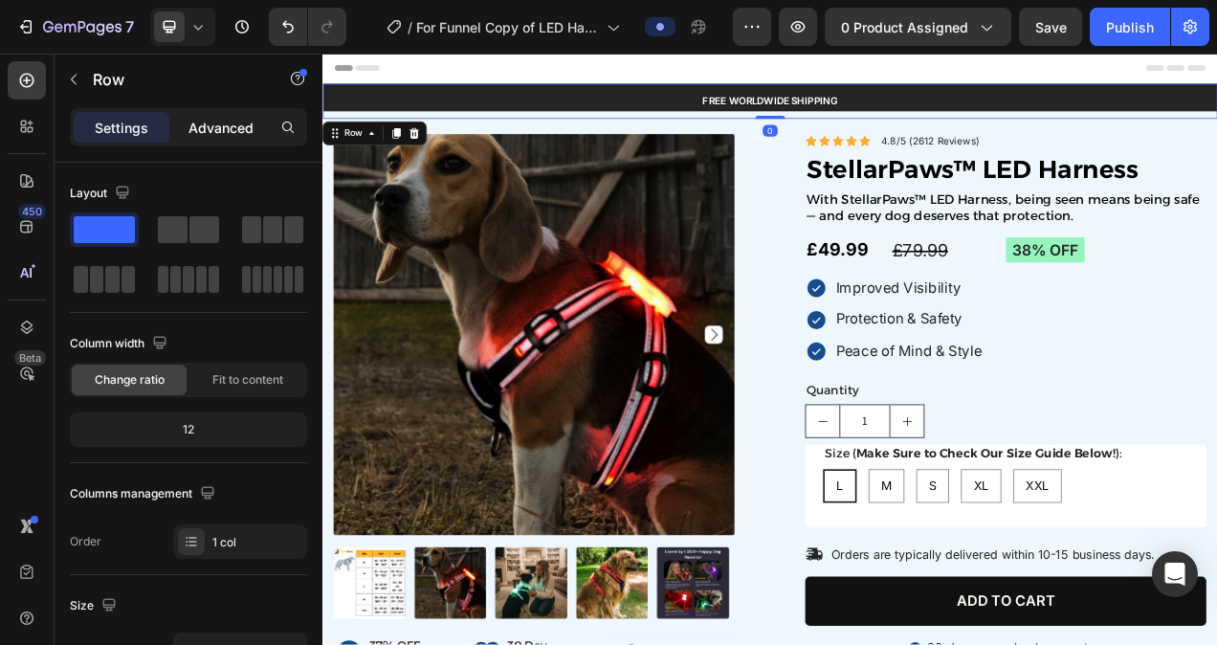
click at [229, 116] on div "Advanced" at bounding box center [221, 127] width 96 height 31
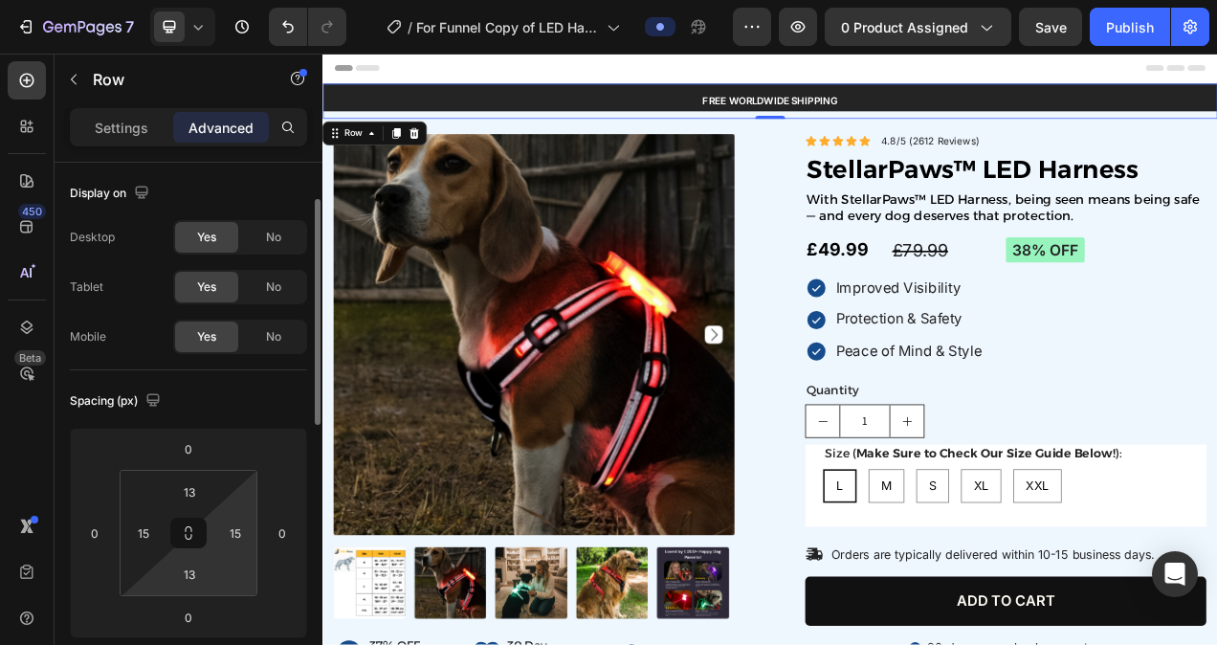
scroll to position [51, 0]
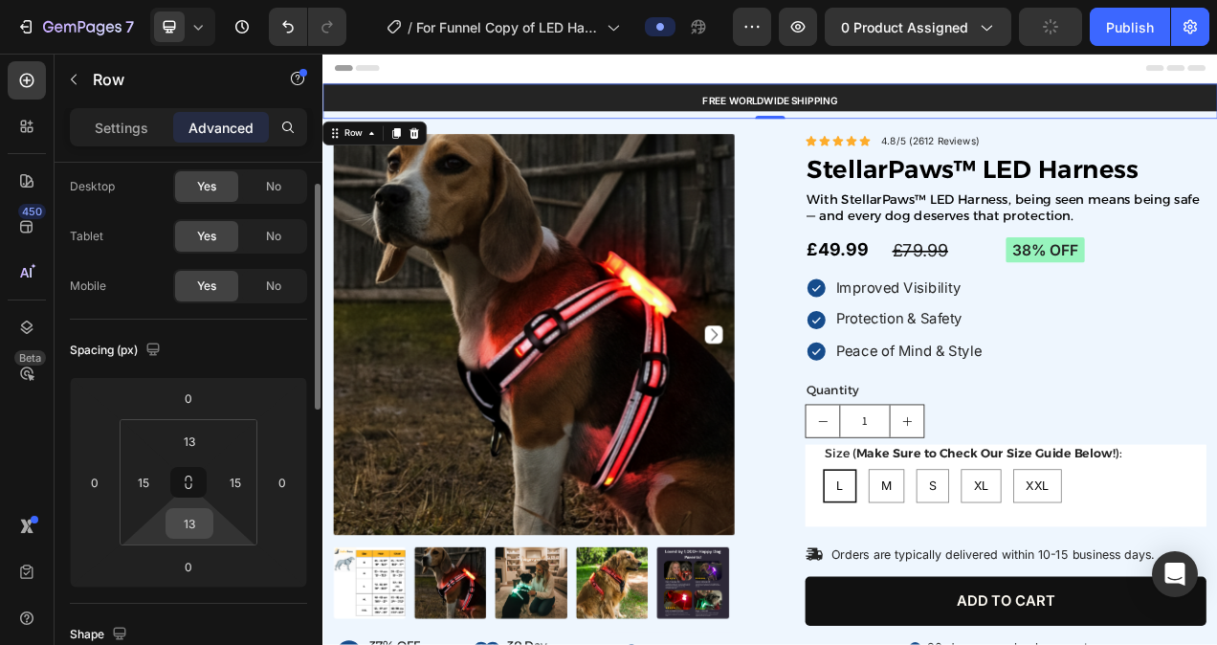
click at [198, 520] on input "13" at bounding box center [189, 523] width 38 height 29
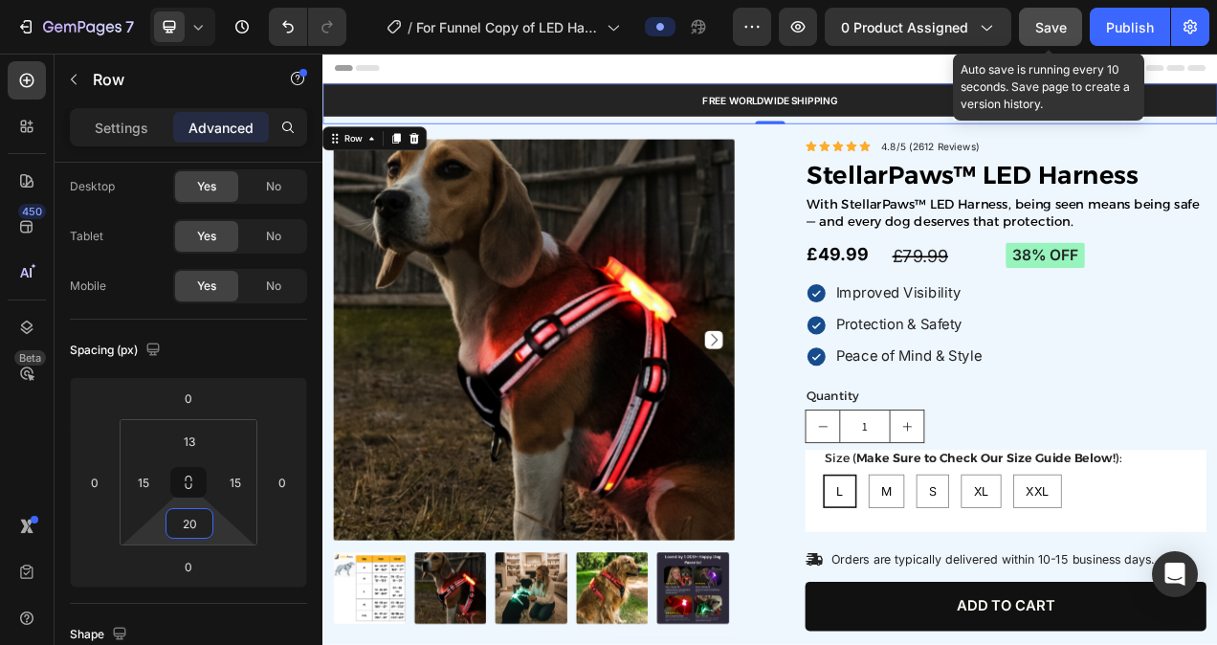
type input "20"
click at [1032, 31] on button "Save" at bounding box center [1050, 27] width 63 height 38
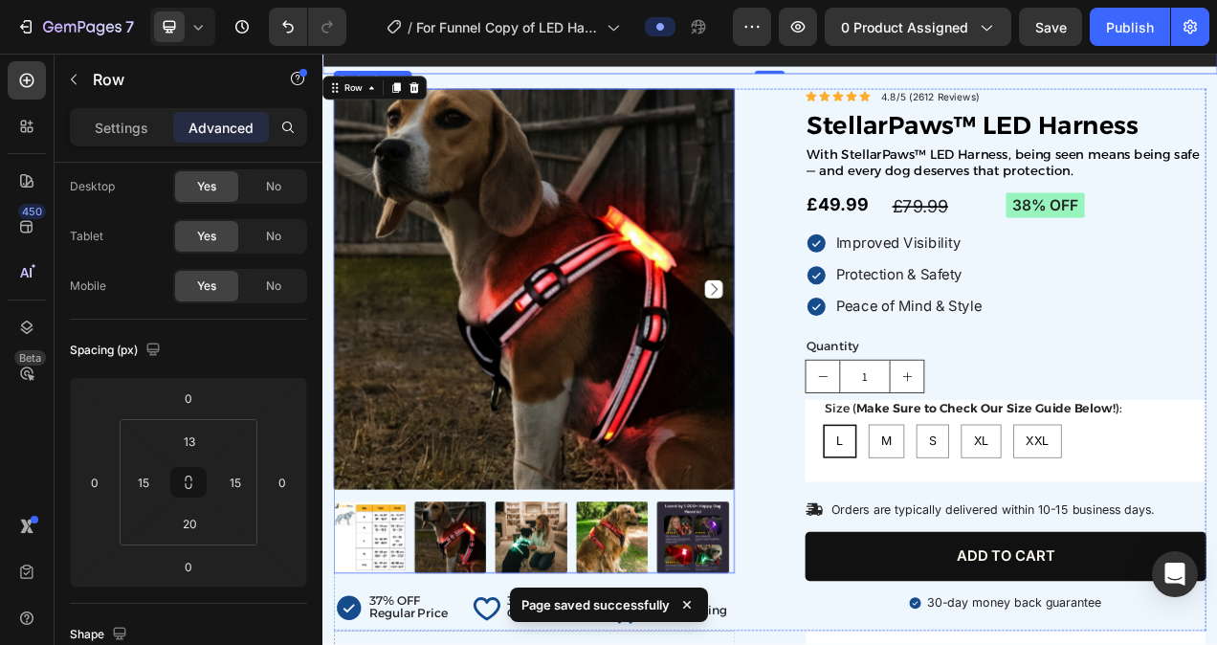
scroll to position [0, 0]
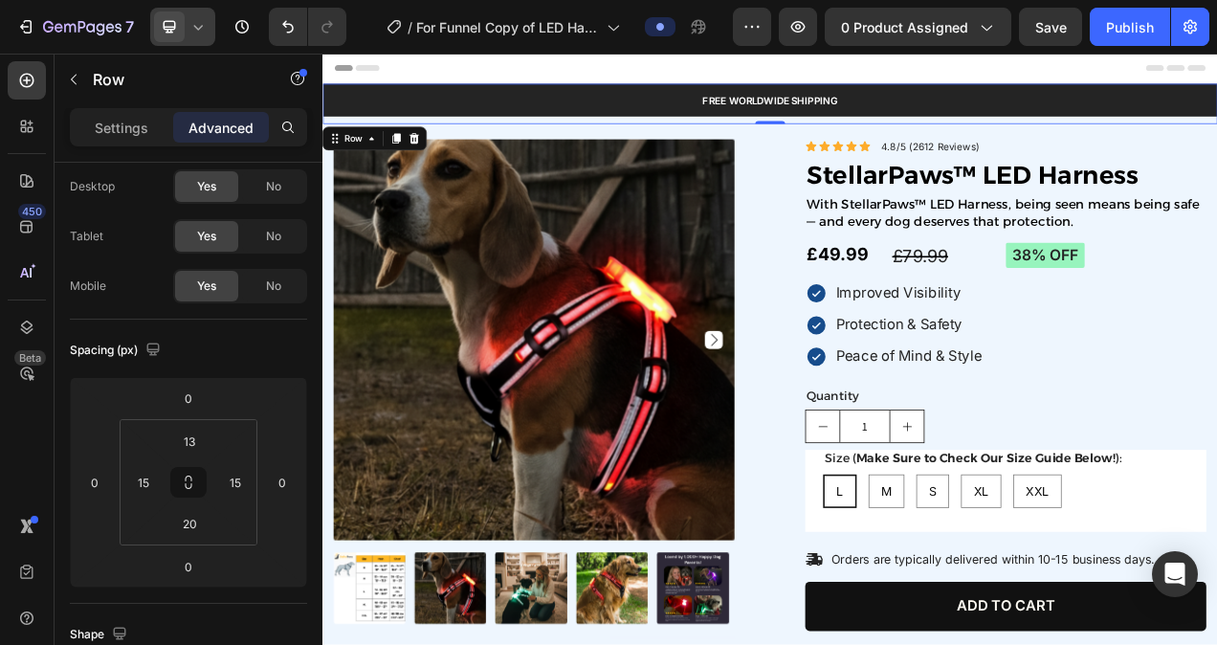
click at [191, 32] on icon at bounding box center [197, 26] width 19 height 19
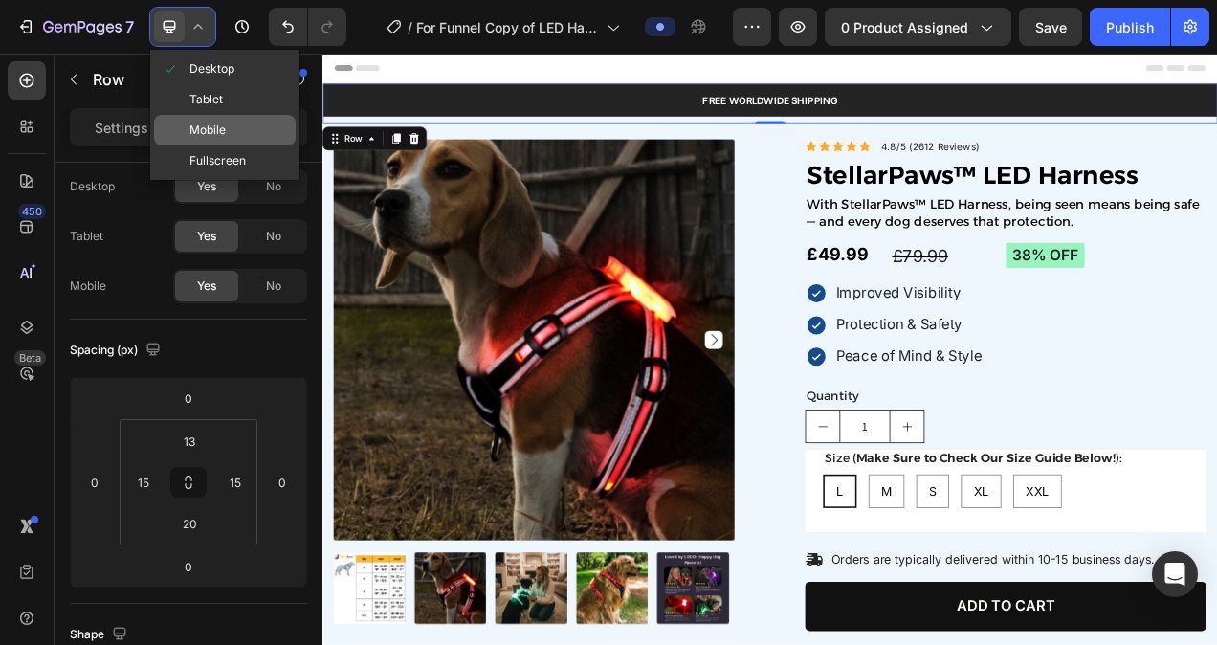
click at [230, 126] on div "Mobile" at bounding box center [225, 130] width 142 height 31
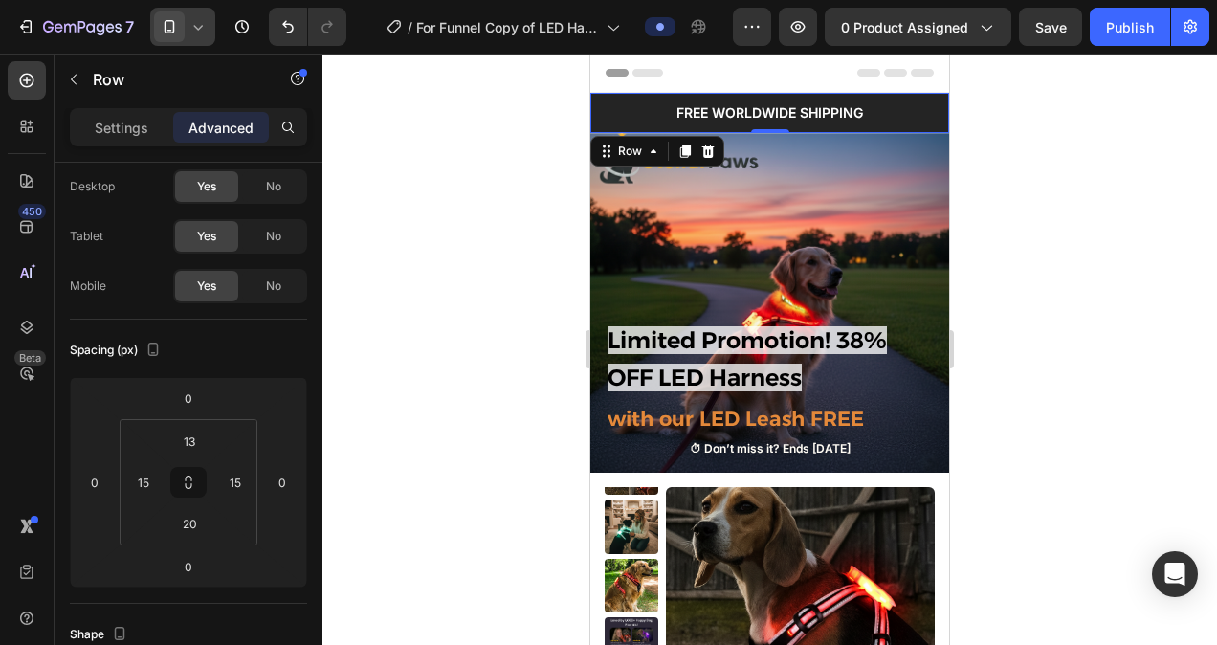
type input "10"
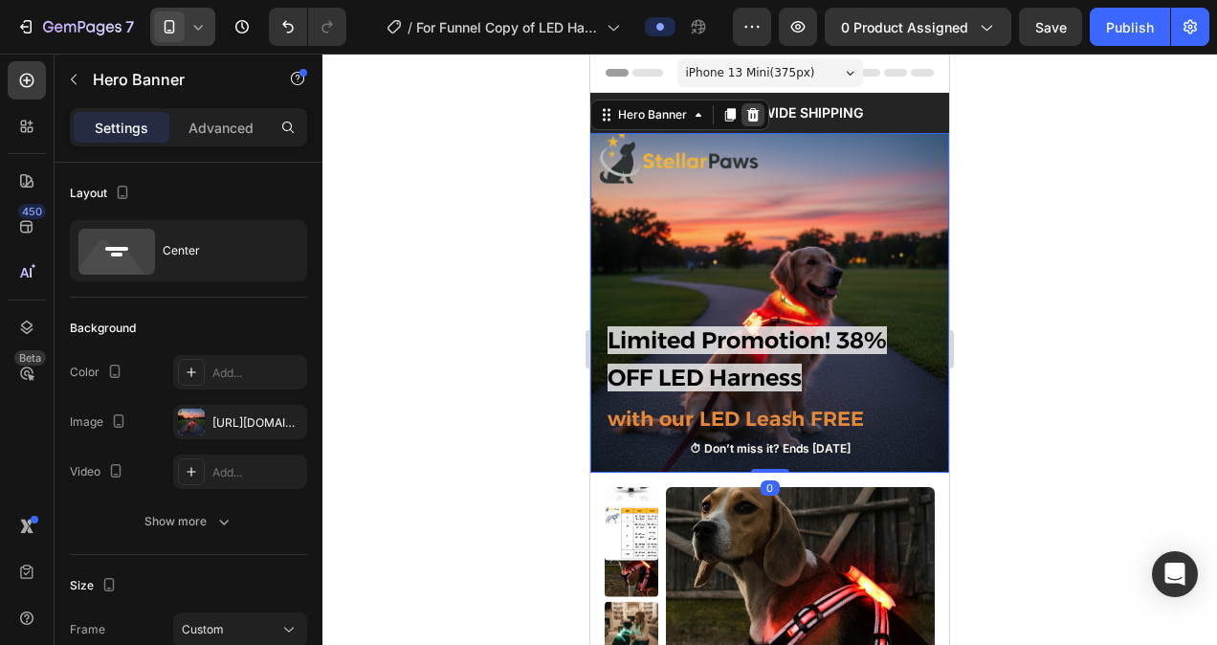
click at [759, 113] on icon at bounding box center [752, 114] width 15 height 15
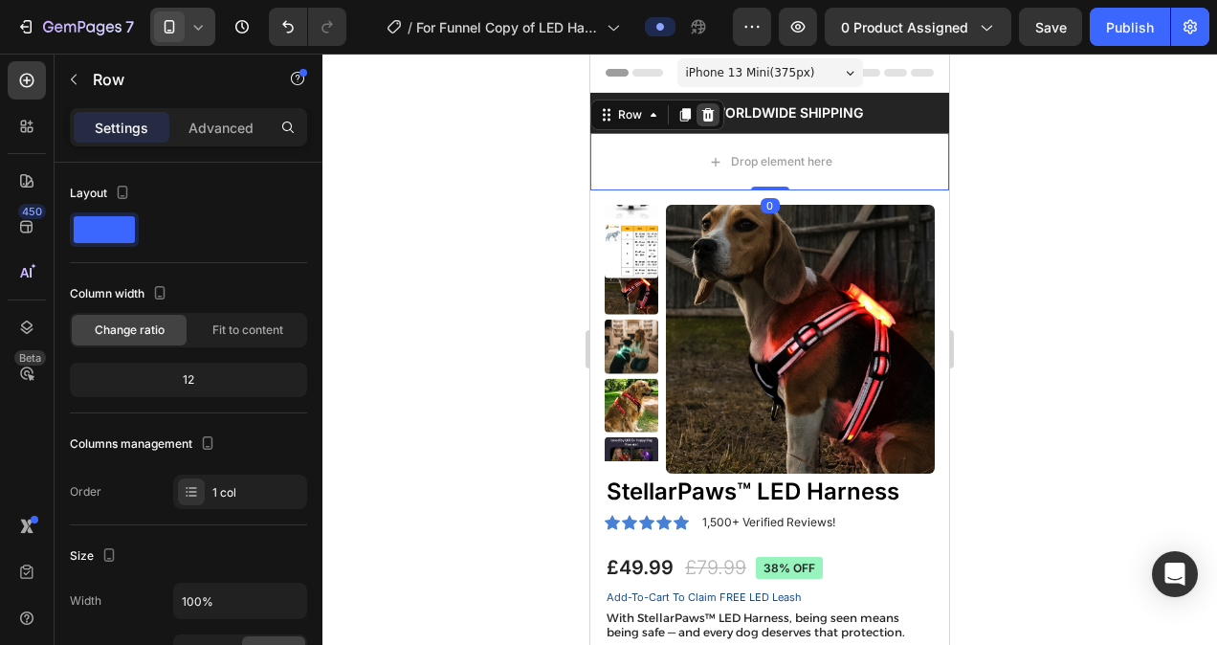
click at [714, 111] on icon at bounding box center [707, 114] width 15 height 15
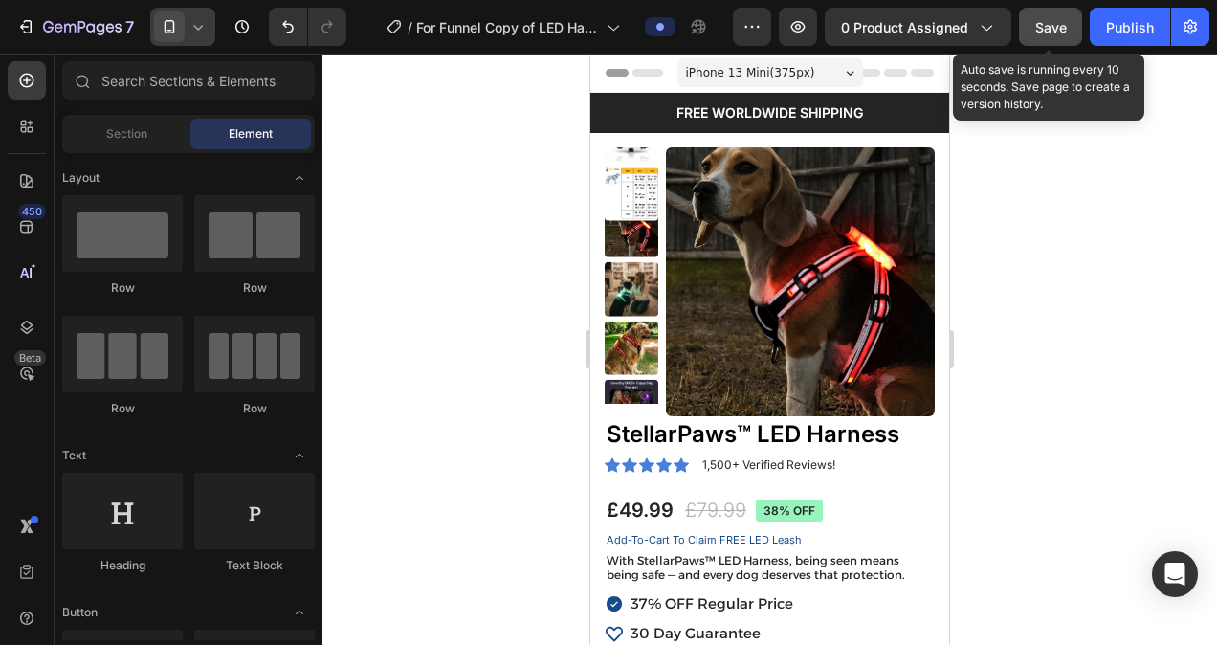
click at [1056, 25] on span "Save" at bounding box center [1051, 27] width 32 height 16
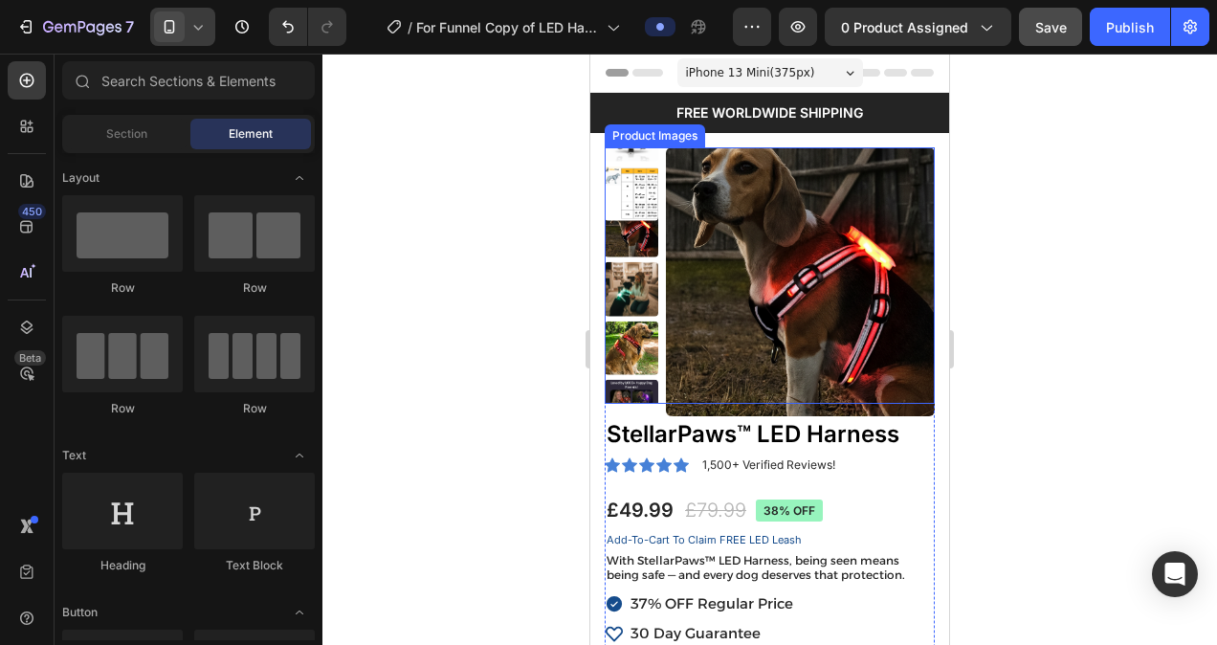
click at [744, 312] on img at bounding box center [800, 281] width 269 height 269
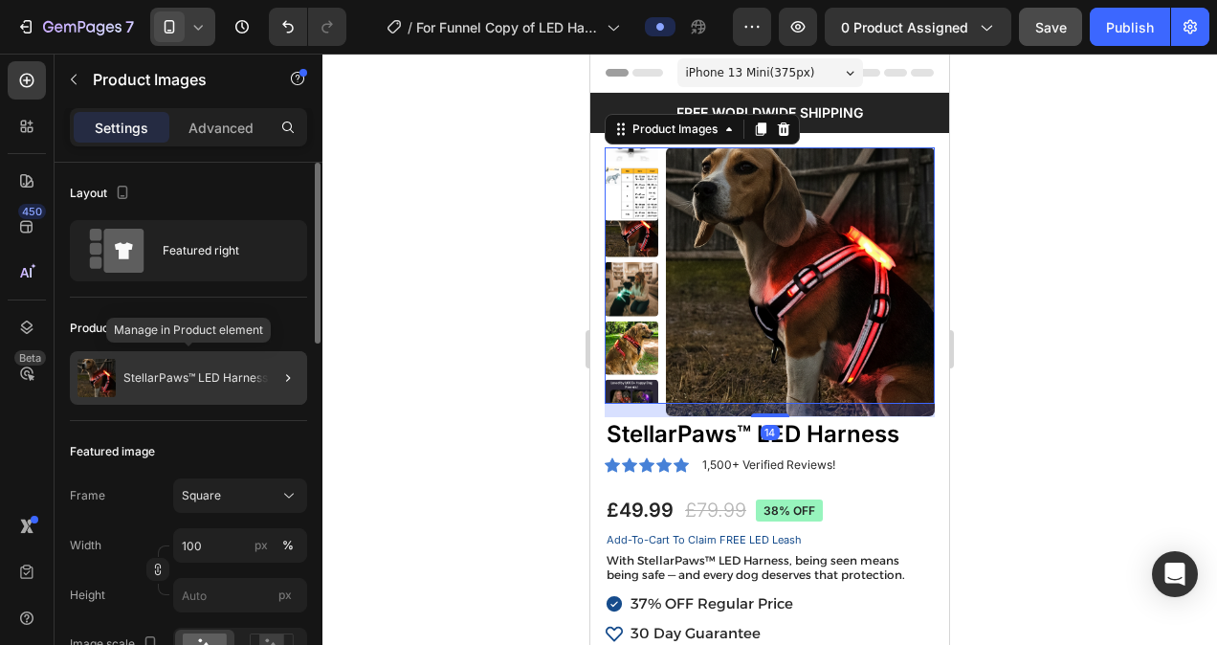
click at [245, 383] on p "StellarPaws™ LED Harness" at bounding box center [195, 377] width 144 height 13
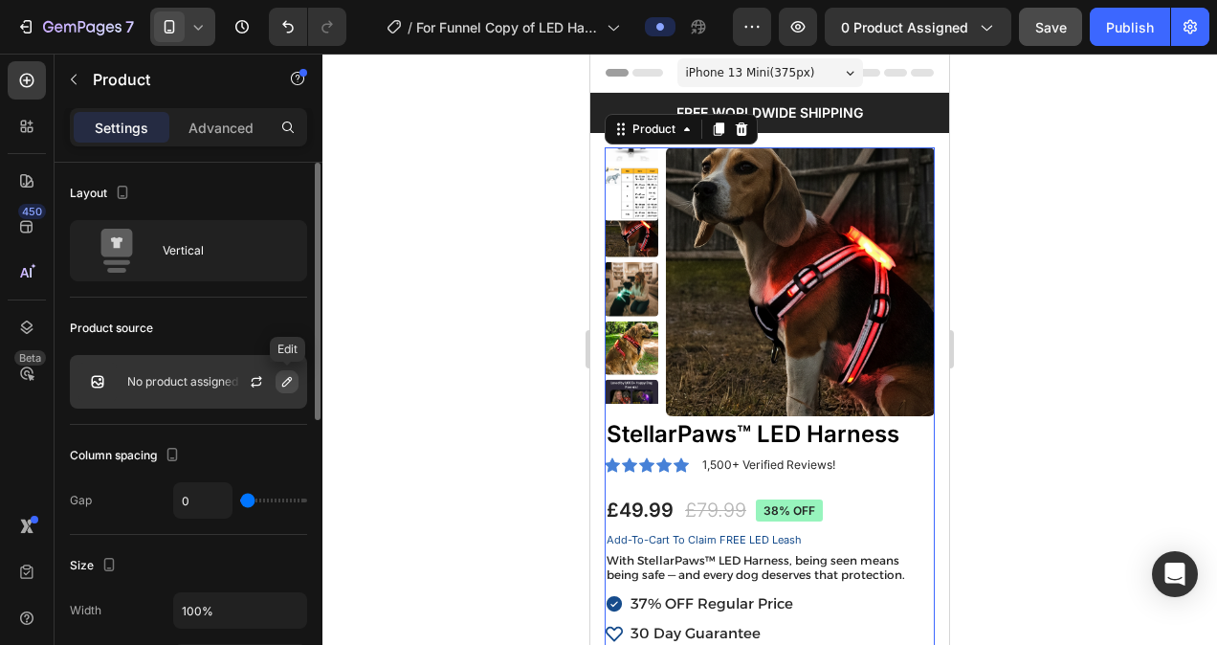
click at [280, 382] on icon "button" at bounding box center [286, 381] width 15 height 15
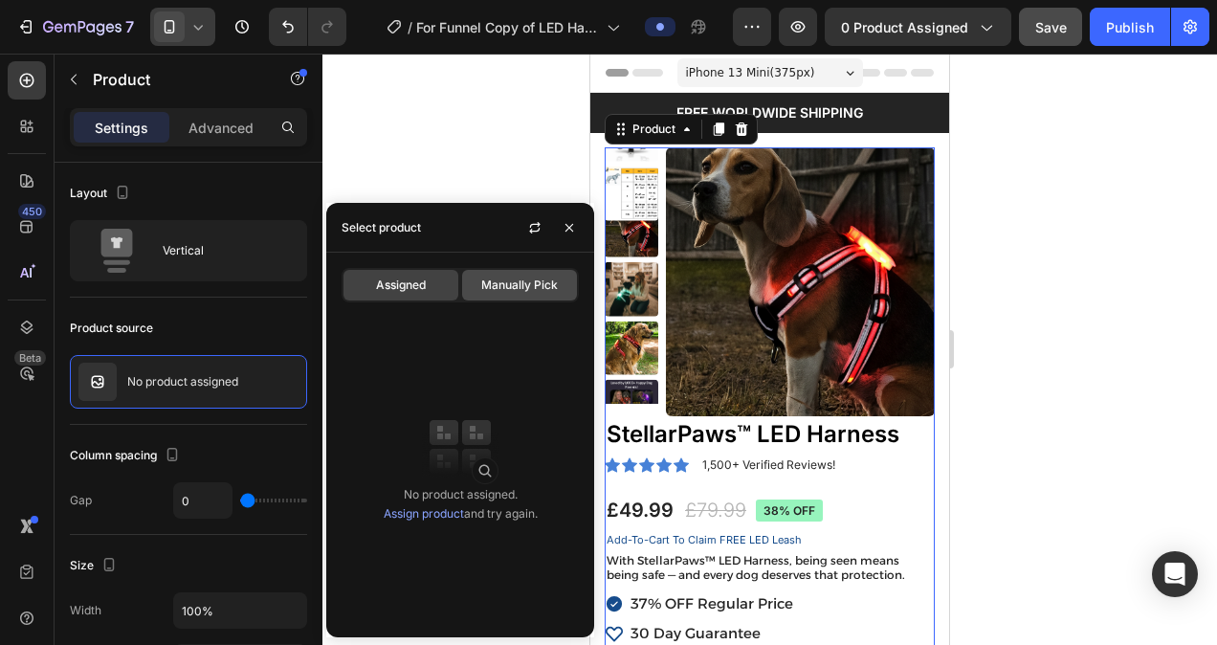
click at [522, 278] on span "Manually Pick" at bounding box center [519, 285] width 77 height 17
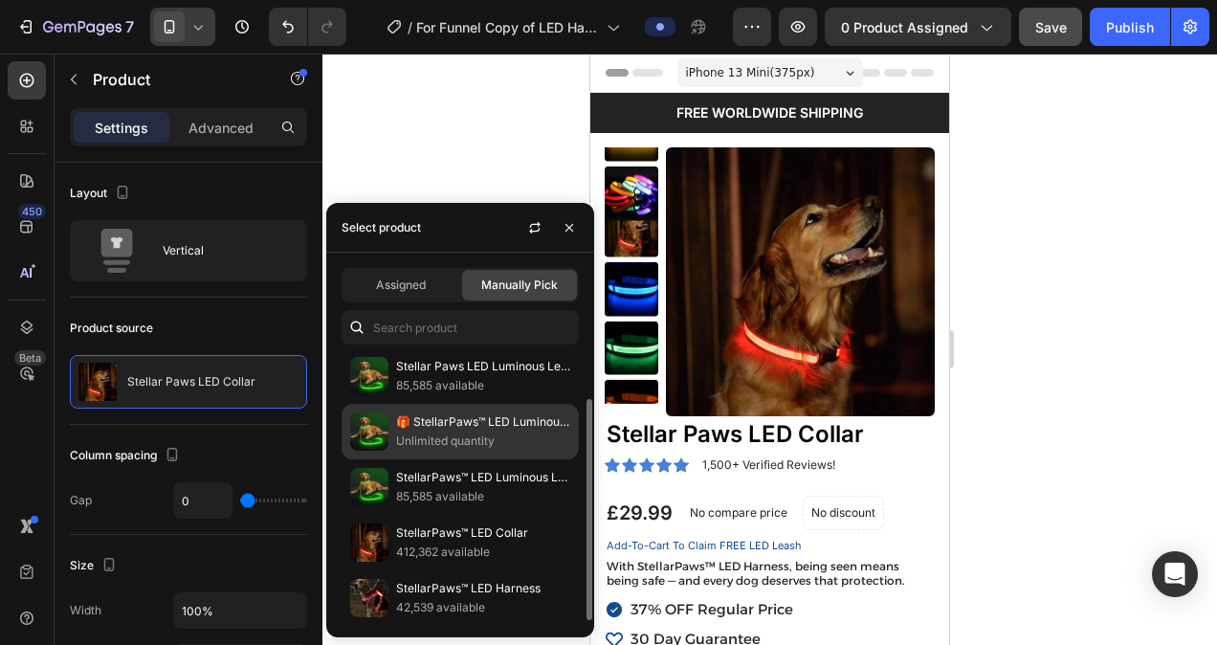
scroll to position [59, 0]
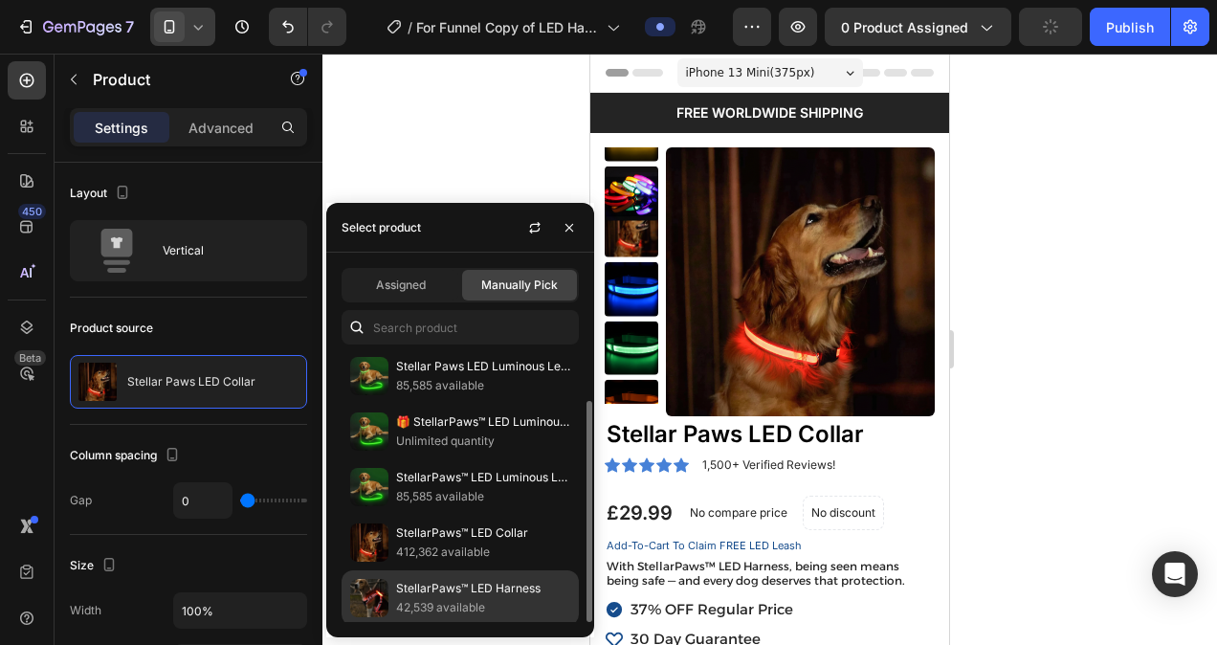
click at [467, 582] on p "StellarPaws™ LED Harness" at bounding box center [483, 588] width 174 height 19
click at [405, 591] on p "StellarPaws™ LED Harness" at bounding box center [483, 588] width 174 height 19
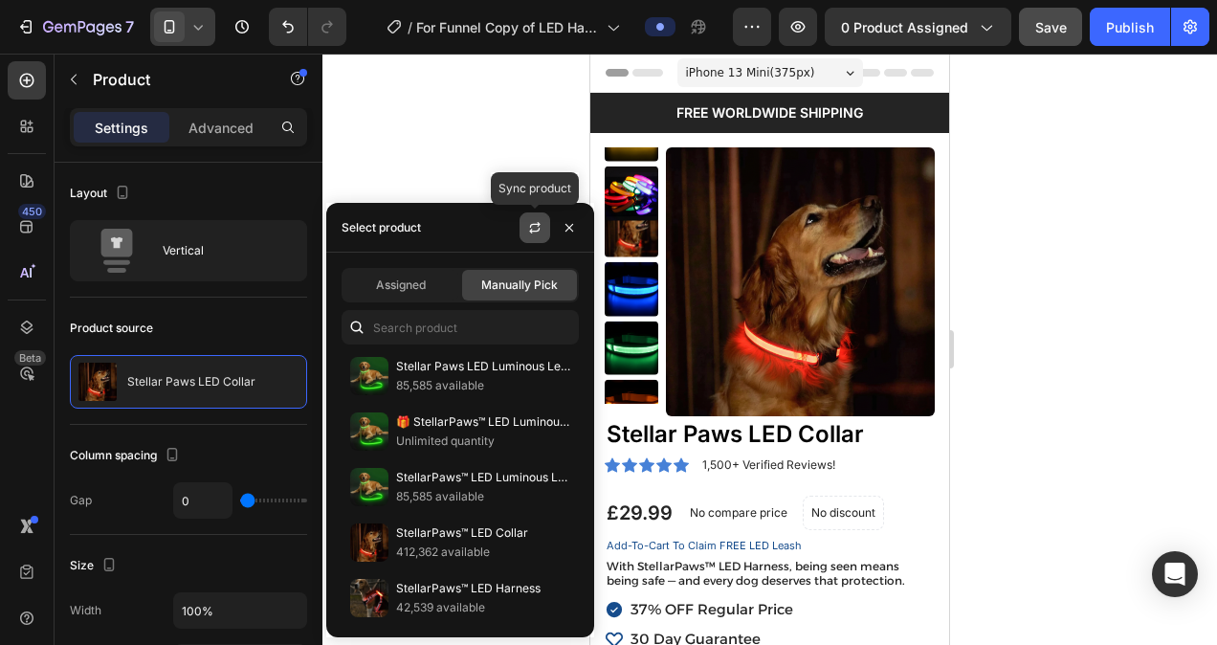
click at [538, 236] on button "button" at bounding box center [535, 227] width 31 height 31
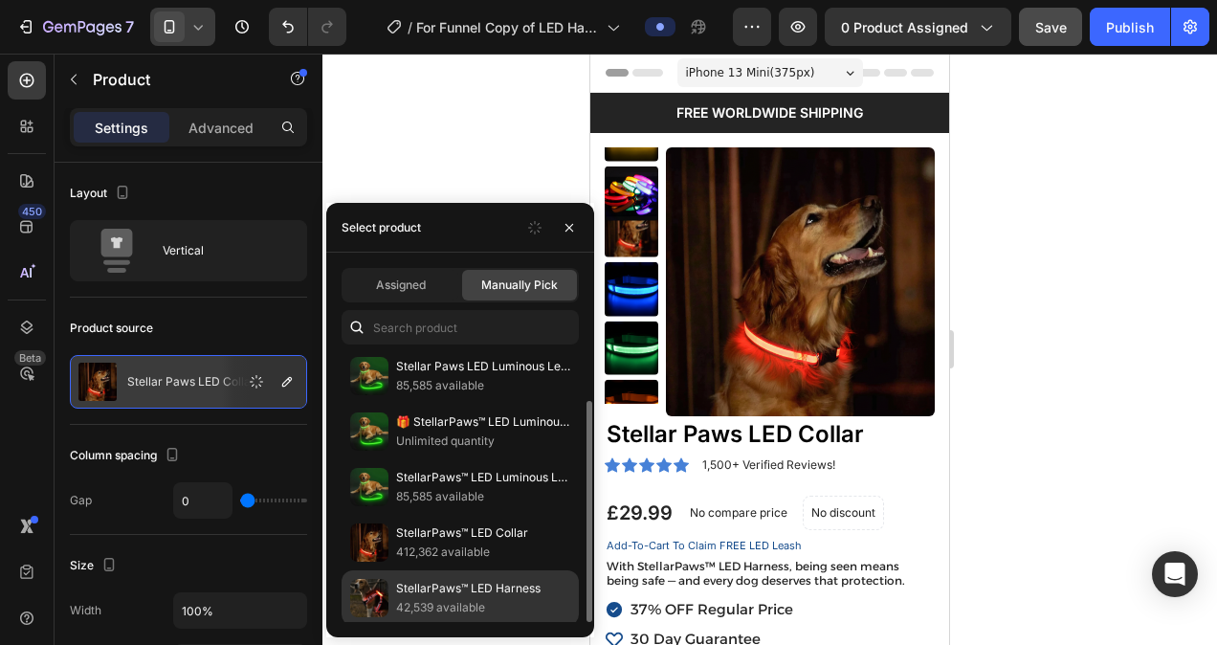
click at [392, 593] on div "StellarPaws™ LED Harness 42,539 available" at bounding box center [460, 597] width 237 height 55
click at [438, 586] on p "StellarPaws™ LED Harness" at bounding box center [483, 588] width 174 height 19
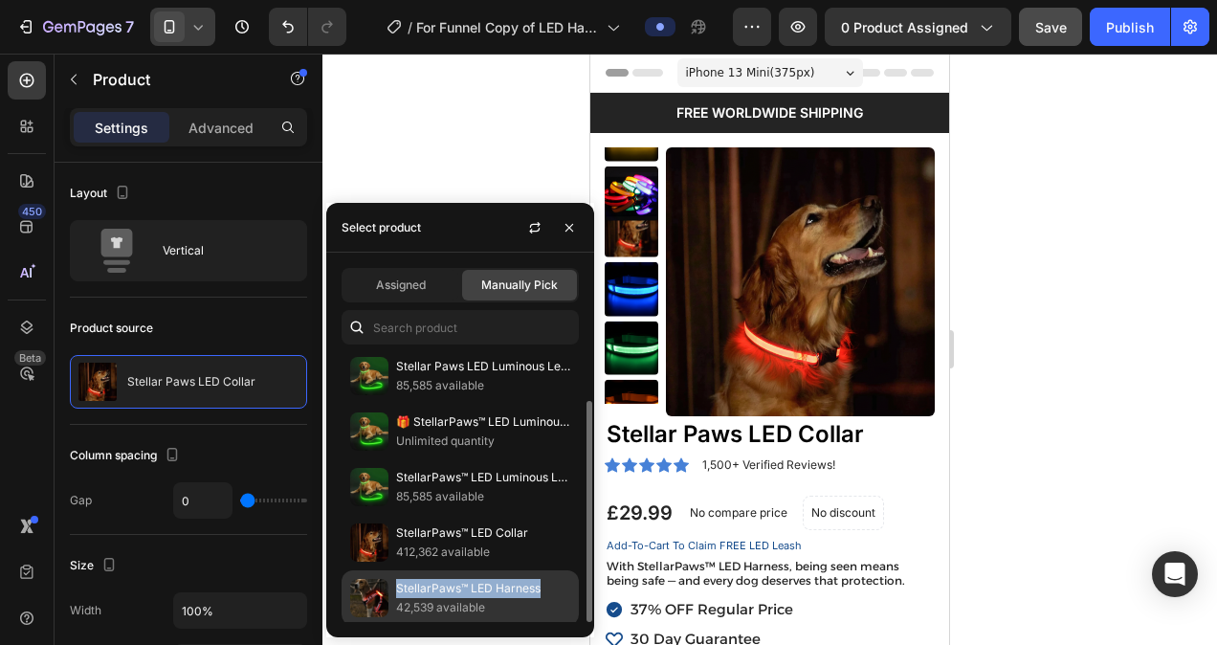
drag, startPoint x: 438, startPoint y: 586, endPoint x: 547, endPoint y: 589, distance: 109.1
click at [547, 589] on p "StellarPaws™ LED Harness" at bounding box center [483, 588] width 174 height 19
click at [519, 599] on p "42,539 available" at bounding box center [483, 607] width 174 height 19
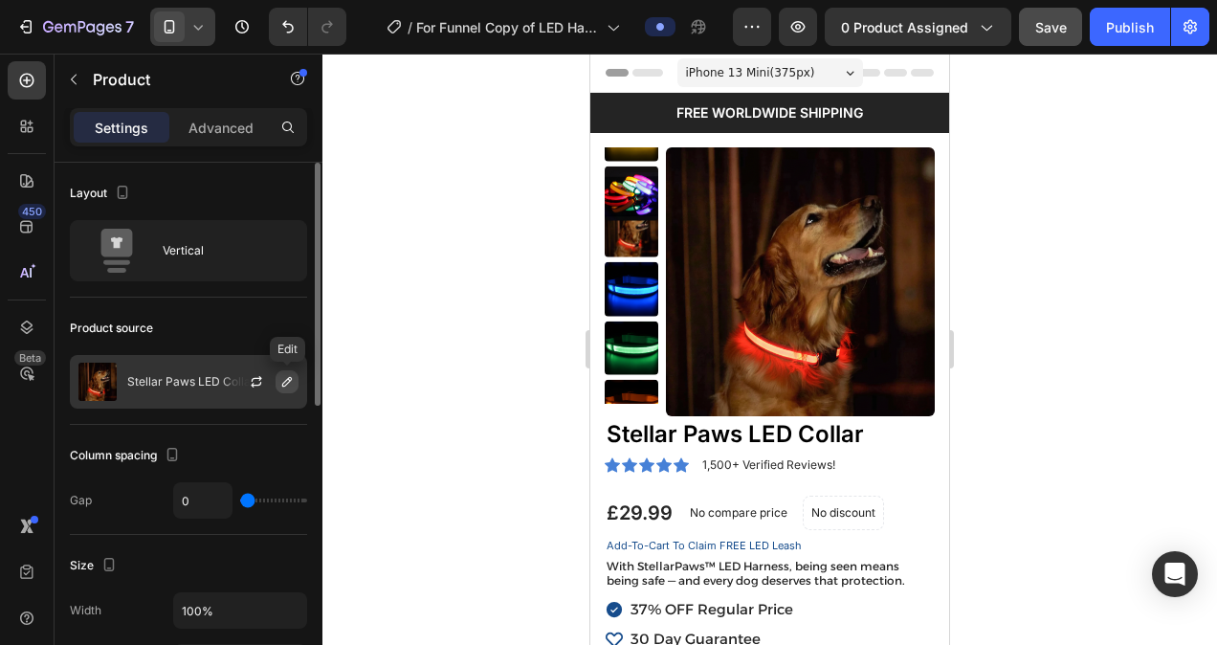
click at [285, 380] on icon "button" at bounding box center [287, 382] width 10 height 10
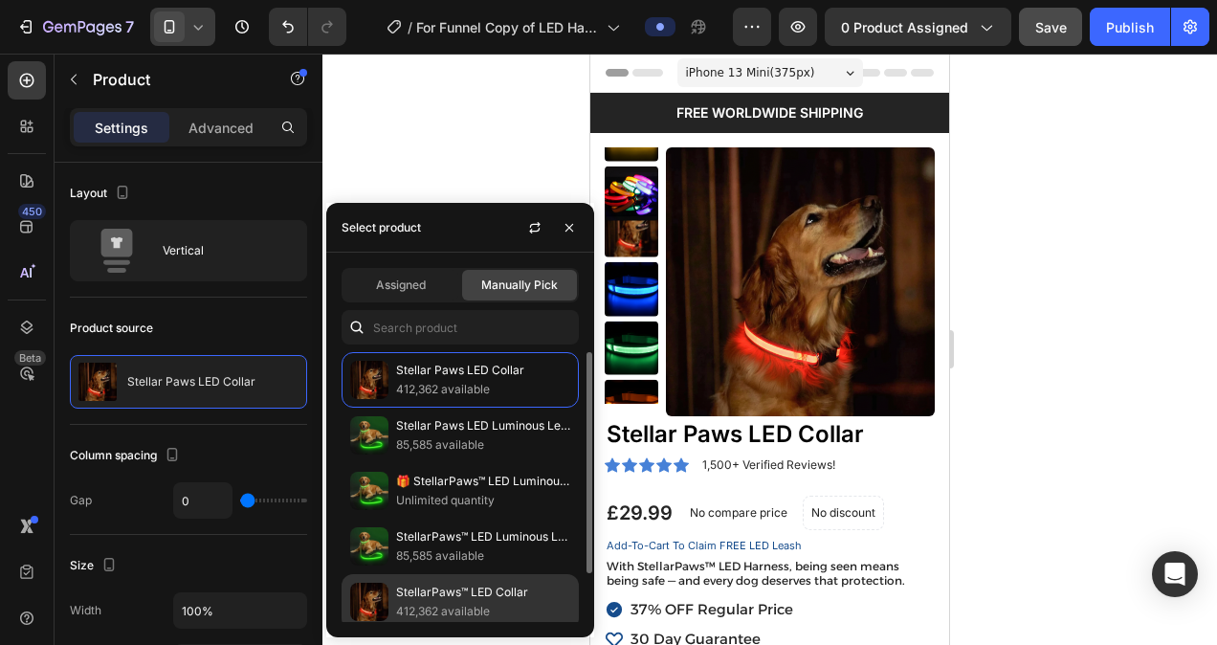
click at [436, 591] on p "StellarPaws™ LED Collar" at bounding box center [483, 592] width 174 height 19
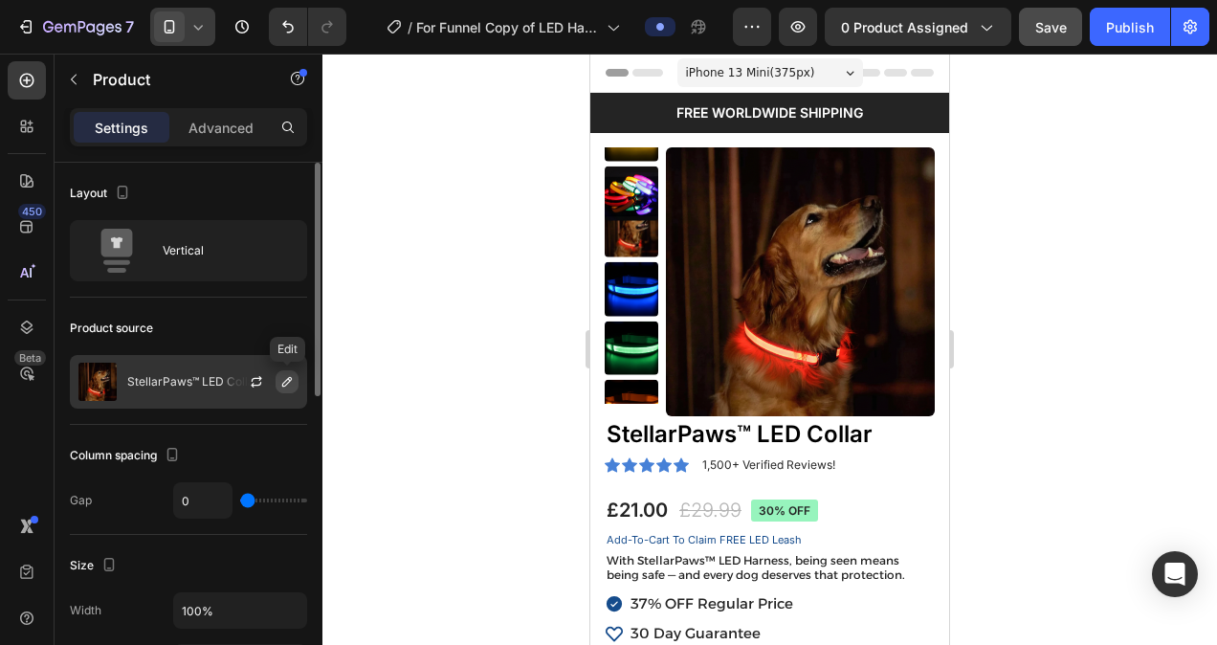
click at [284, 383] on icon "button" at bounding box center [286, 381] width 15 height 15
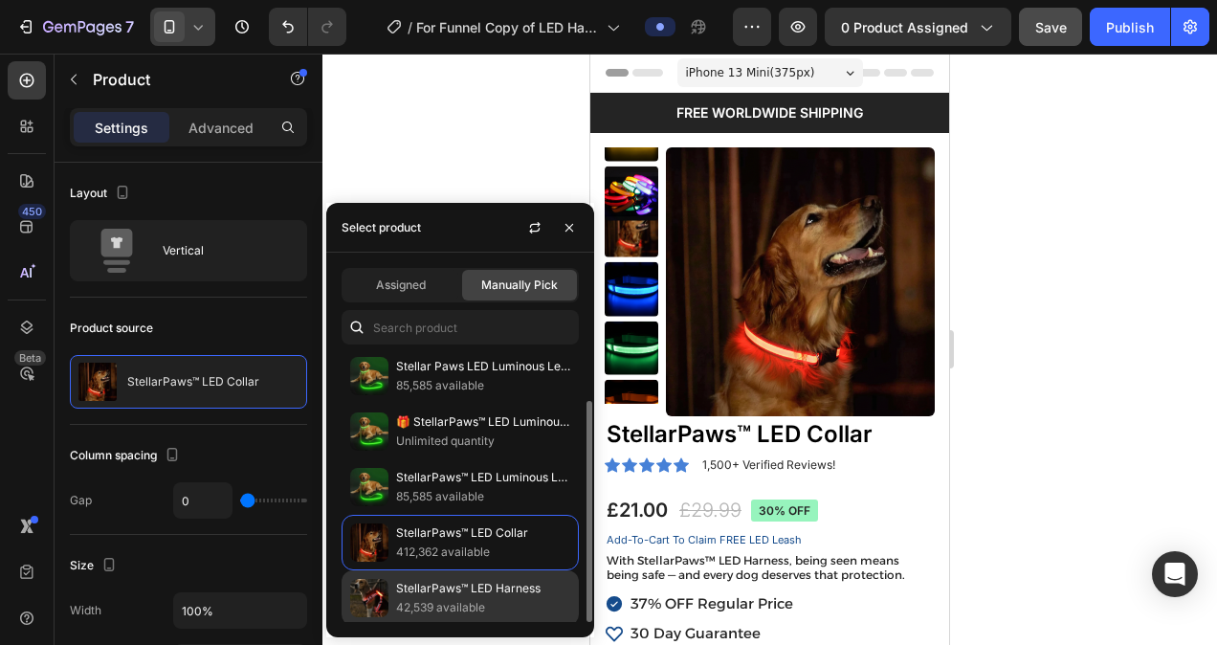
click at [442, 582] on p "StellarPaws™ LED Harness" at bounding box center [483, 588] width 174 height 19
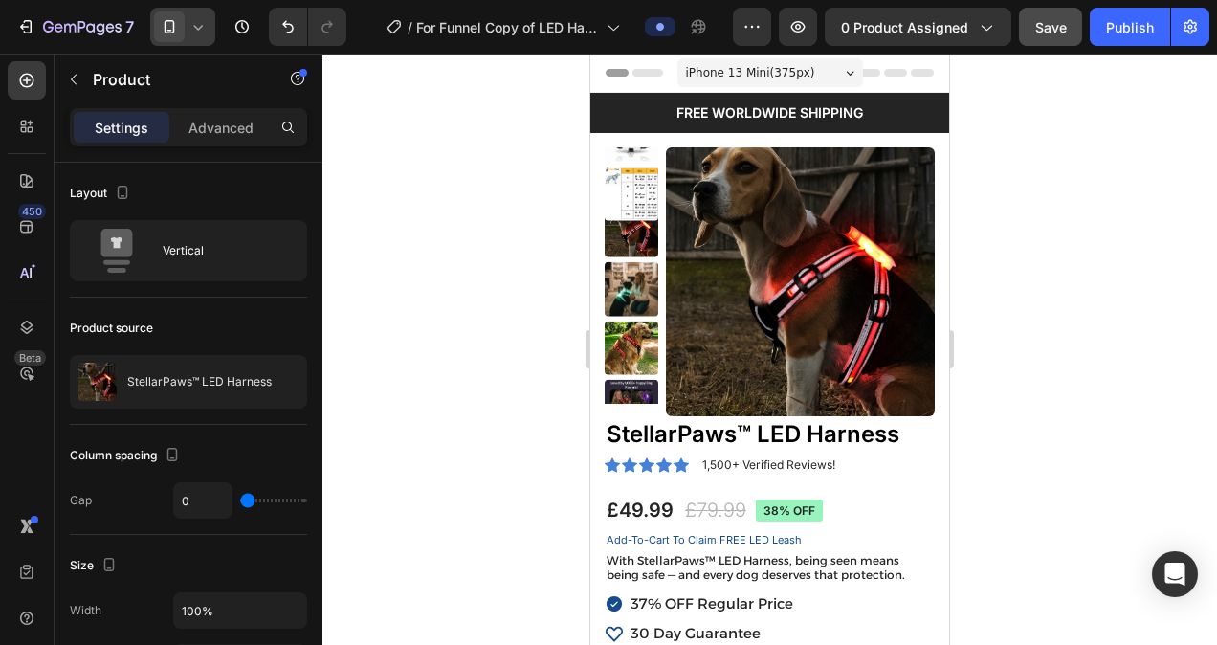
click at [1041, 271] on div at bounding box center [769, 349] width 895 height 591
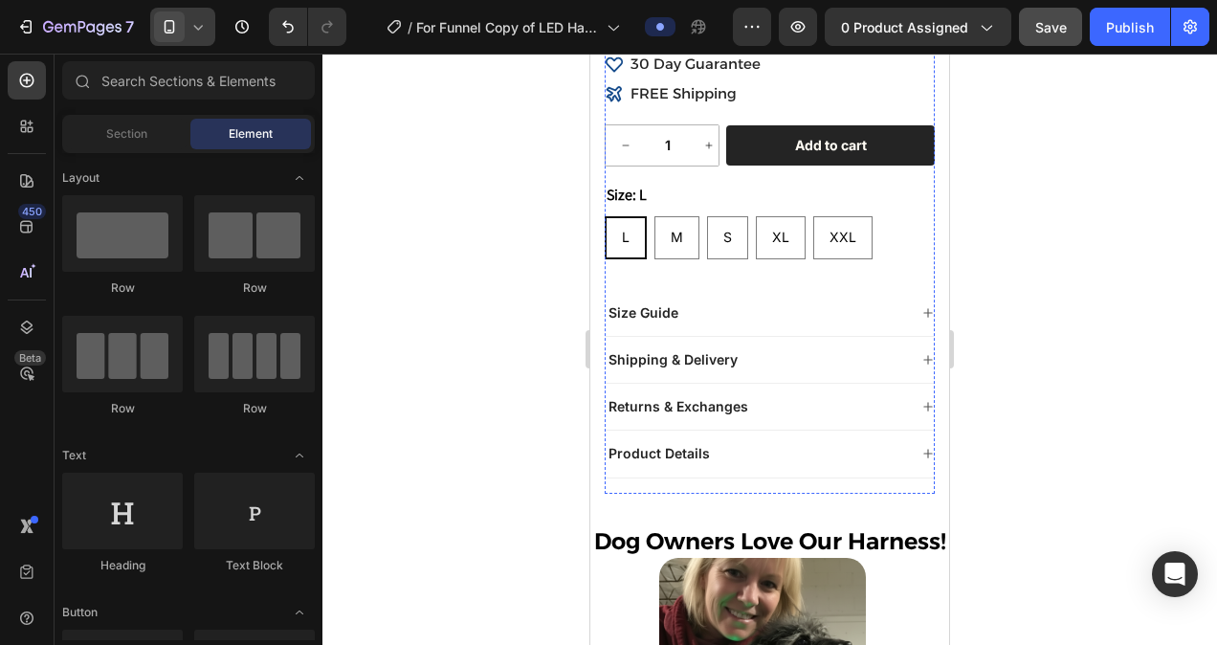
scroll to position [0, 0]
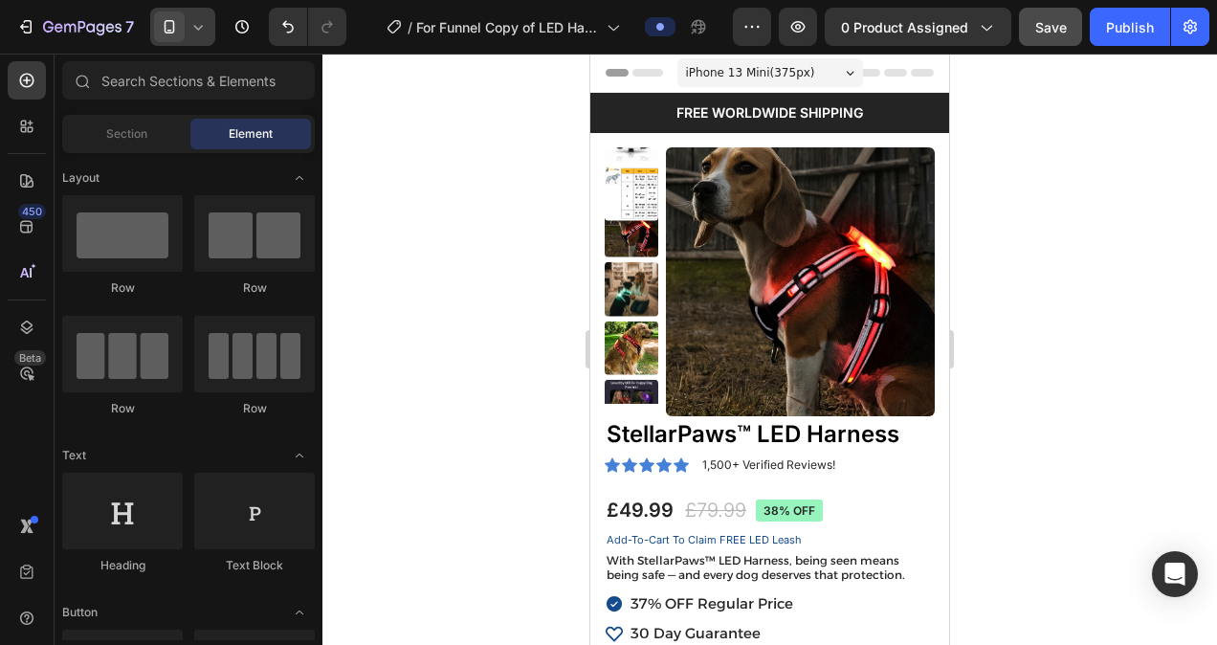
click at [191, 34] on icon at bounding box center [197, 26] width 19 height 19
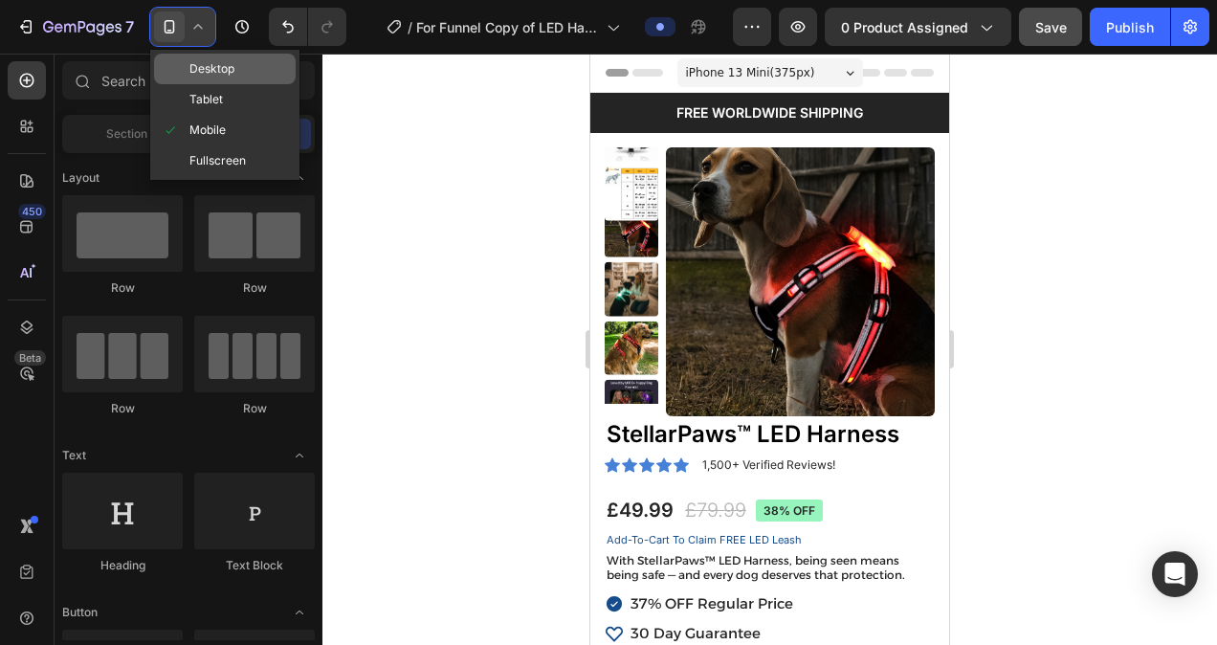
click at [232, 78] on div "Desktop" at bounding box center [225, 69] width 142 height 31
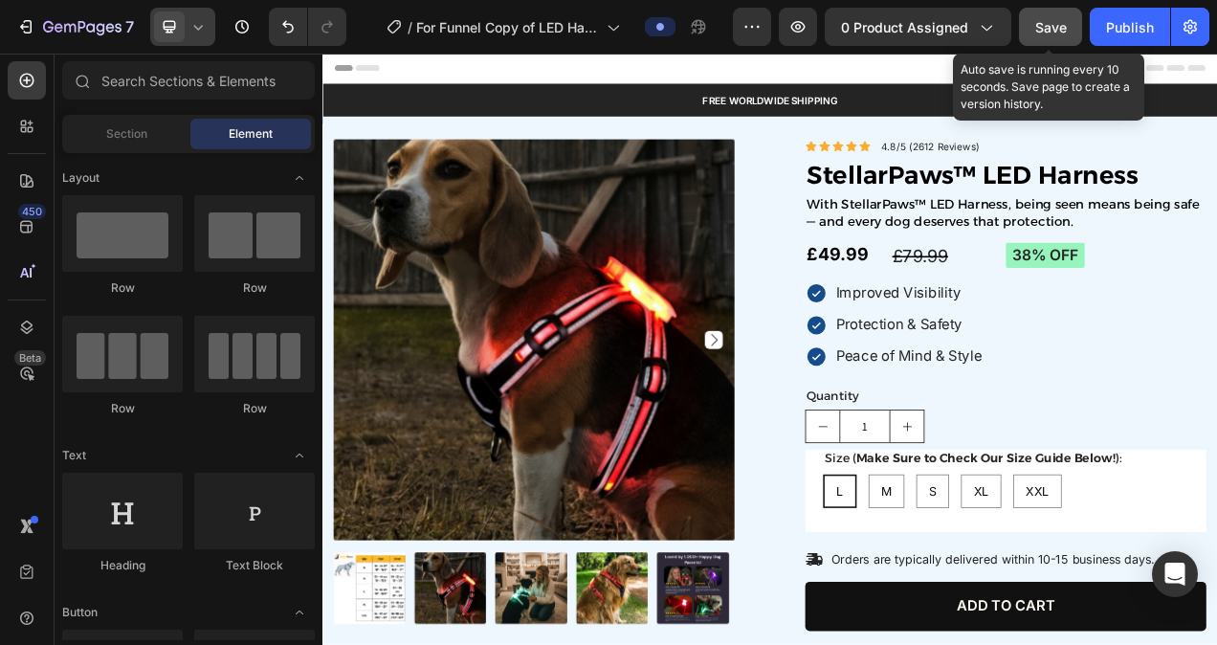
click at [1059, 15] on button "Save" at bounding box center [1050, 27] width 63 height 38
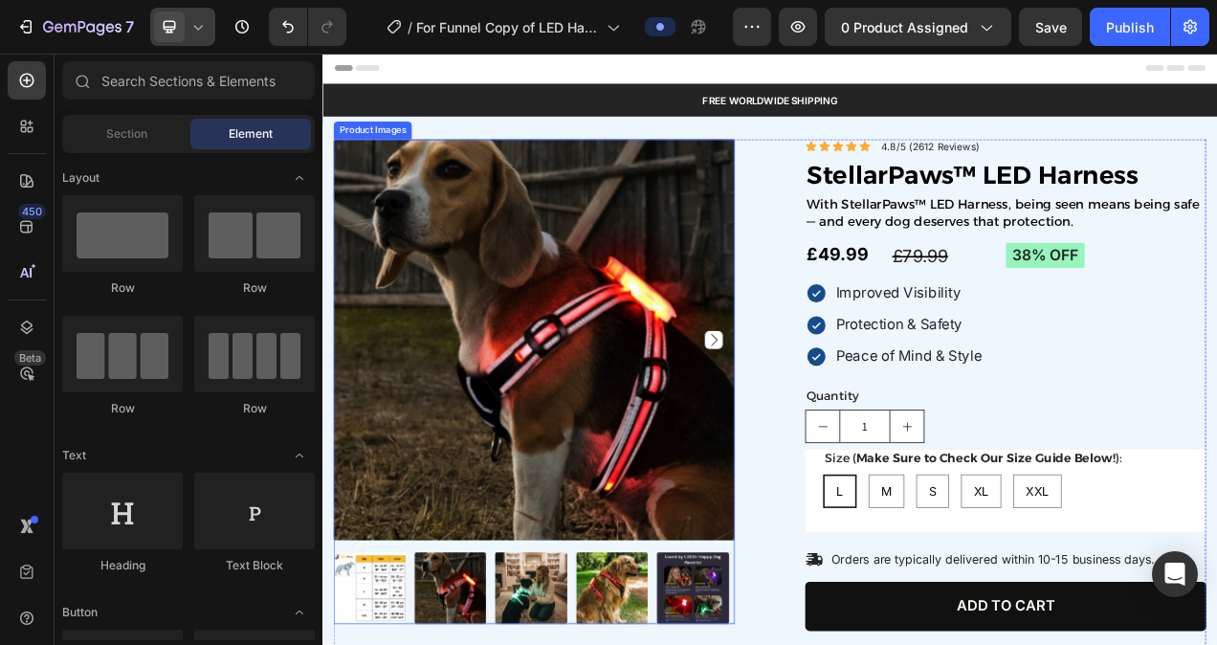
click at [536, 395] on img at bounding box center [594, 421] width 515 height 515
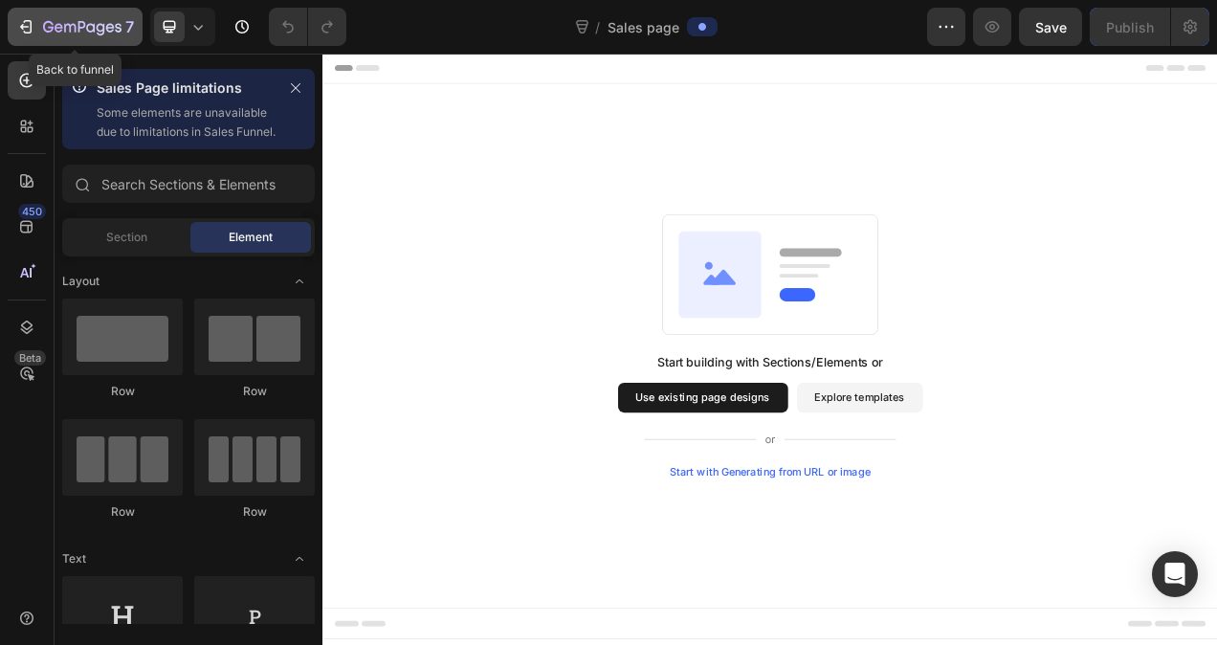
click at [78, 25] on icon "button" at bounding box center [82, 26] width 8 height 11
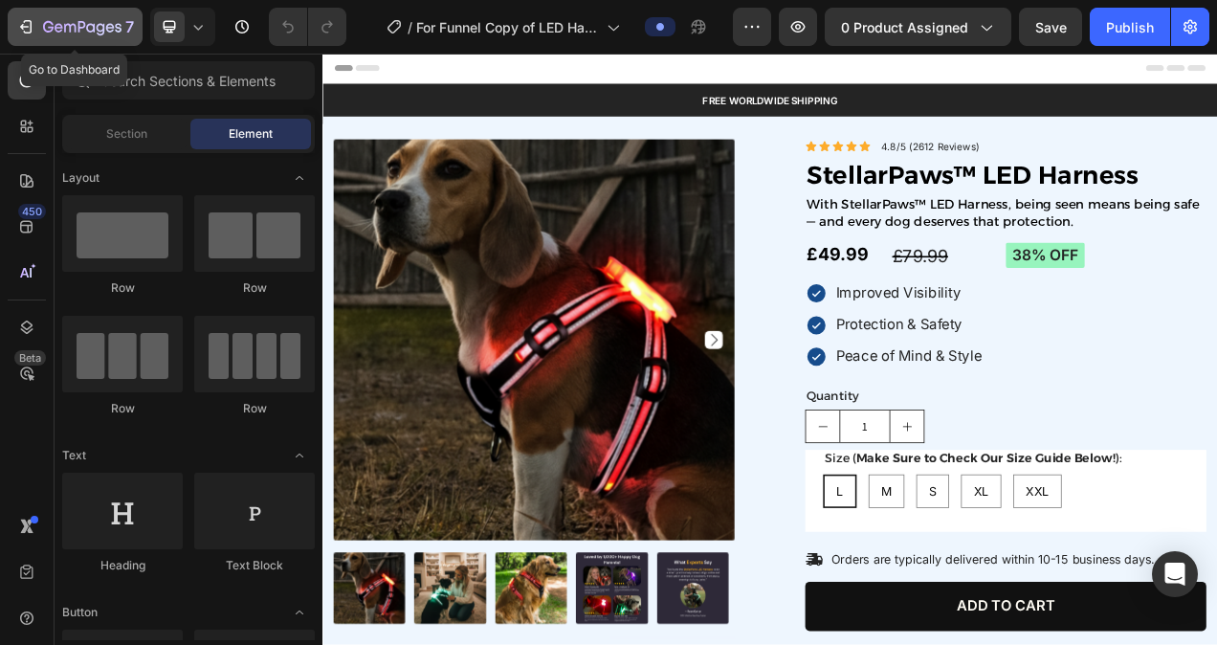
radio input "true"
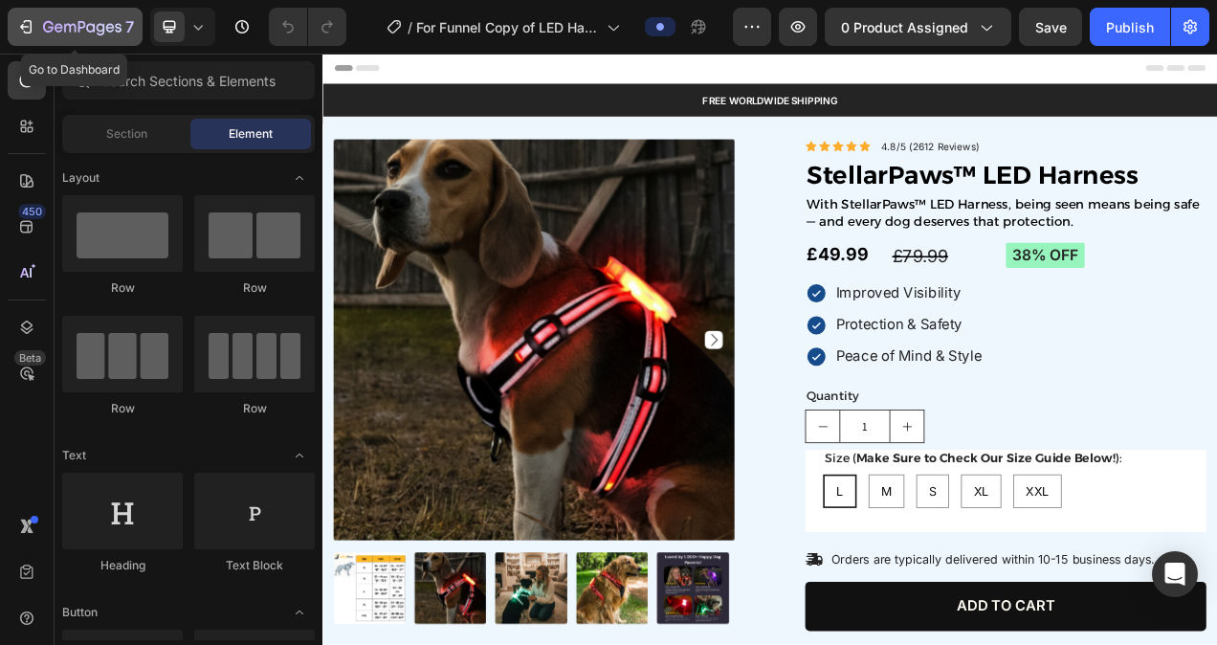
click at [100, 33] on icon "button" at bounding box center [82, 28] width 78 height 16
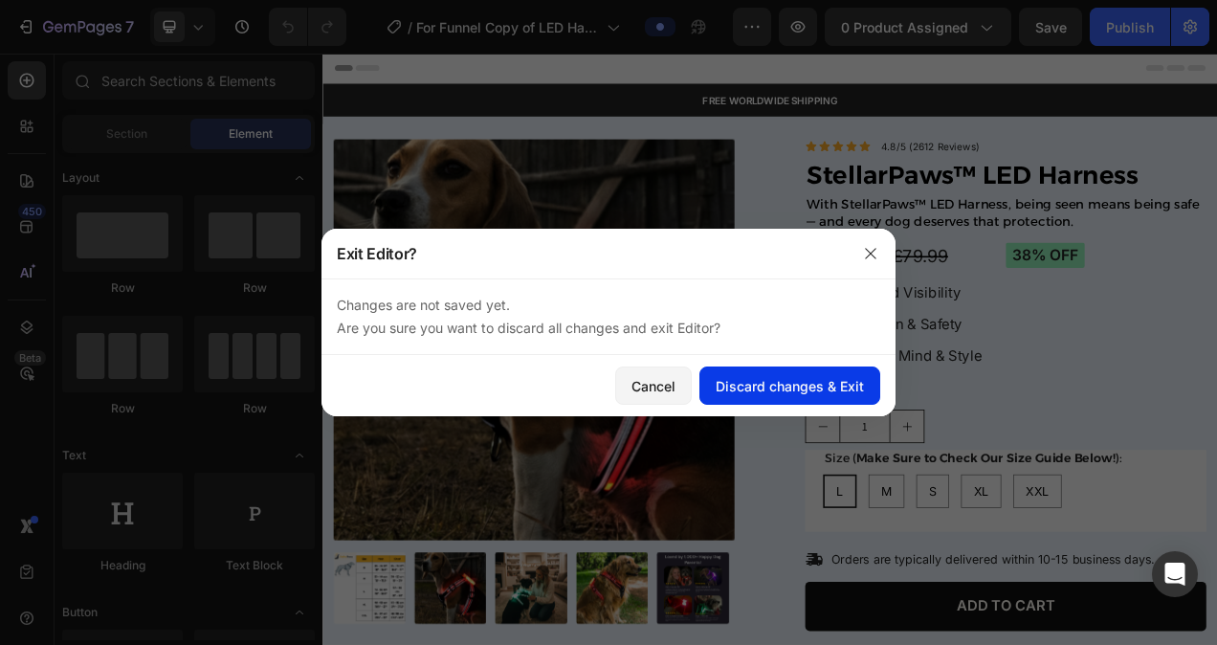
click at [768, 385] on div "Discard changes & Exit" at bounding box center [790, 386] width 148 height 20
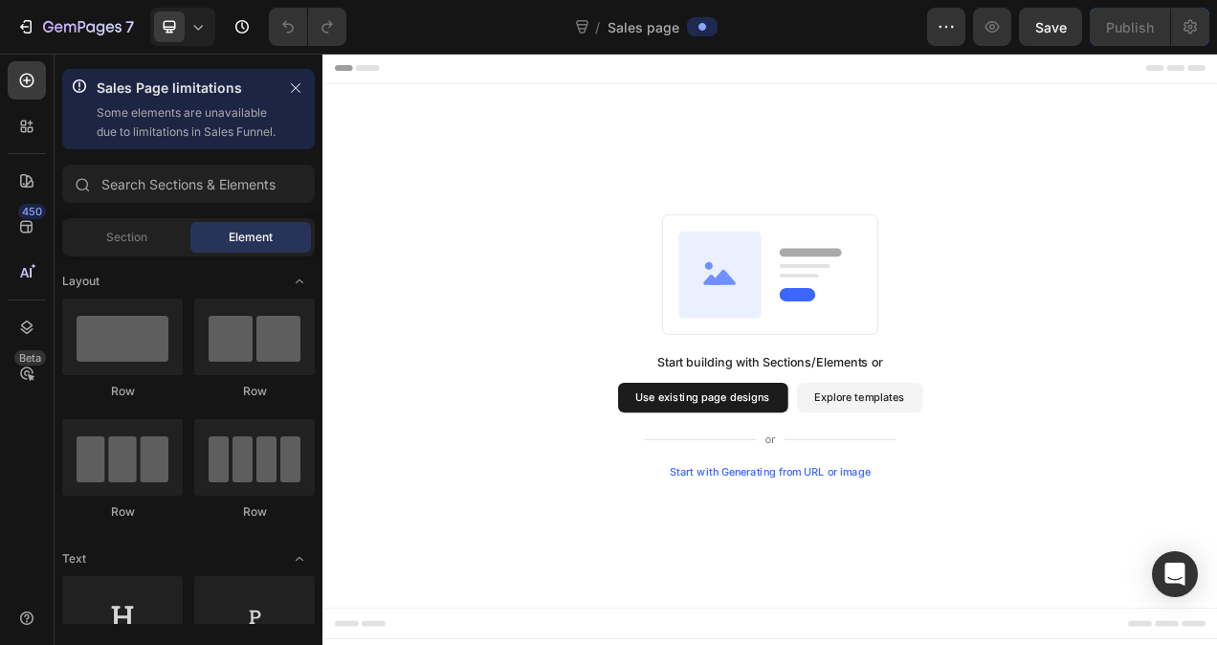
click at [813, 492] on button "Use existing page designs" at bounding box center [810, 495] width 218 height 38
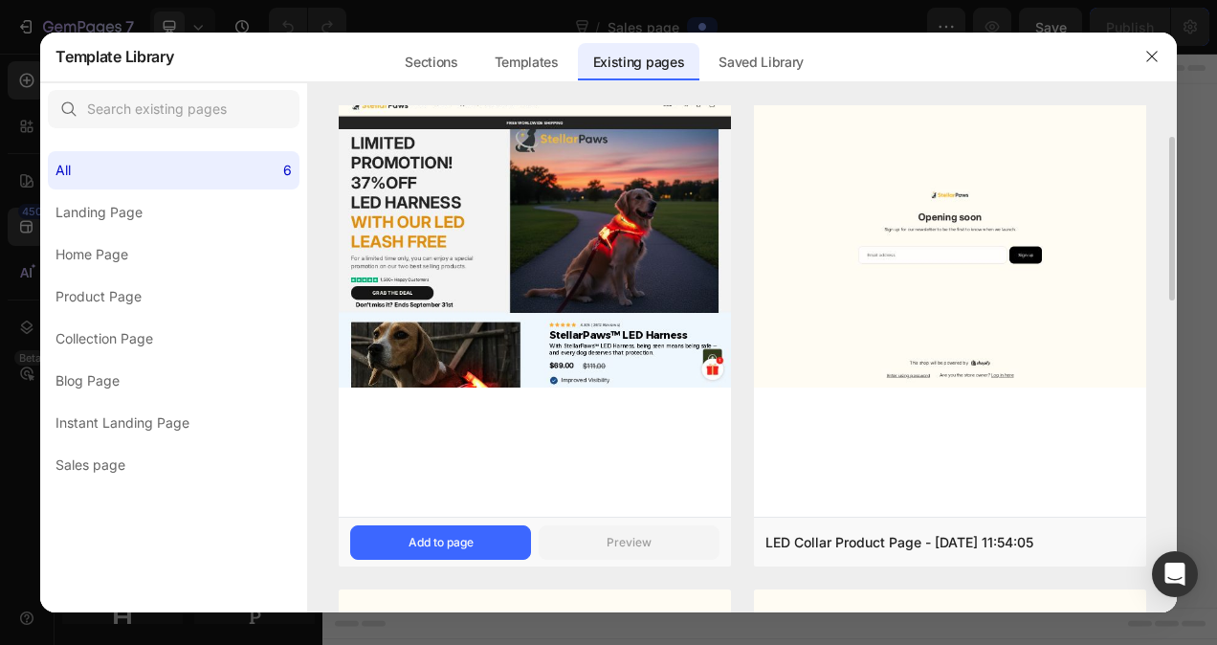
scroll to position [97, 0]
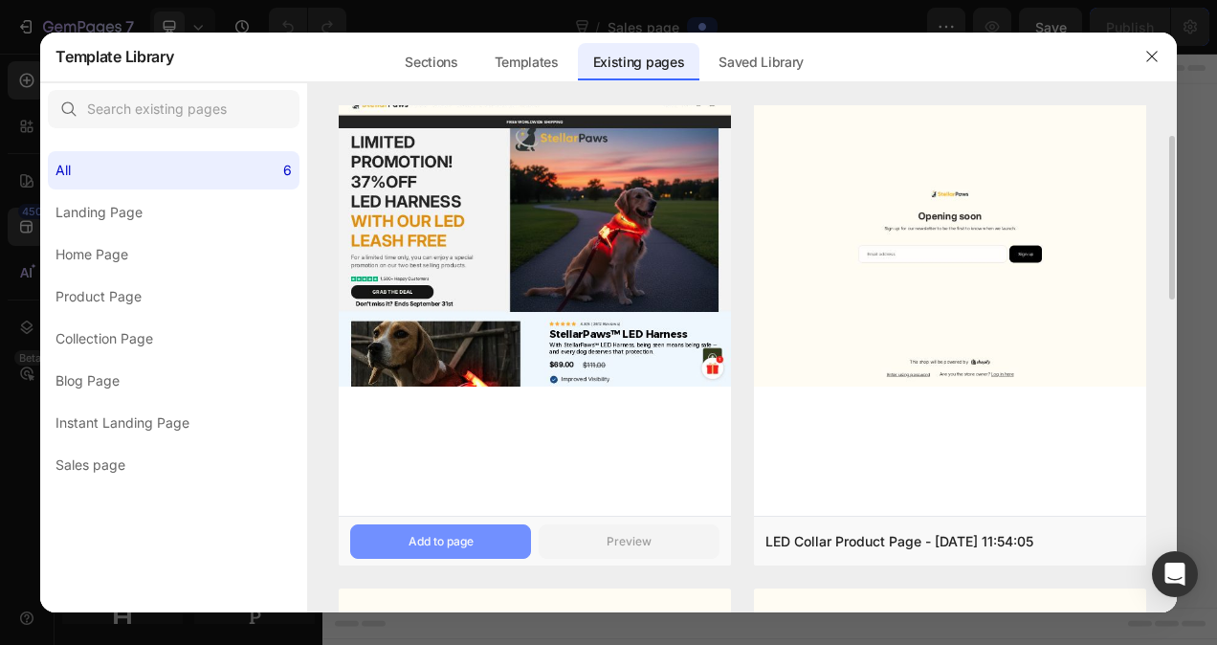
click at [438, 531] on button "Add to page" at bounding box center [440, 541] width 181 height 34
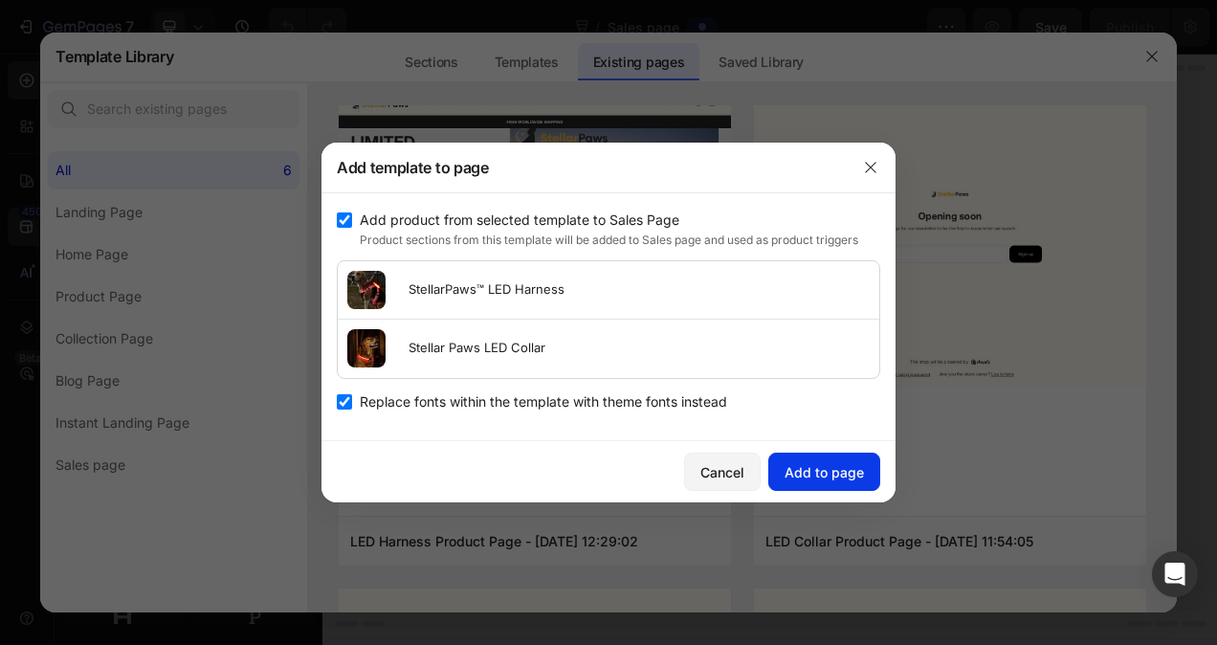
click at [844, 463] on div "Add to page" at bounding box center [824, 472] width 79 height 20
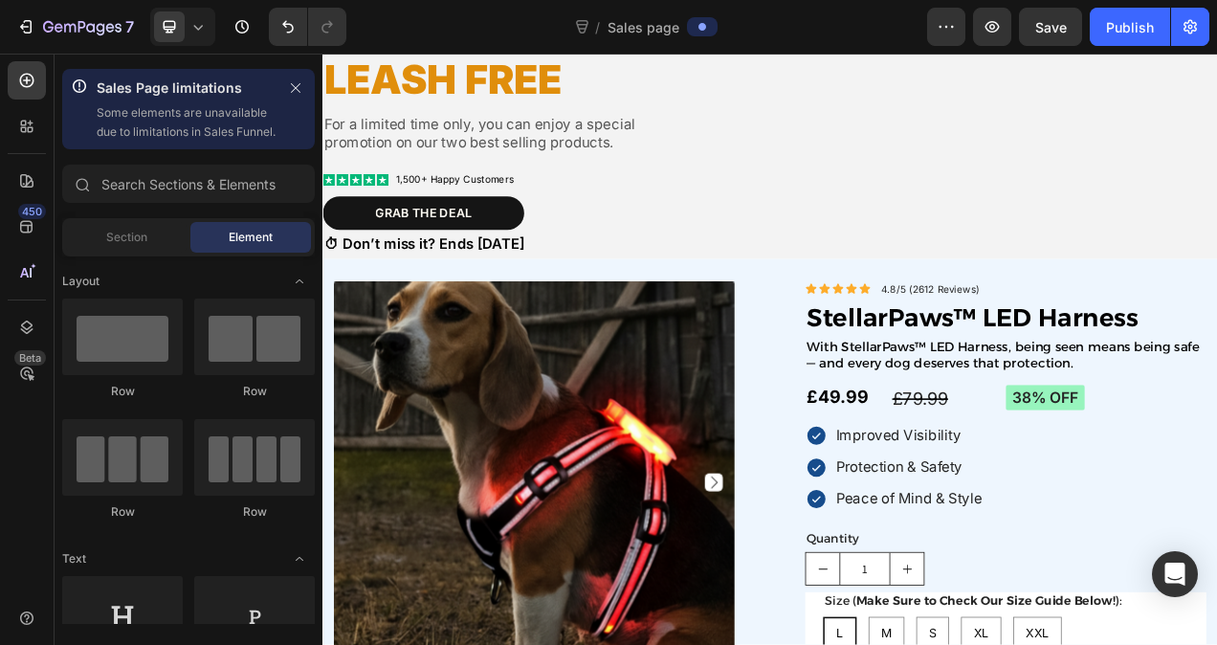
scroll to position [398, 0]
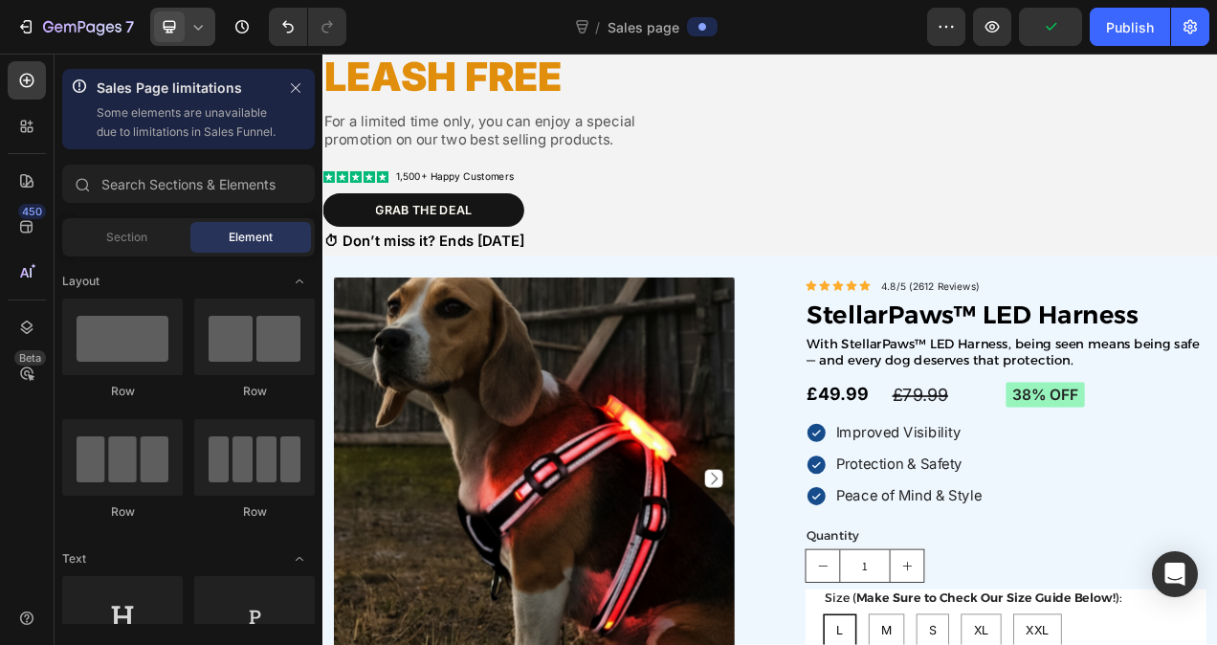
click at [190, 18] on icon at bounding box center [197, 26] width 19 height 19
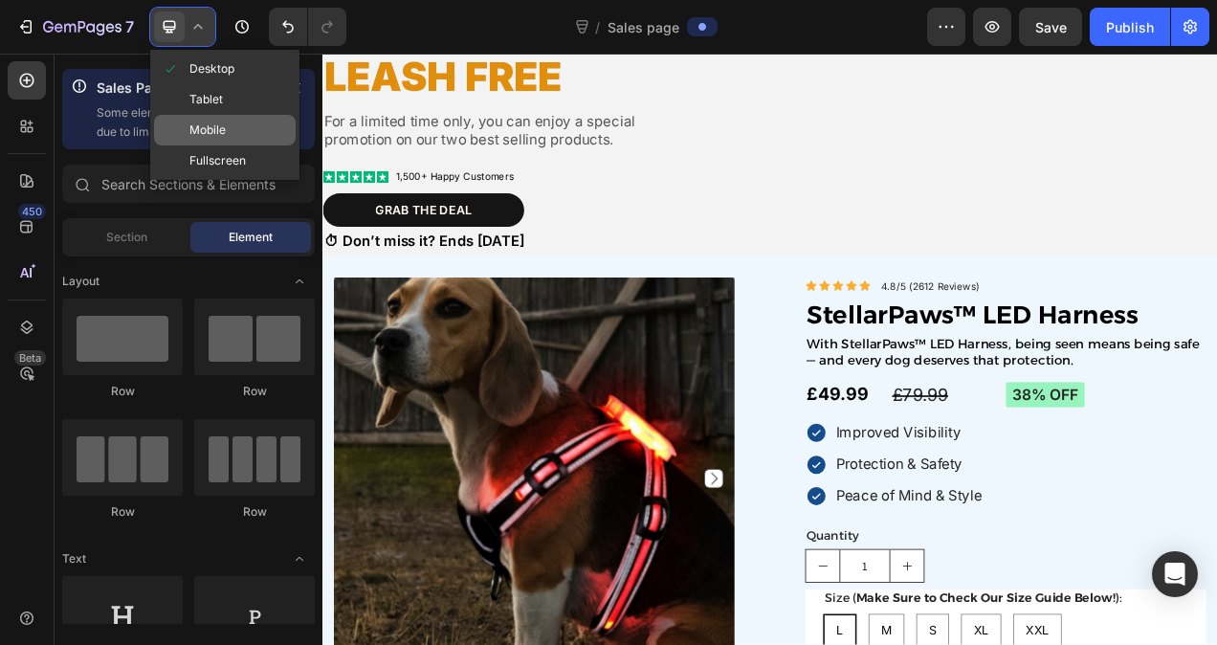
click at [195, 116] on div "Mobile" at bounding box center [225, 130] width 142 height 31
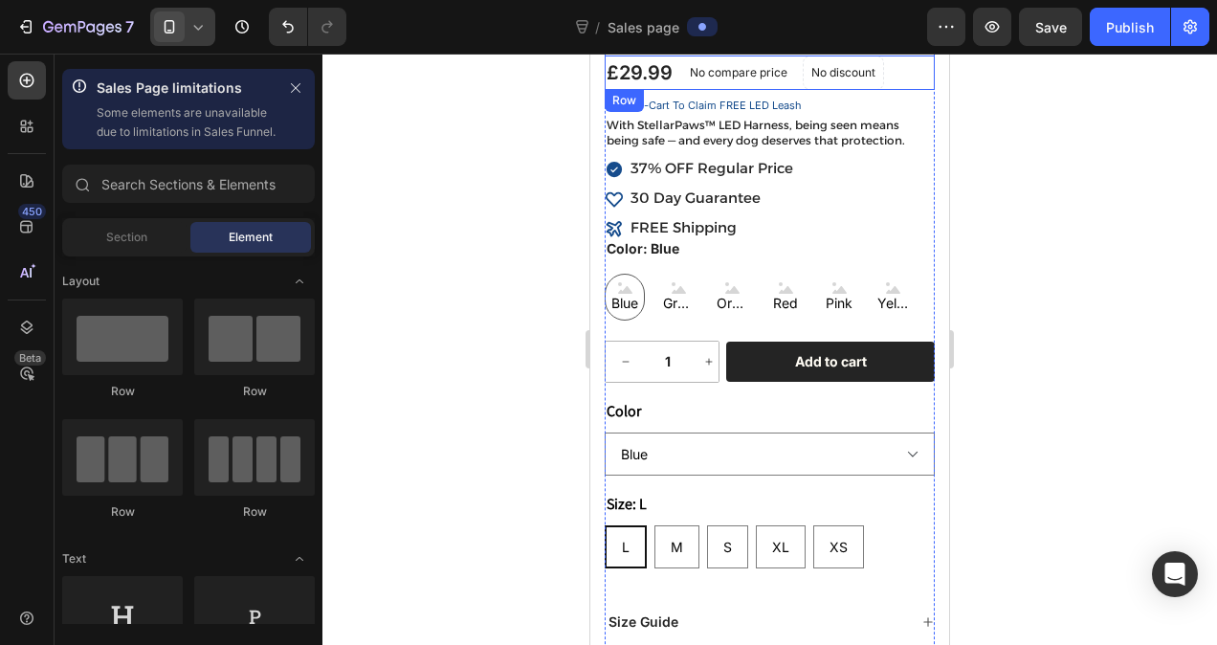
scroll to position [861, 0]
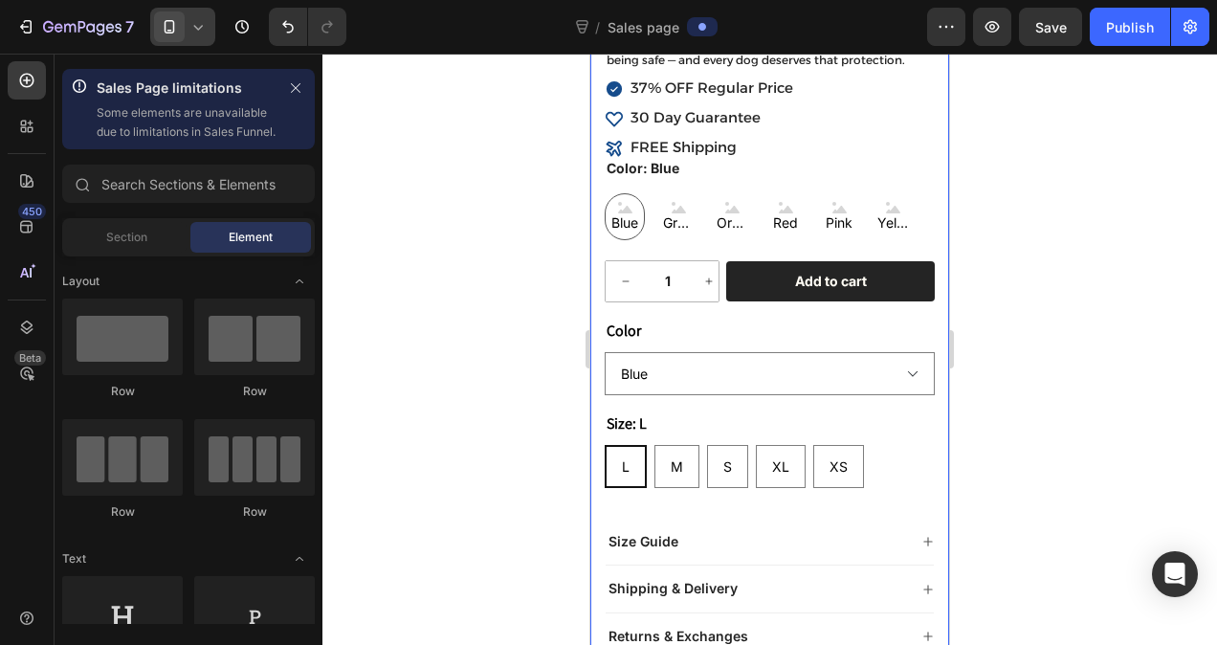
click at [530, 204] on div at bounding box center [769, 349] width 895 height 591
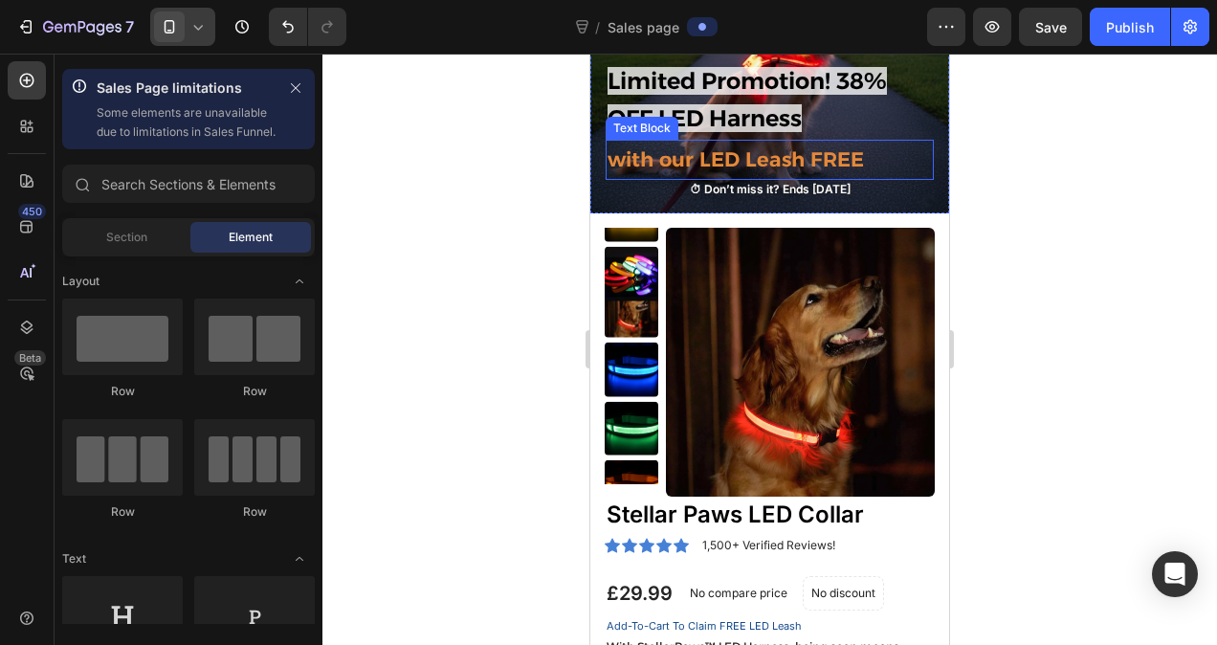
scroll to position [293, 0]
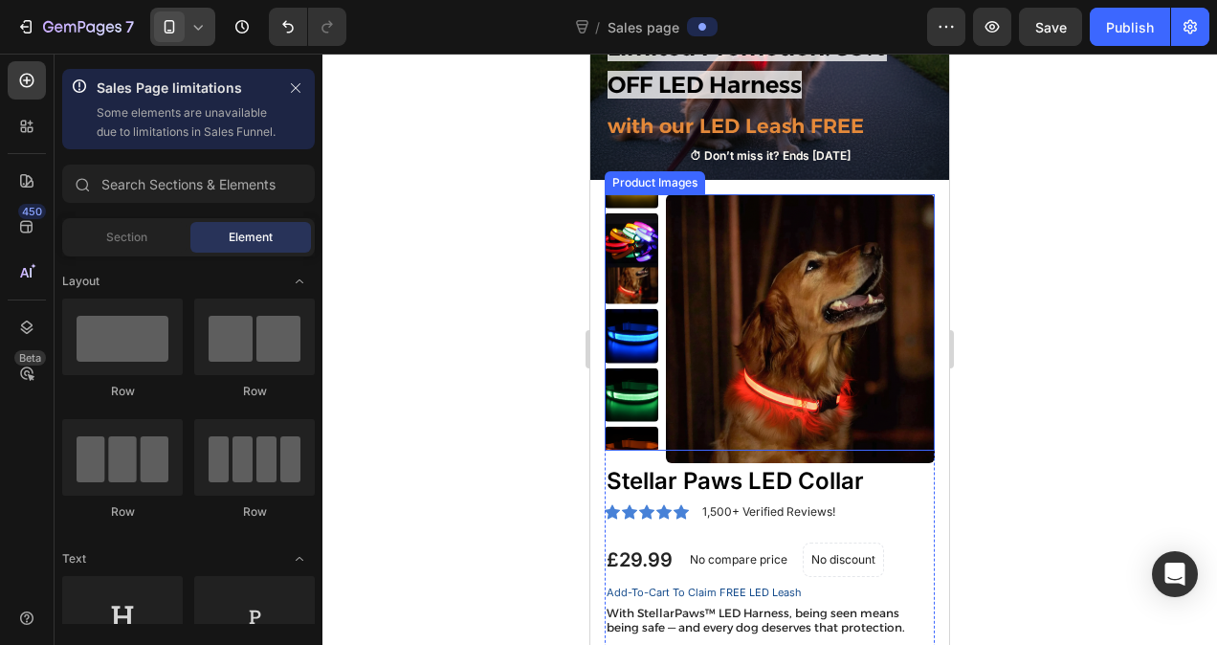
click at [809, 325] on img at bounding box center [800, 328] width 269 height 269
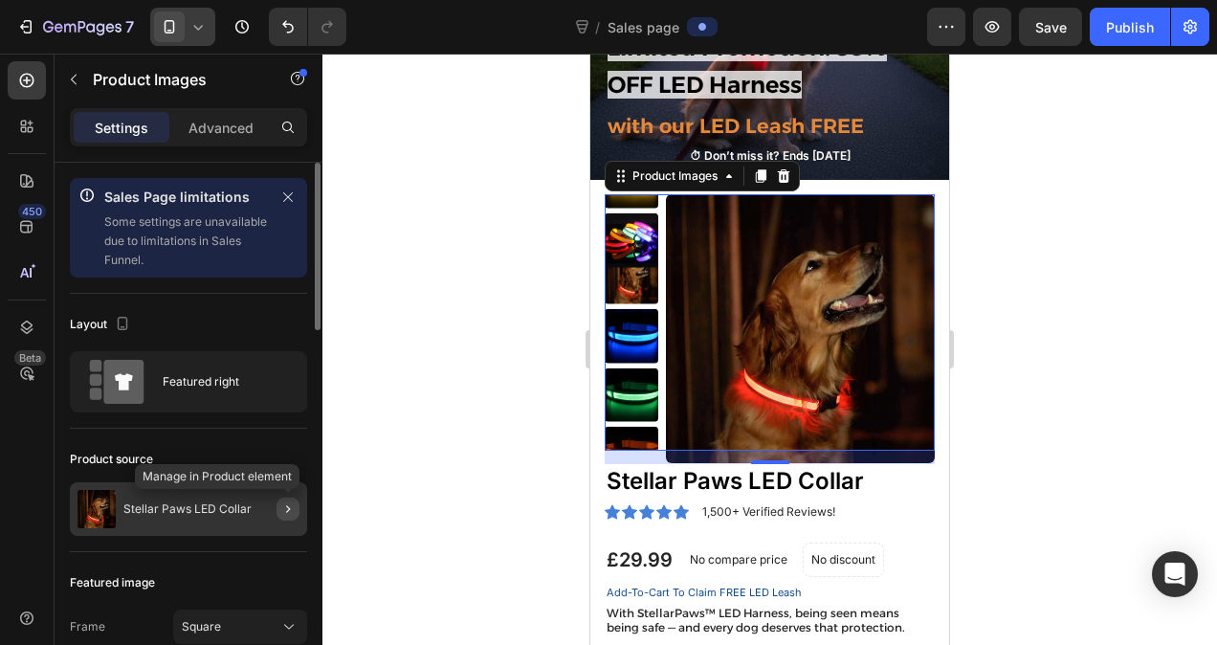
click at [287, 515] on button "button" at bounding box center [288, 509] width 23 height 23
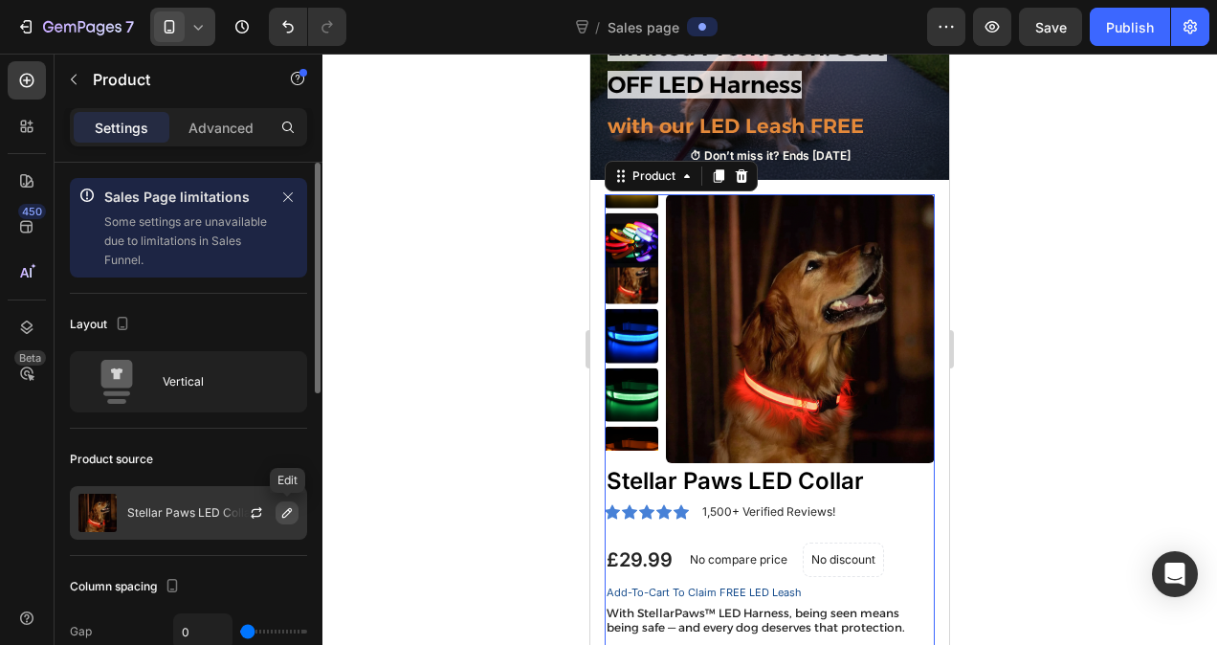
click at [289, 516] on icon "button" at bounding box center [286, 512] width 15 height 15
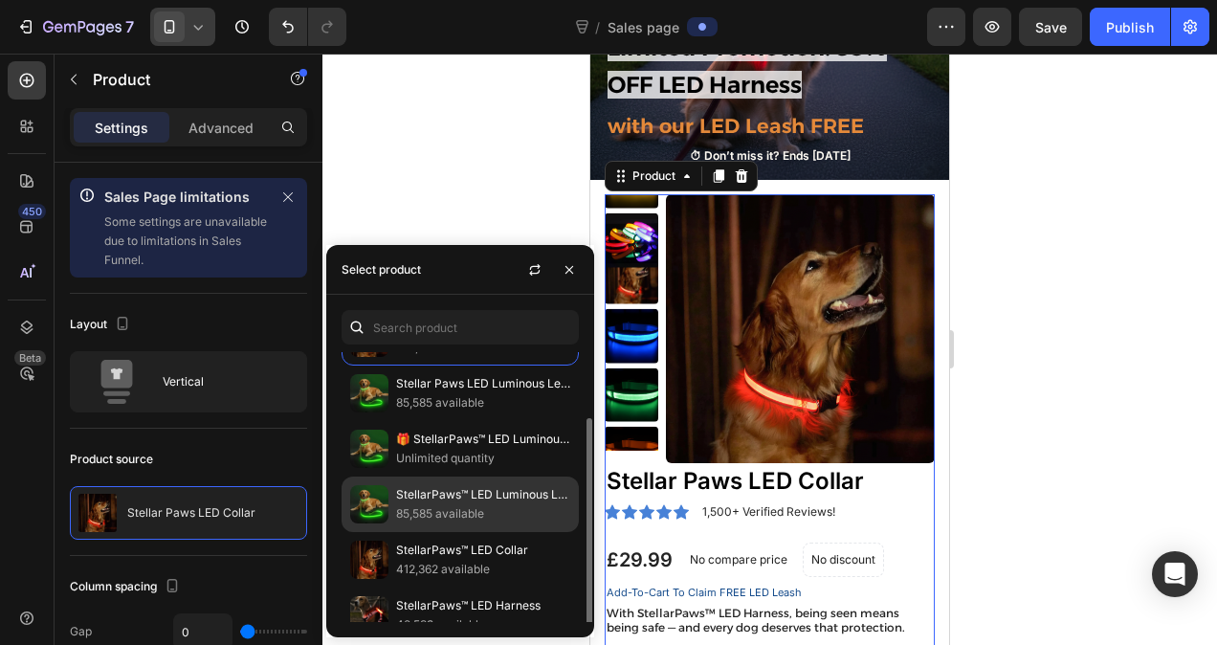
scroll to position [59, 0]
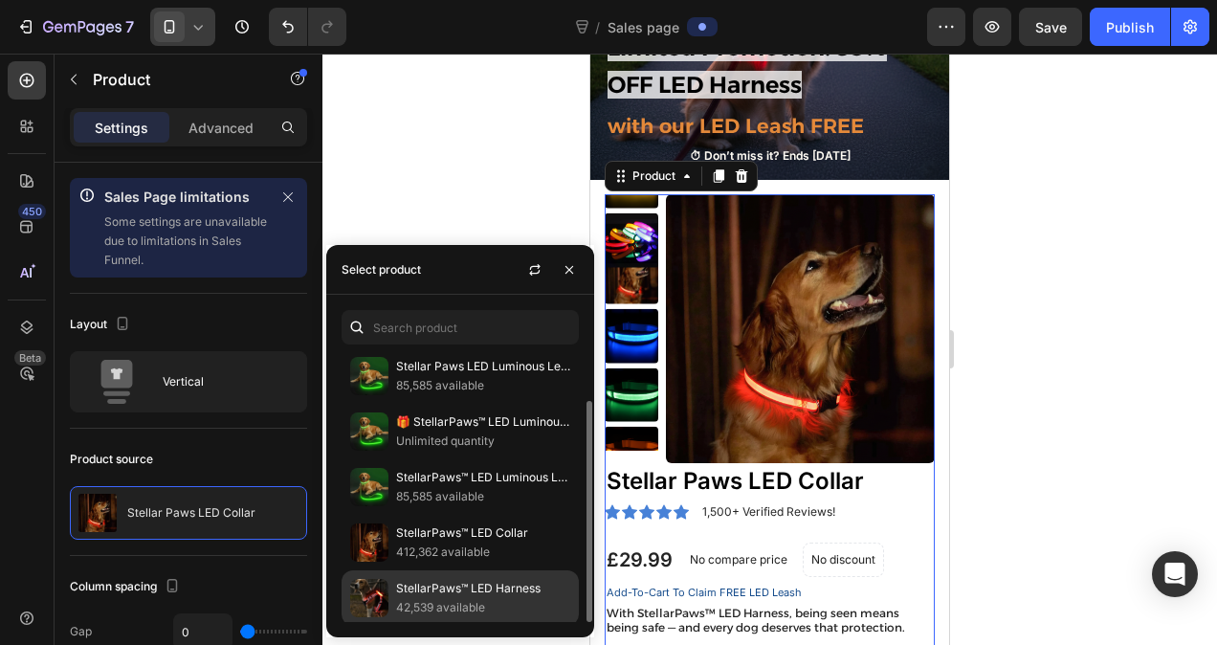
click at [443, 591] on p "StellarPaws™ LED Harness" at bounding box center [483, 588] width 174 height 19
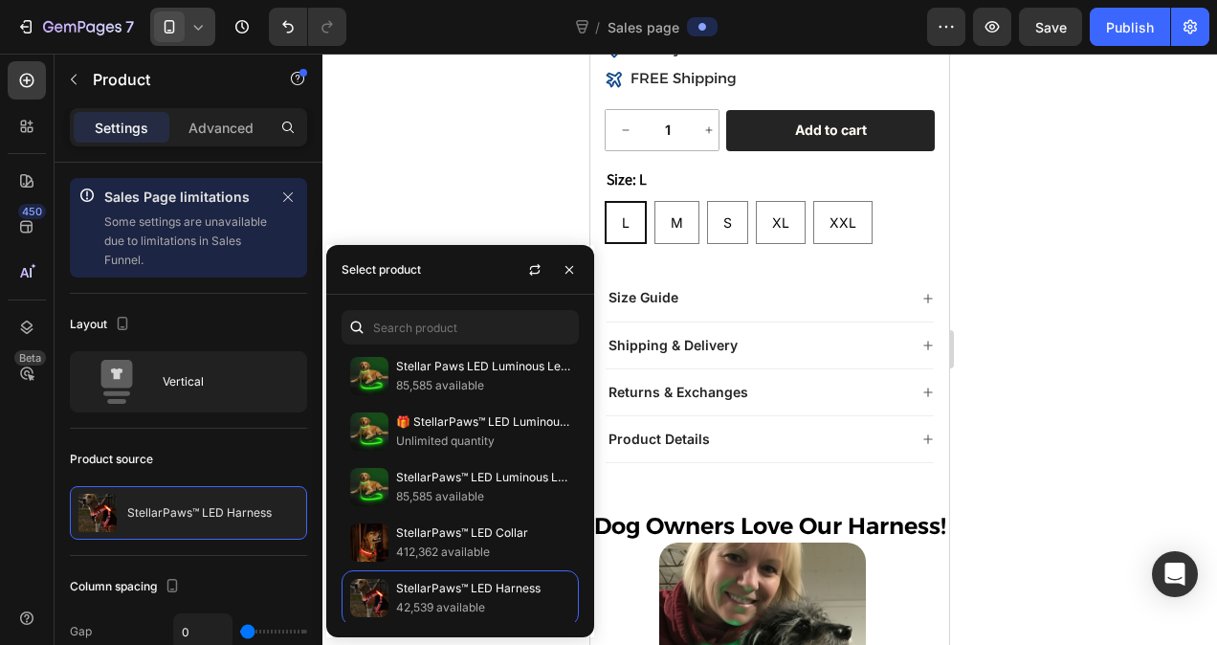
scroll to position [926, 0]
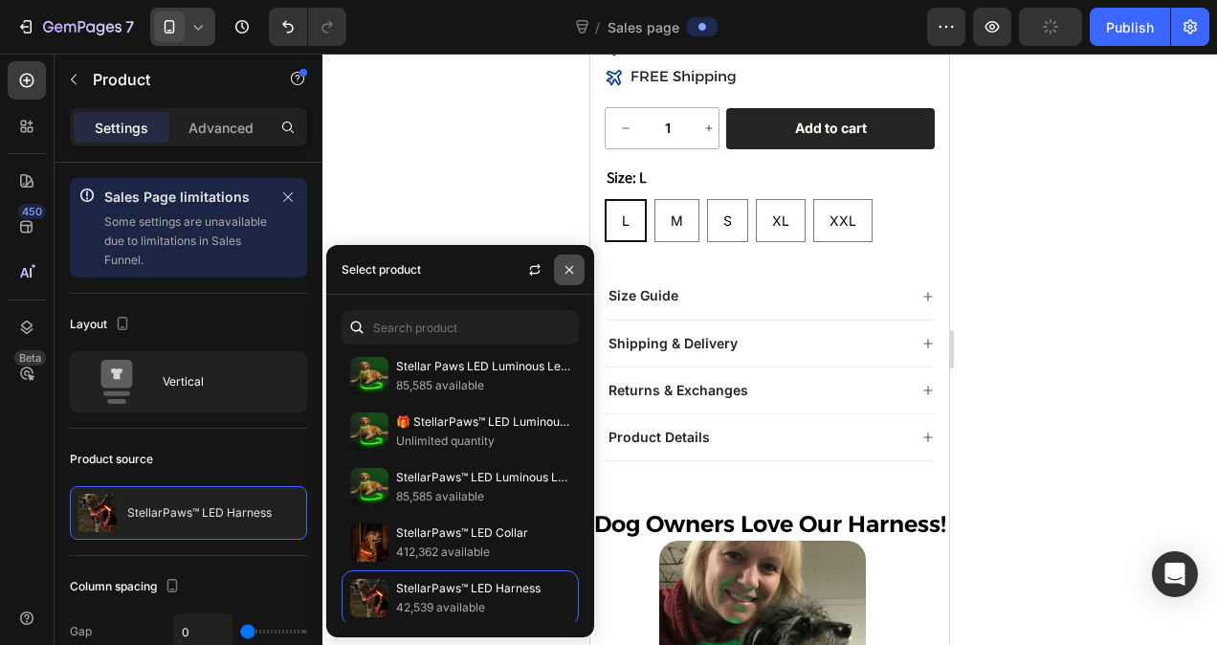
click at [569, 263] on icon "button" at bounding box center [569, 269] width 15 height 15
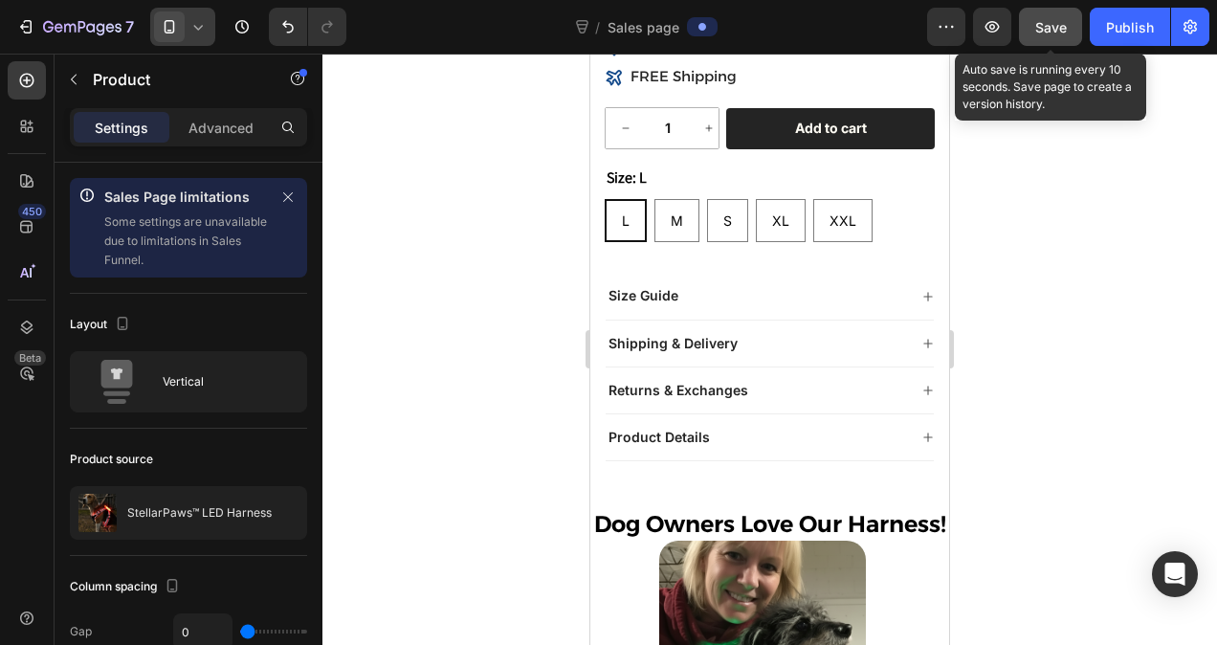
click at [1056, 17] on div "Save" at bounding box center [1051, 27] width 32 height 20
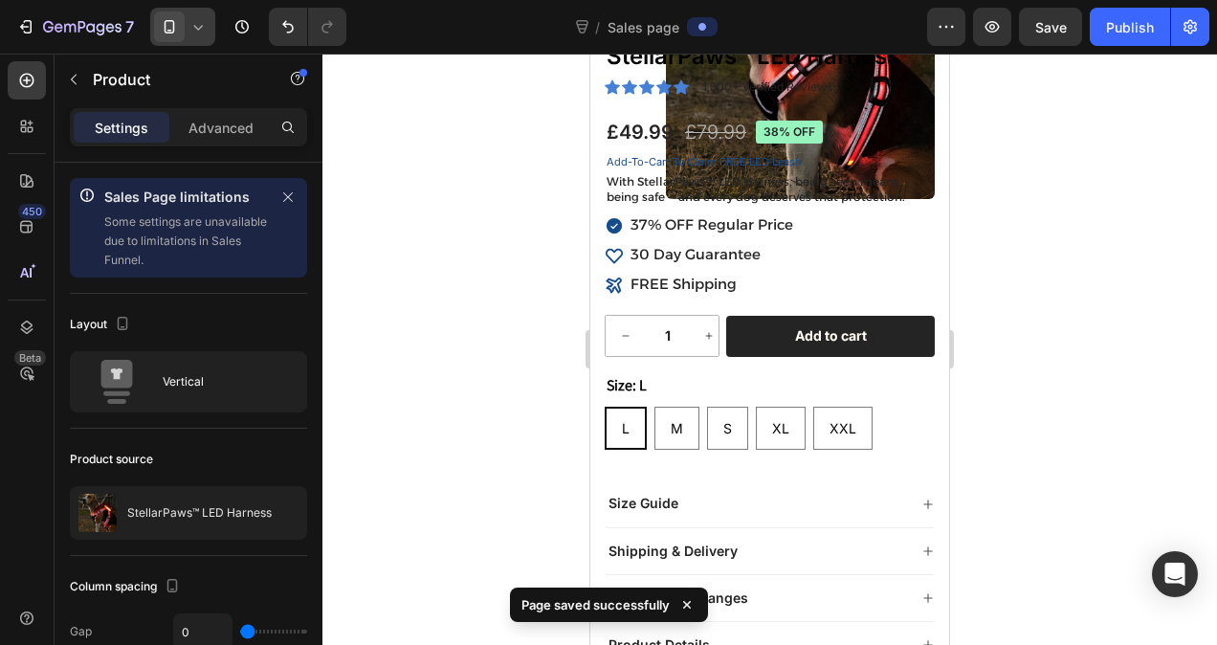
scroll to position [0, 0]
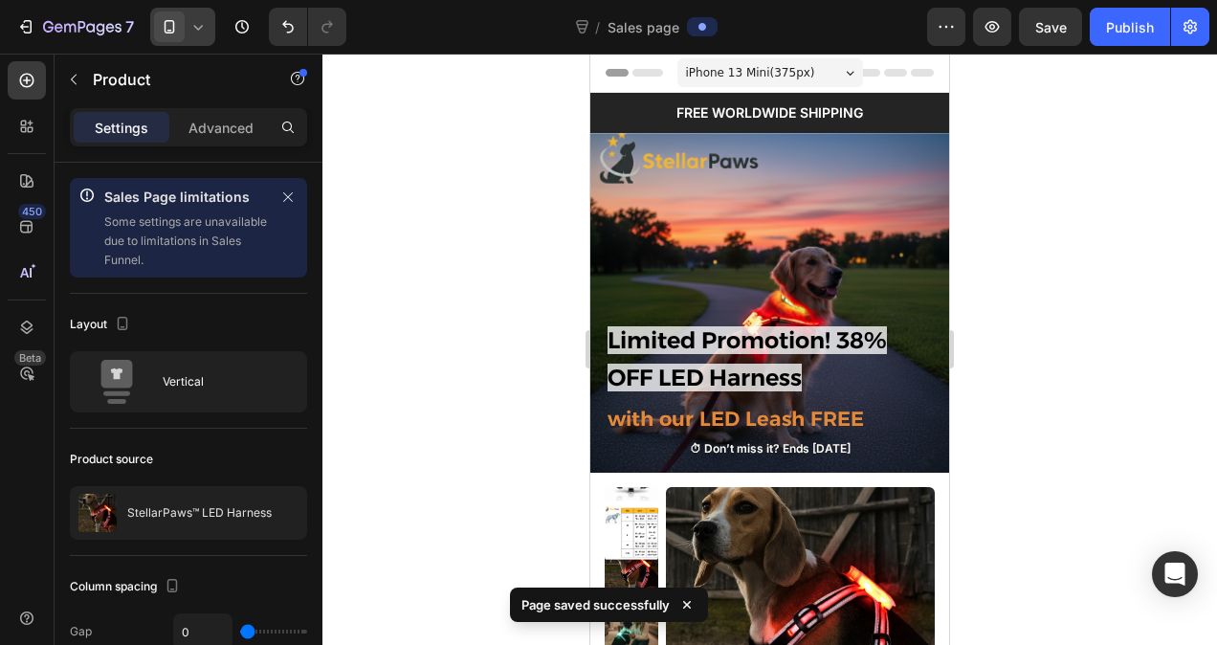
click at [191, 14] on div at bounding box center [182, 27] width 65 height 38
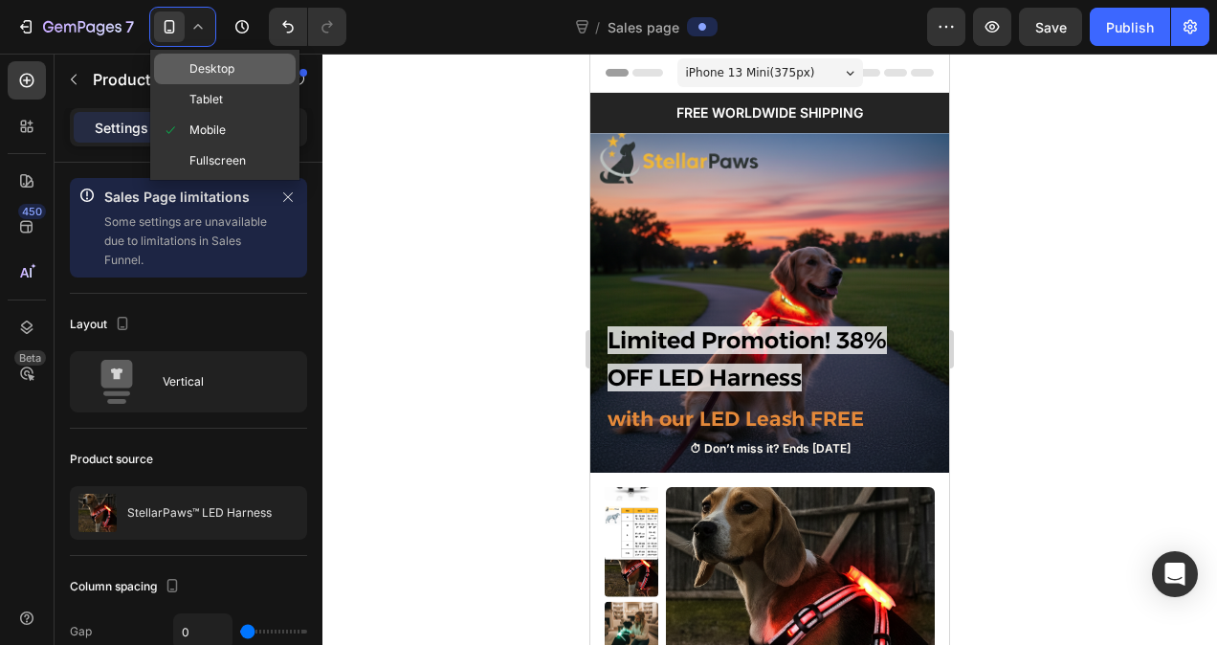
click at [243, 73] on div "Desktop" at bounding box center [225, 69] width 142 height 31
type input "30"
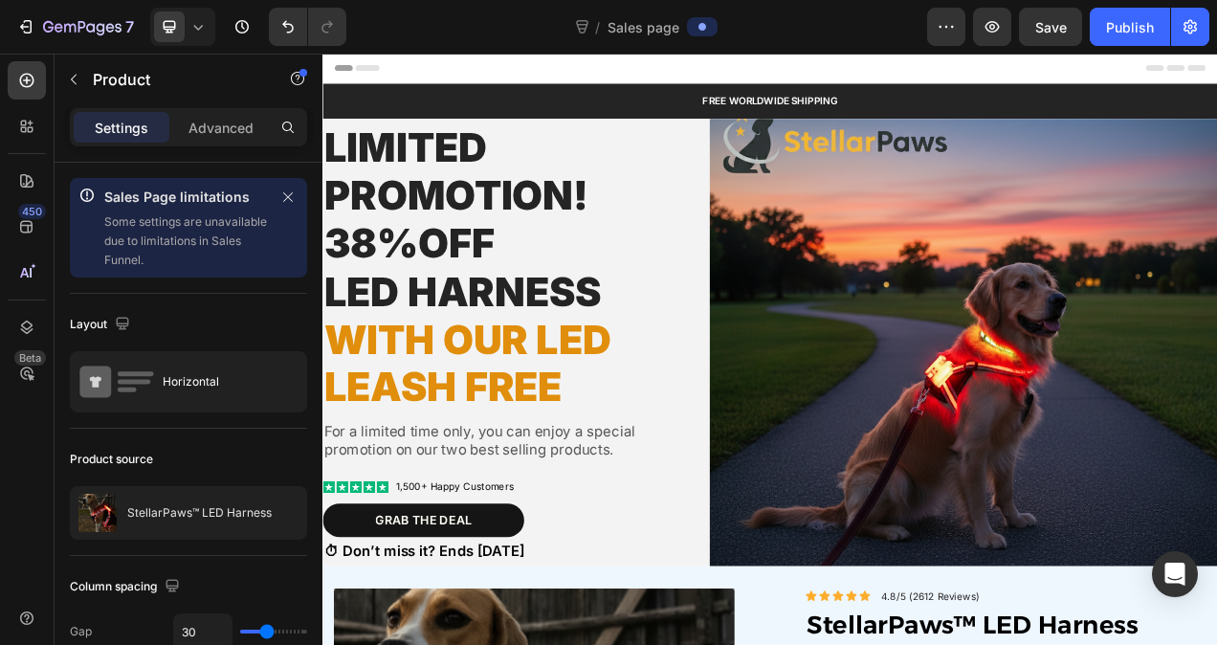
click at [191, 19] on icon at bounding box center [197, 26] width 19 height 19
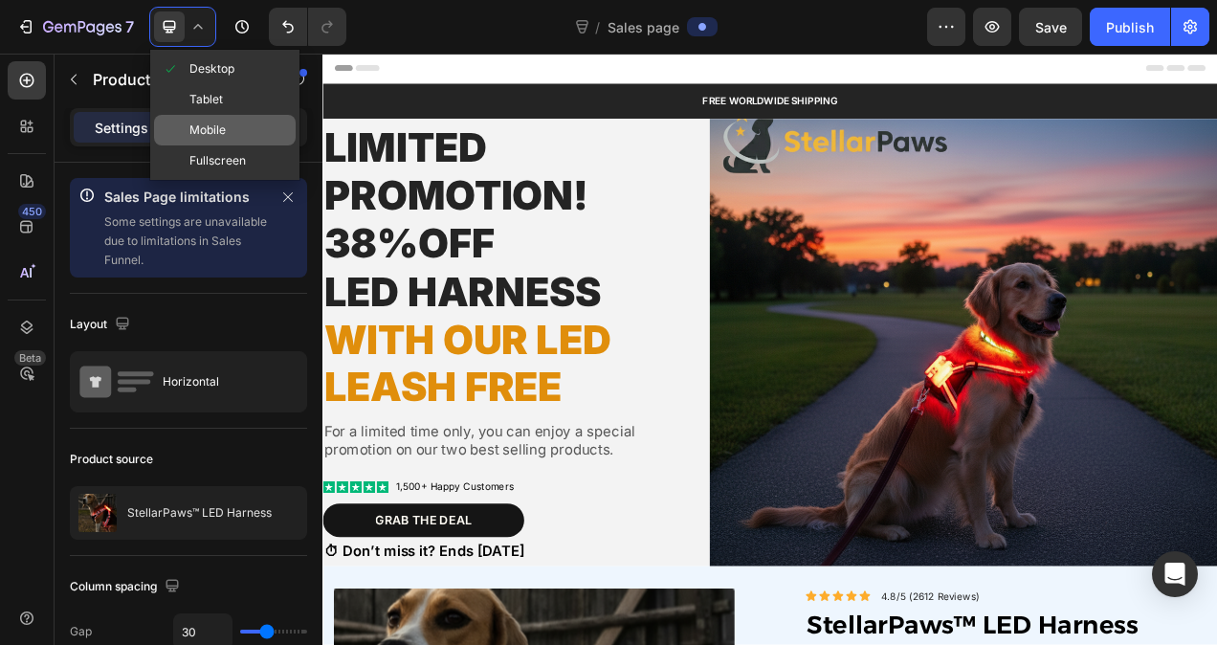
click at [230, 131] on div "Mobile" at bounding box center [225, 130] width 142 height 31
type input "0"
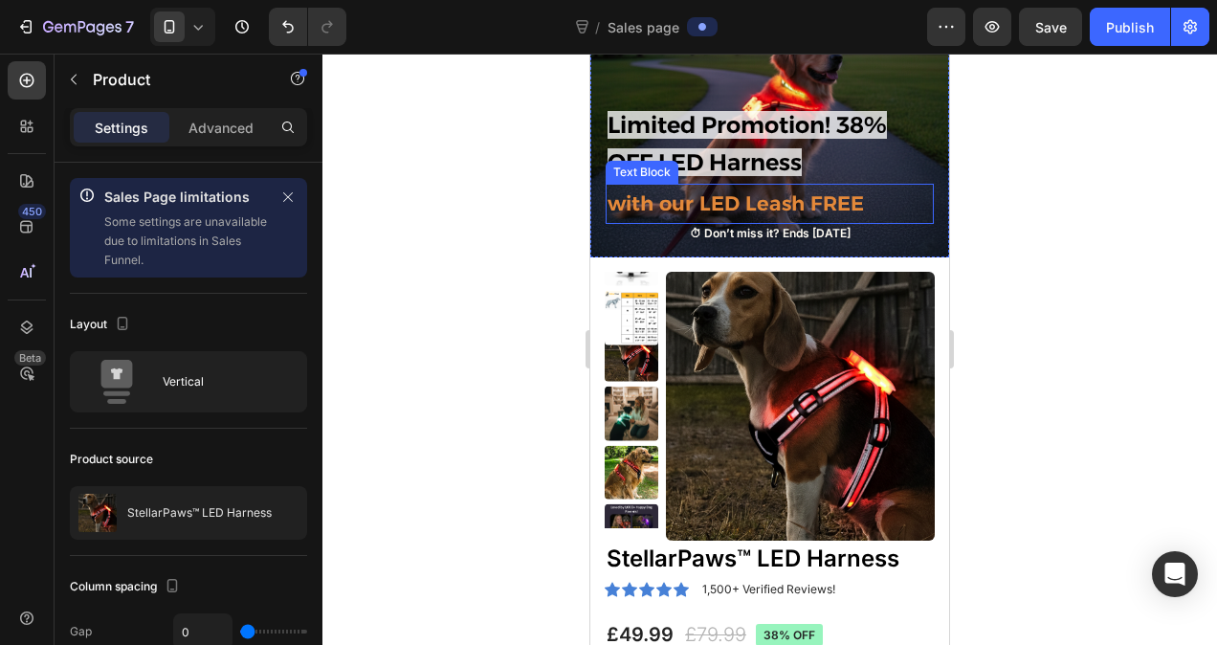
scroll to position [267, 0]
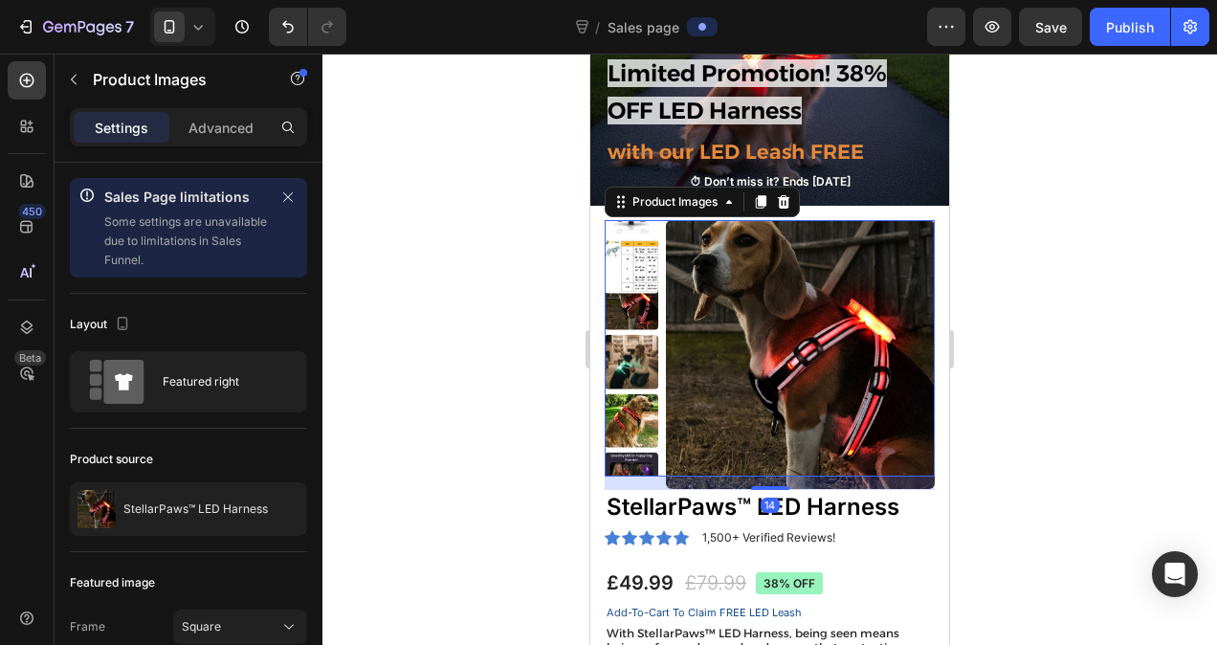
click at [488, 299] on div at bounding box center [769, 349] width 895 height 591
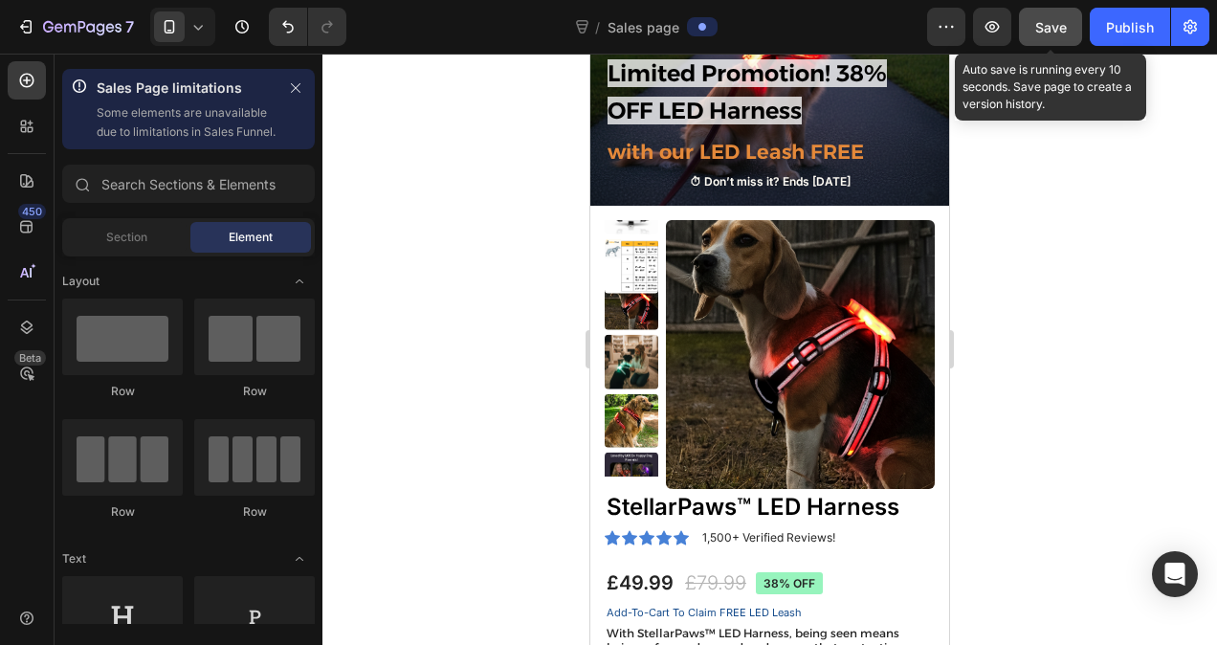
click at [1047, 33] on span "Save" at bounding box center [1051, 27] width 32 height 16
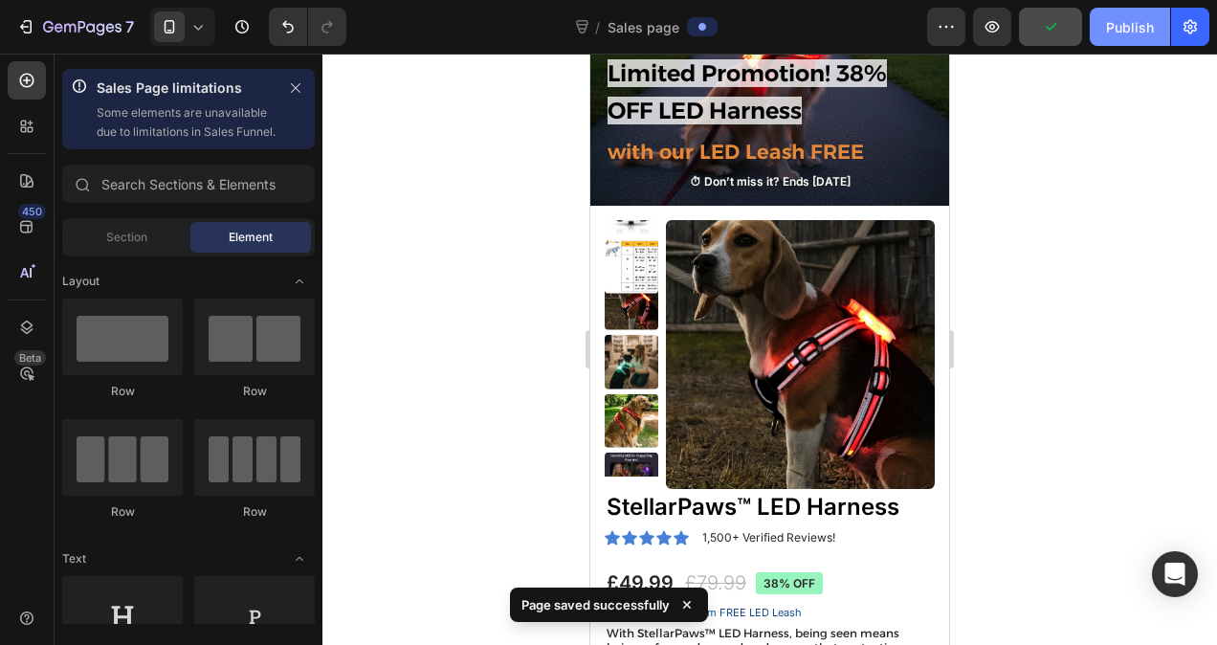
click at [1133, 21] on div "Publish" at bounding box center [1130, 27] width 48 height 20
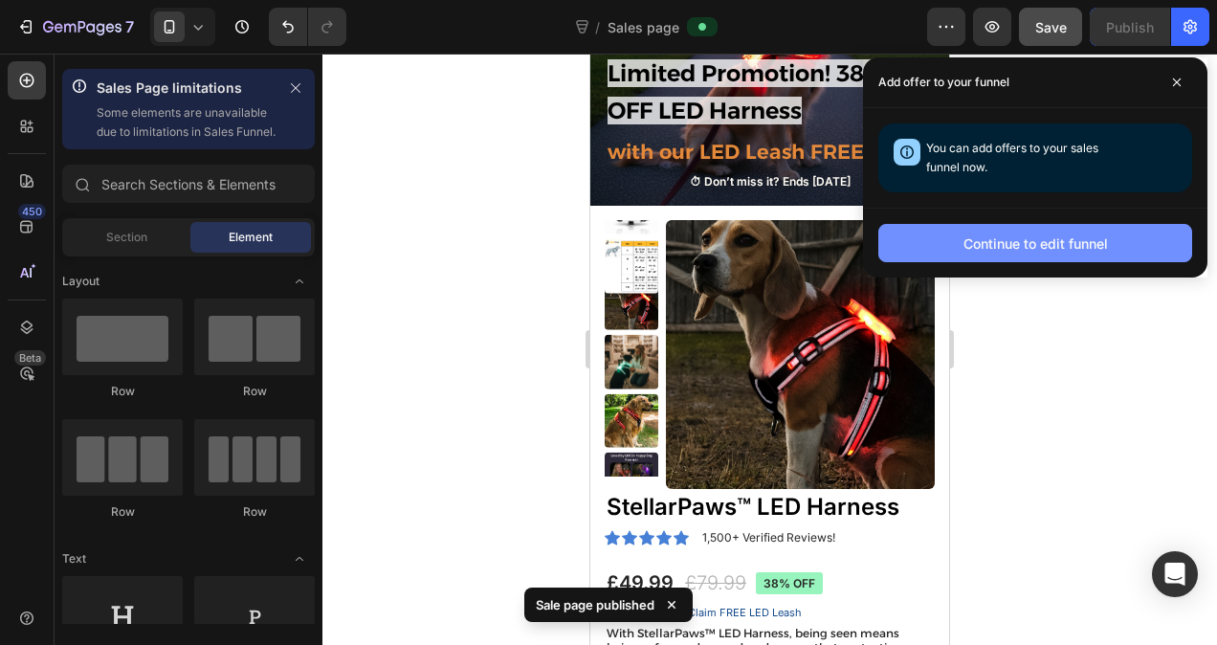
click at [1039, 239] on div "Continue to edit funnel" at bounding box center [1035, 243] width 144 height 20
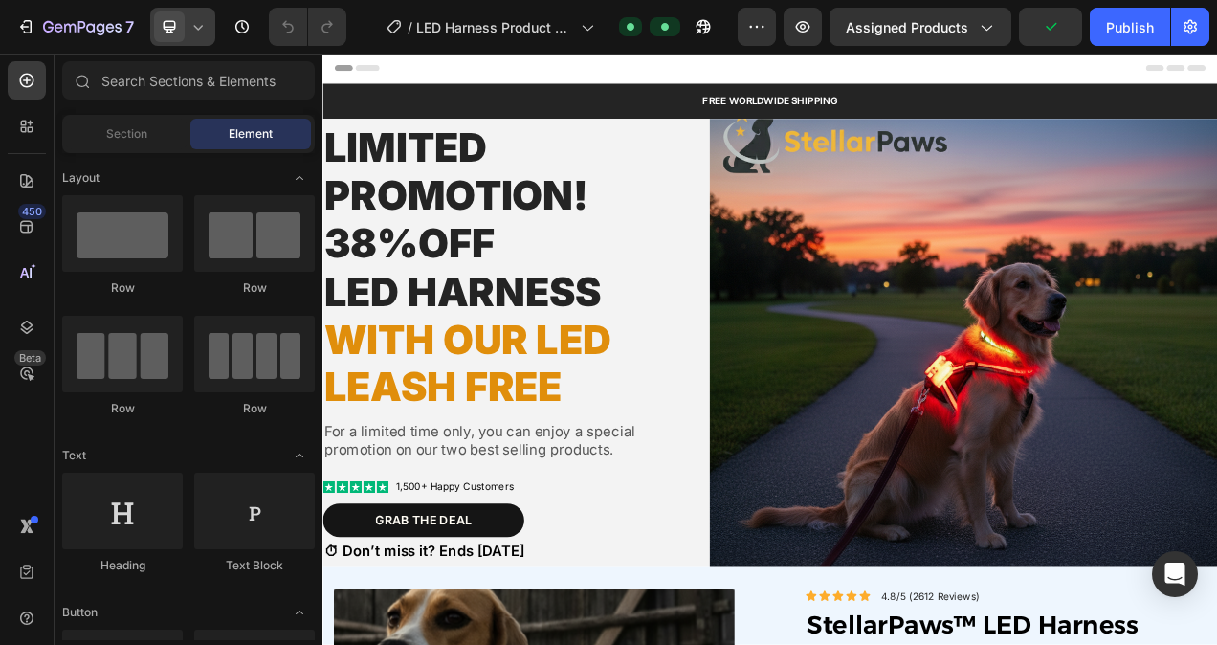
click at [198, 36] on icon at bounding box center [197, 26] width 19 height 19
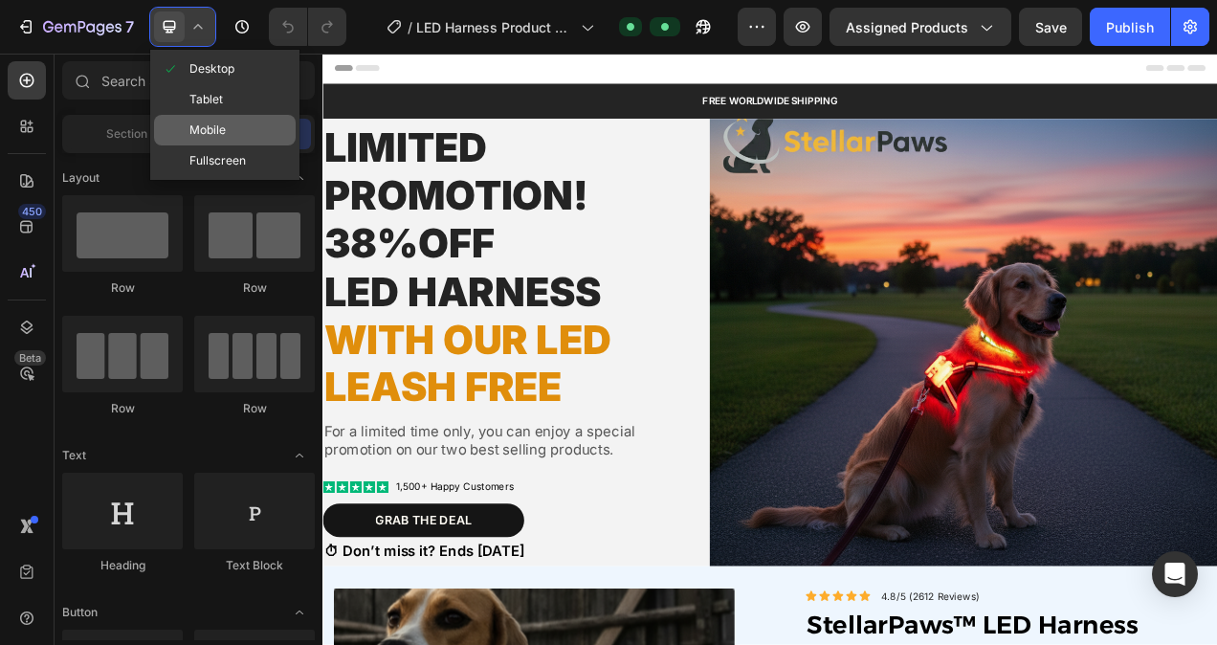
click at [200, 136] on span "Mobile" at bounding box center [207, 130] width 36 height 19
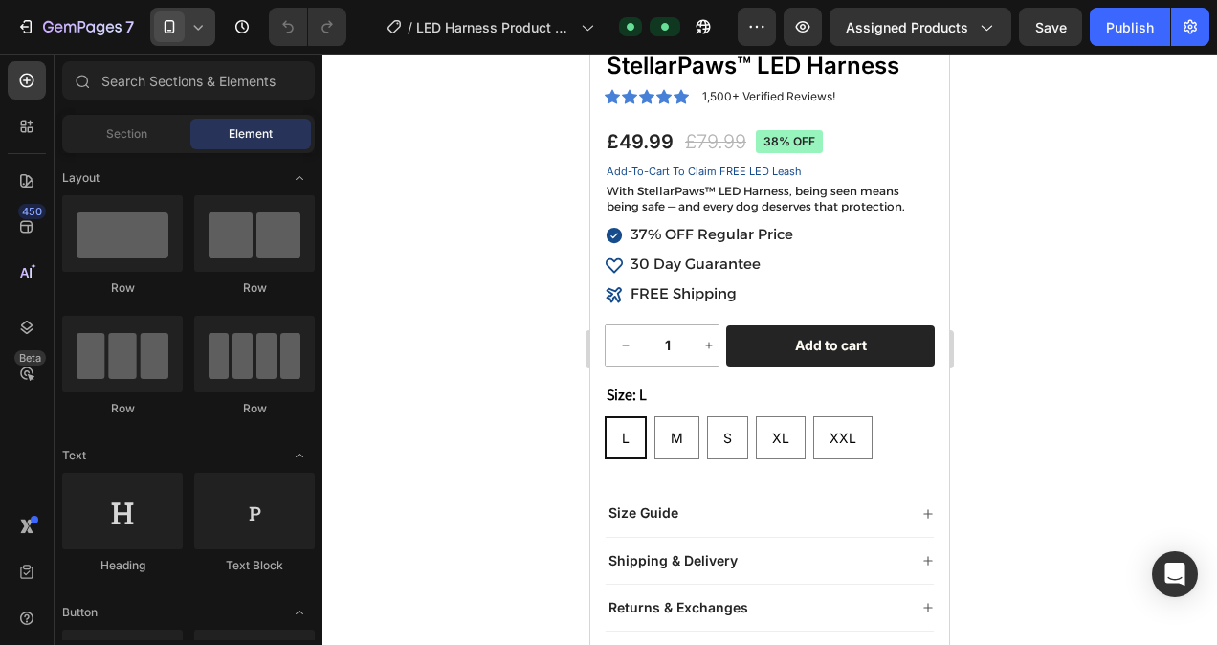
scroll to position [734, 0]
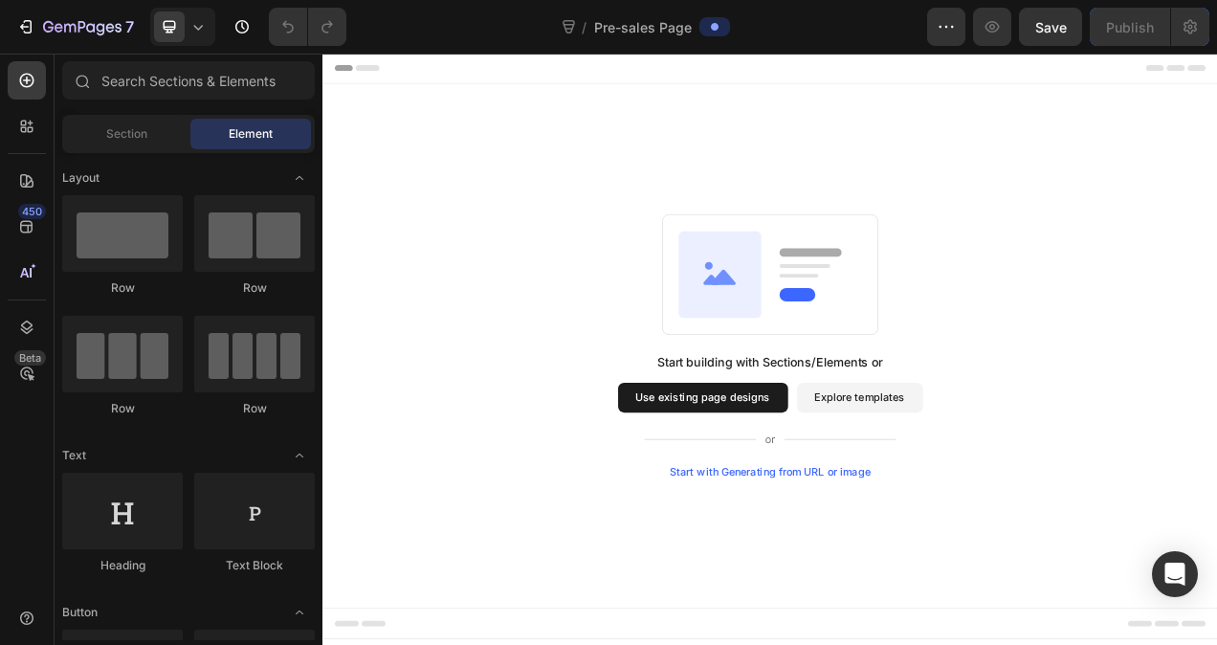
click at [1014, 489] on button "Explore templates" at bounding box center [1012, 495] width 162 height 38
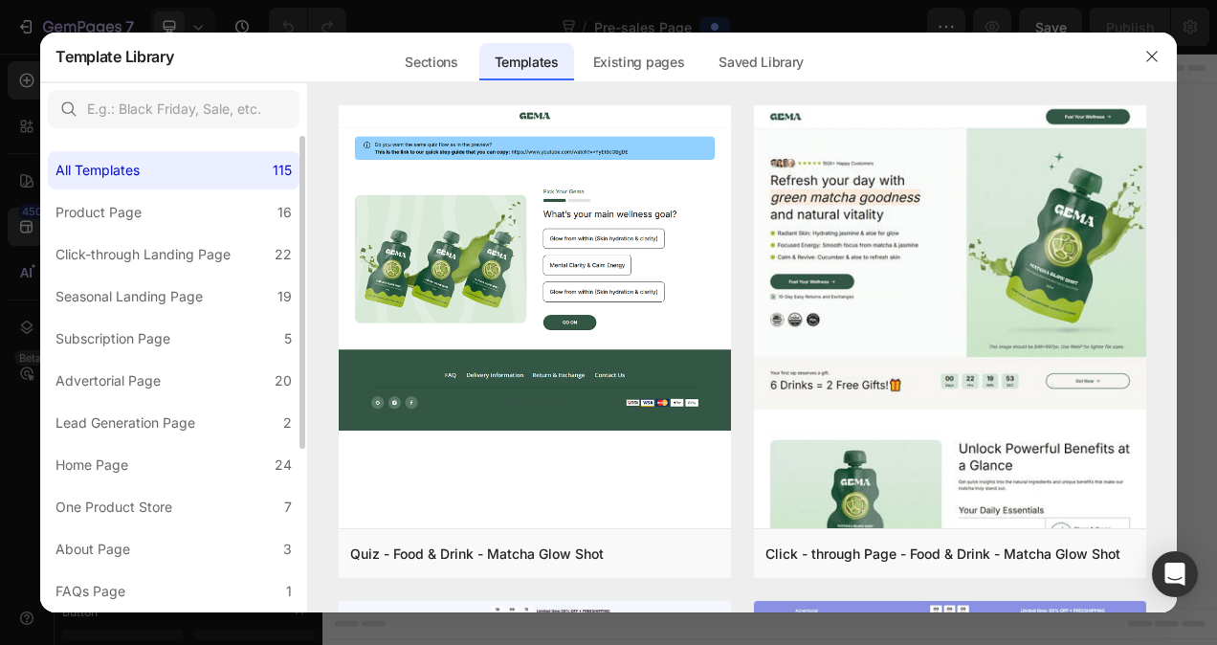
click at [230, 360] on div "All Templates 115 Product Page 16 Click-through Landing Page 22 Seasonal Landin…" at bounding box center [173, 499] width 267 height 727
click at [201, 368] on label "Advertorial Page 20" at bounding box center [174, 381] width 252 height 38
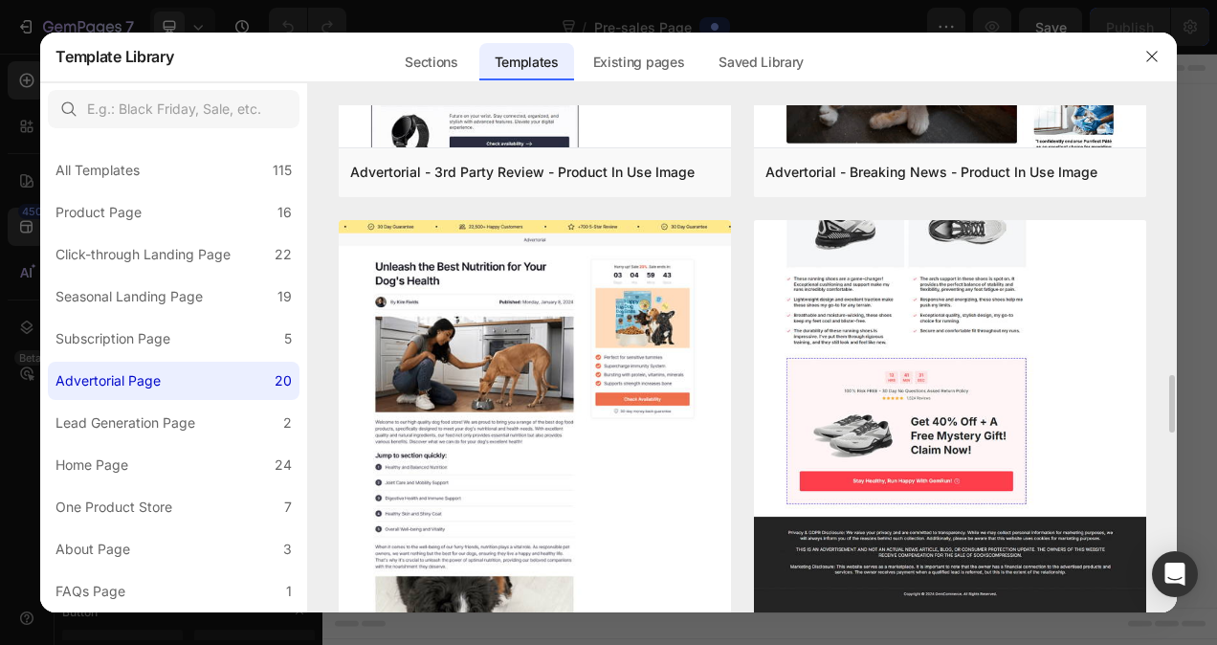
scroll to position [2367, 0]
